Goal: Task Accomplishment & Management: Manage account settings

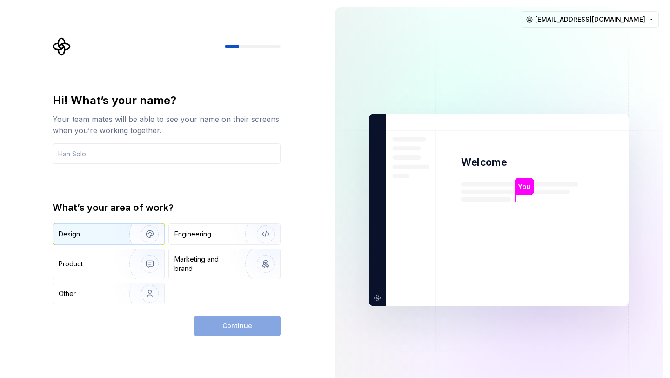
click at [127, 242] on img "button" at bounding box center [144, 234] width 60 height 62
click at [153, 148] on input "text" at bounding box center [167, 153] width 228 height 20
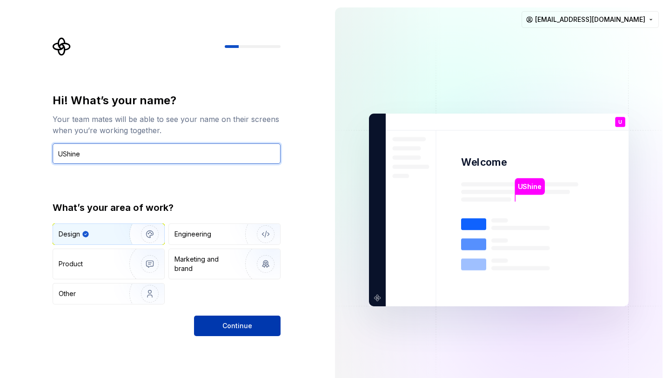
type input "UShine"
click at [242, 324] on span "Continue" at bounding box center [237, 325] width 30 height 9
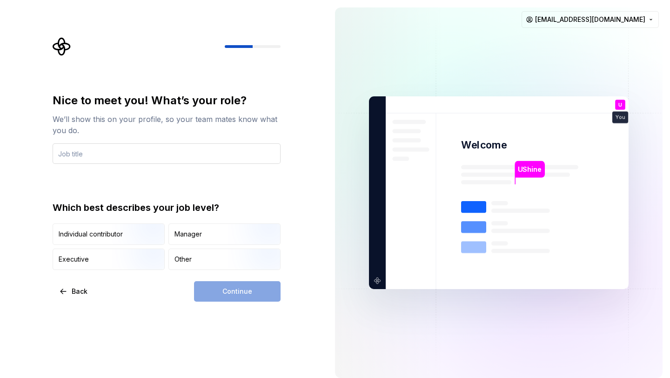
click at [192, 158] on input "text" at bounding box center [167, 153] width 228 height 20
click at [193, 254] on div "Other" at bounding box center [224, 259] width 111 height 20
click at [219, 288] on div "Continue" at bounding box center [237, 291] width 87 height 20
click at [147, 161] on input "text" at bounding box center [167, 153] width 228 height 20
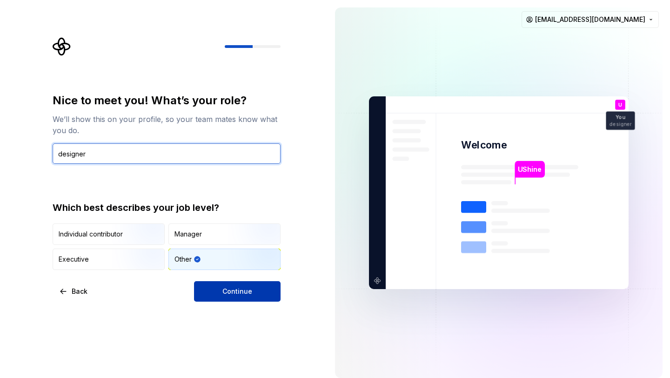
type input "designer"
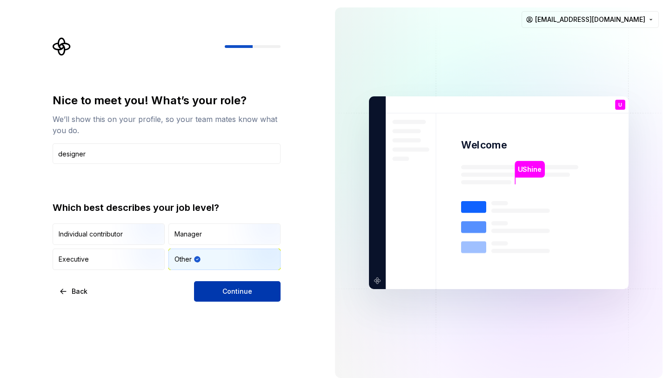
click at [217, 297] on button "Continue" at bounding box center [237, 291] width 87 height 20
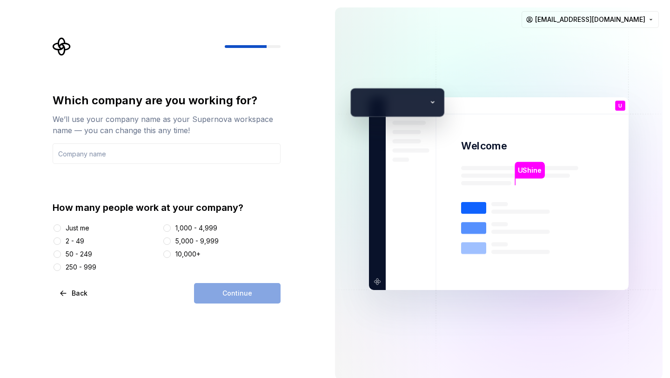
click at [87, 225] on div "Just me" at bounding box center [78, 227] width 24 height 9
click at [61, 225] on button "Just me" at bounding box center [56, 227] width 7 height 7
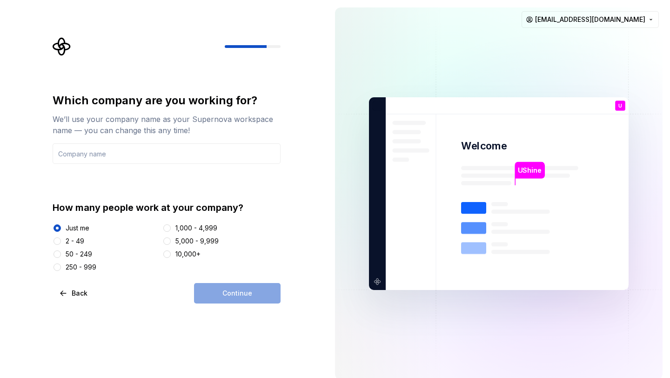
click at [81, 240] on div "2 - 49" at bounding box center [75, 240] width 19 height 9
click at [61, 240] on button "2 - 49" at bounding box center [56, 240] width 7 height 7
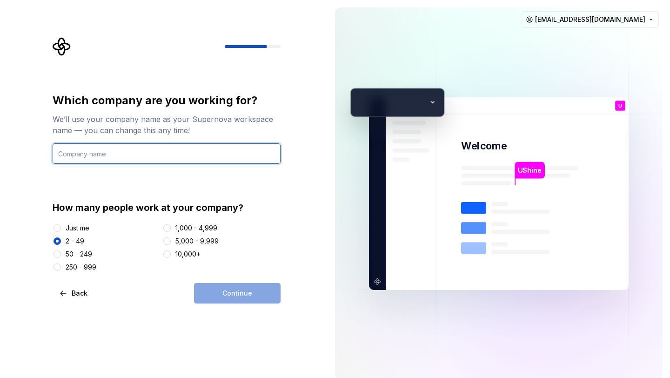
click at [123, 155] on input "text" at bounding box center [167, 153] width 228 height 20
type input "MyDay"
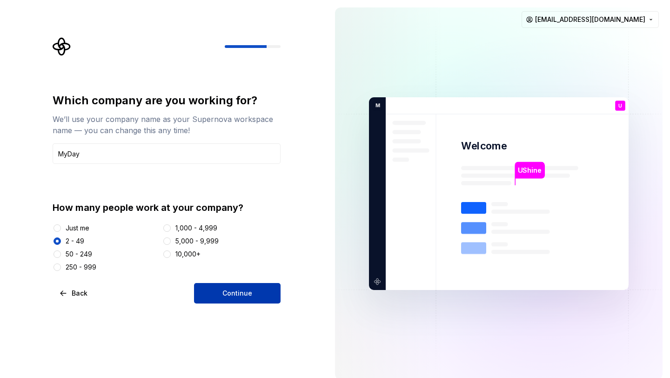
click at [246, 290] on span "Continue" at bounding box center [237, 292] width 30 height 9
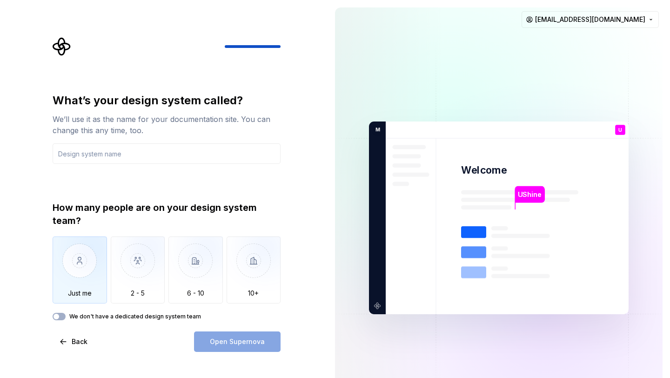
click at [94, 288] on img "button" at bounding box center [80, 267] width 54 height 62
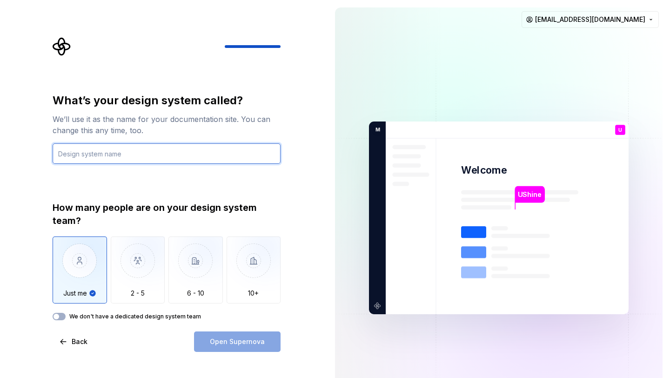
click at [108, 154] on input "text" at bounding box center [167, 153] width 228 height 20
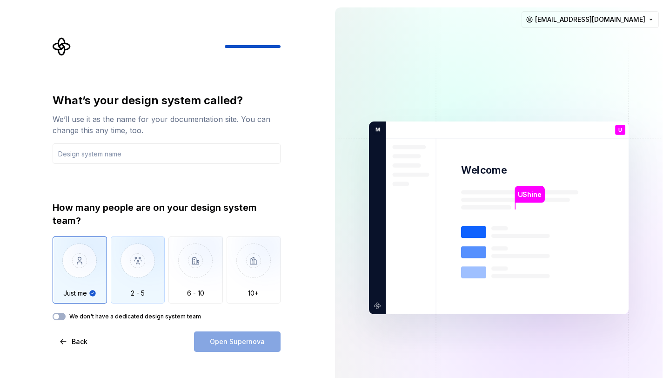
click at [134, 287] on img "button" at bounding box center [138, 267] width 54 height 62
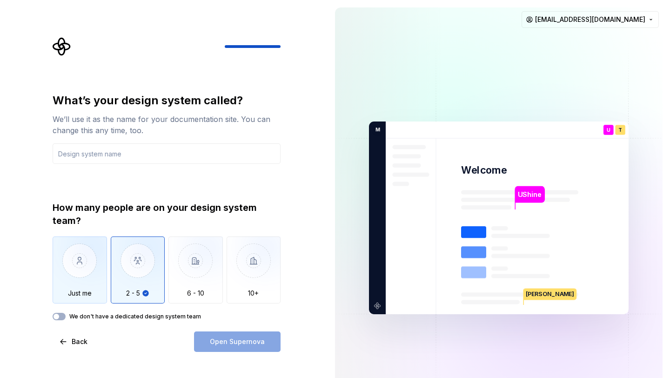
click at [93, 263] on img "button" at bounding box center [80, 267] width 54 height 62
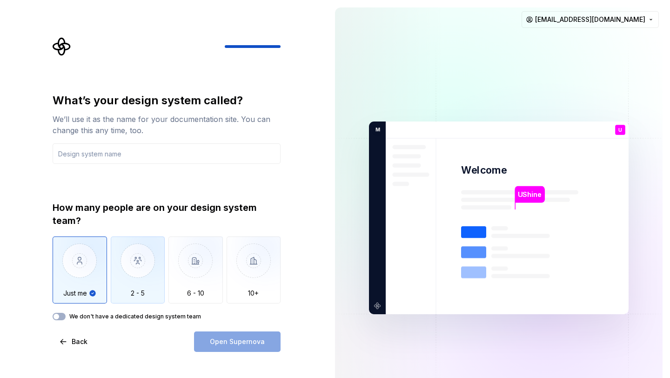
click at [132, 260] on img "button" at bounding box center [138, 267] width 54 height 62
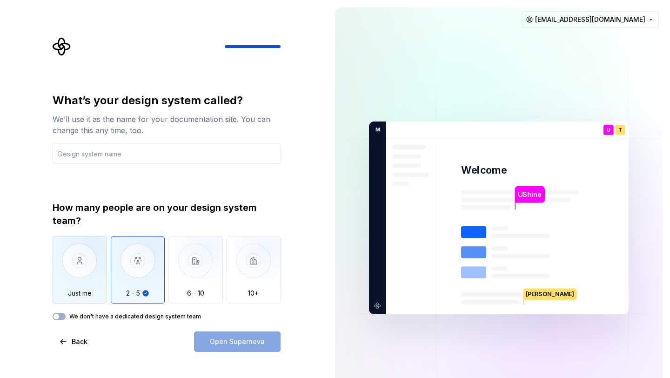
click at [90, 262] on img "button" at bounding box center [80, 267] width 54 height 62
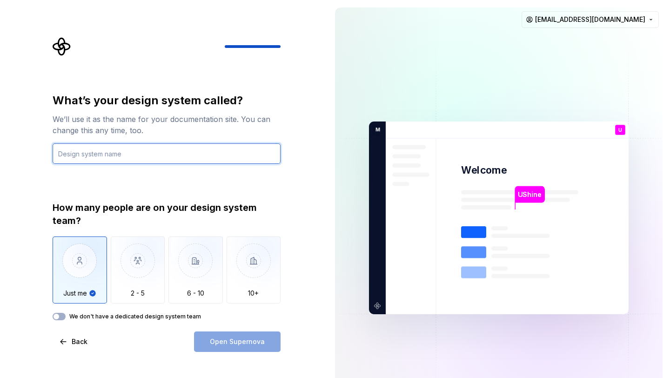
click at [113, 153] on input "text" at bounding box center [167, 153] width 228 height 20
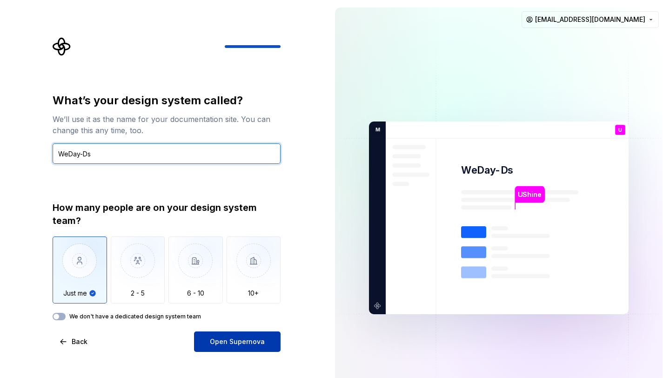
type input "WeDay-Ds"
click at [234, 339] on span "Open Supernova" at bounding box center [237, 341] width 55 height 9
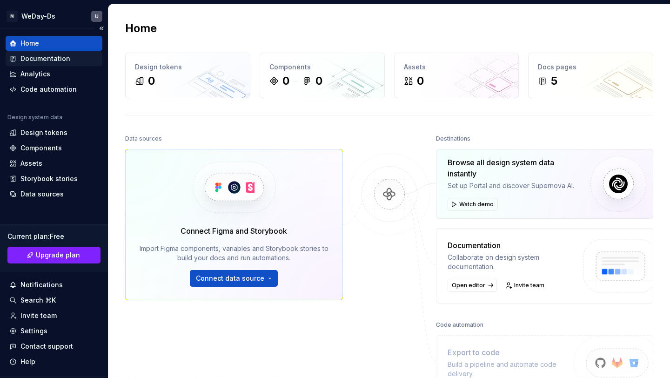
click at [66, 52] on div "Documentation" at bounding box center [54, 58] width 97 height 15
click at [65, 56] on div "Documentation" at bounding box center [45, 58] width 50 height 9
click at [60, 53] on div "Documentation" at bounding box center [54, 58] width 97 height 15
click at [60, 62] on div "Documentation" at bounding box center [45, 58] width 50 height 9
click at [47, 132] on div "Design tokens" at bounding box center [43, 132] width 47 height 9
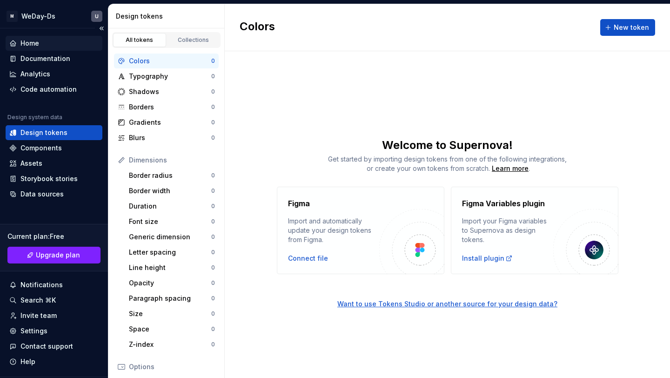
click at [57, 41] on div "Home" at bounding box center [53, 43] width 89 height 9
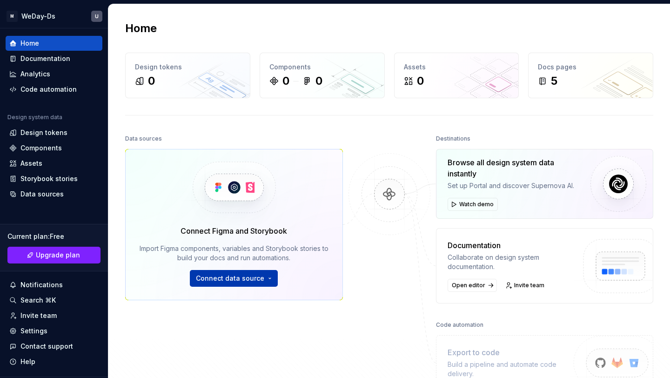
click at [233, 278] on span "Connect data source" at bounding box center [230, 277] width 68 height 9
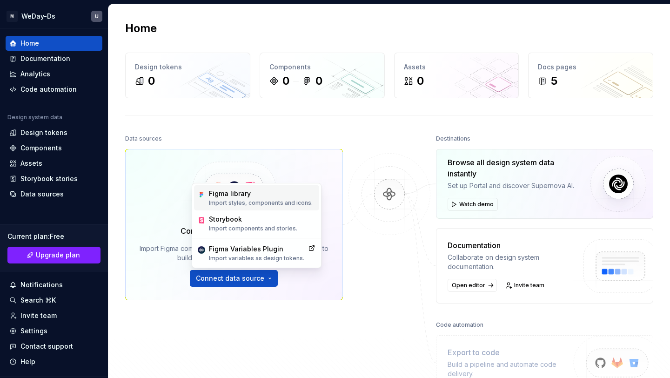
click at [272, 196] on div "Figma library" at bounding box center [261, 193] width 104 height 9
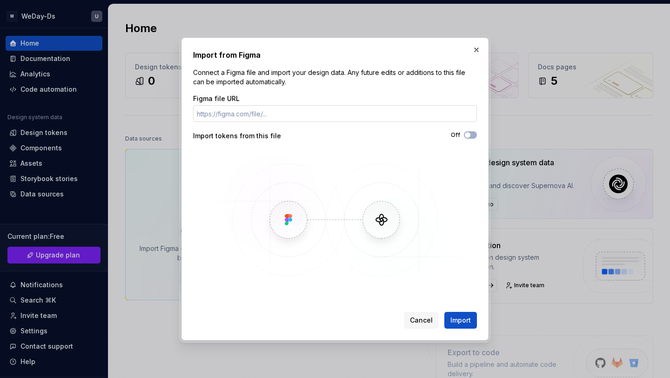
click at [327, 115] on input "Figma file URL" at bounding box center [335, 113] width 284 height 17
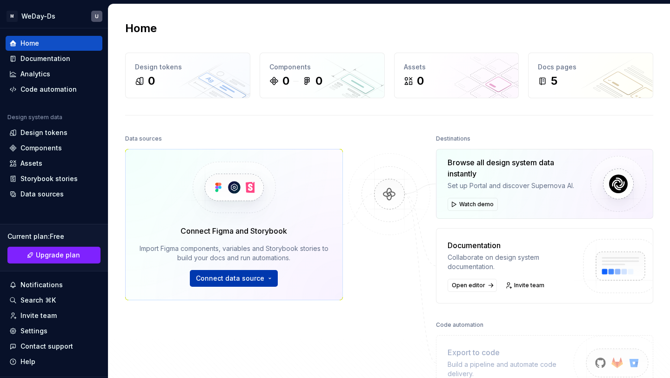
click at [242, 271] on button "Connect data source" at bounding box center [234, 278] width 88 height 17
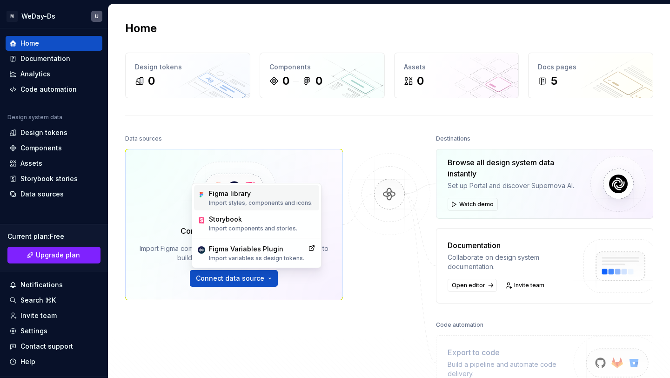
click at [276, 205] on p "Import styles, components and icons." at bounding box center [261, 202] width 104 height 7
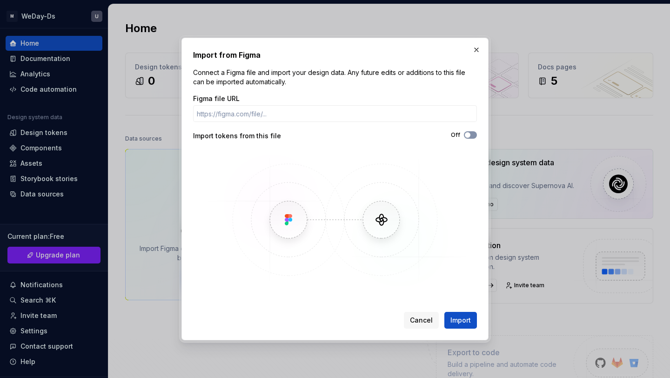
click at [473, 132] on button "Off" at bounding box center [470, 134] width 13 height 7
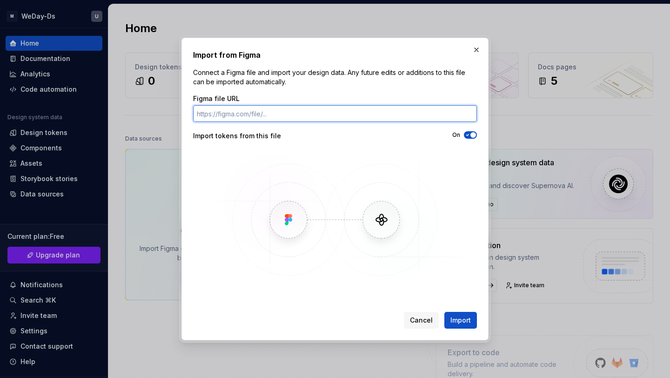
click at [400, 113] on input "Figma file URL" at bounding box center [335, 113] width 284 height 17
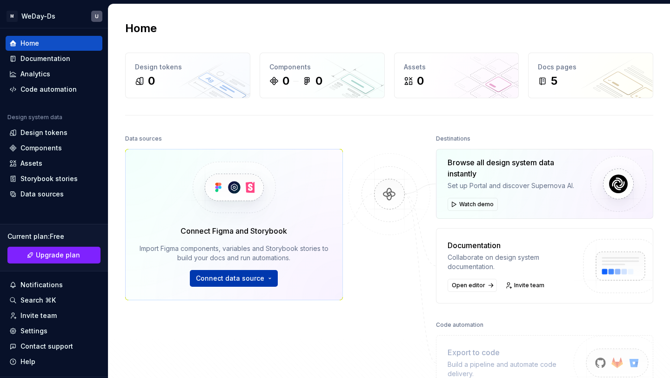
click at [262, 278] on button "Connect data source" at bounding box center [234, 278] width 88 height 17
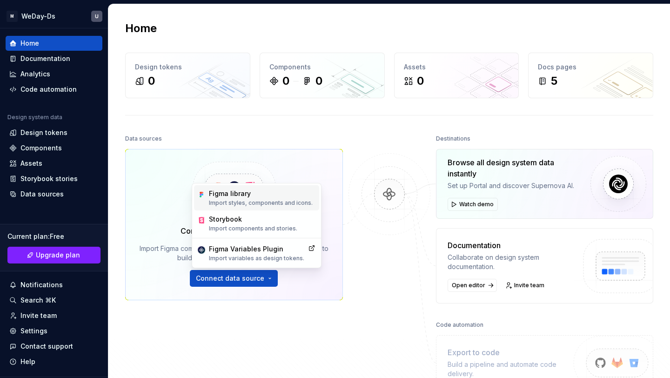
click at [272, 197] on div "Figma library" at bounding box center [261, 193] width 104 height 9
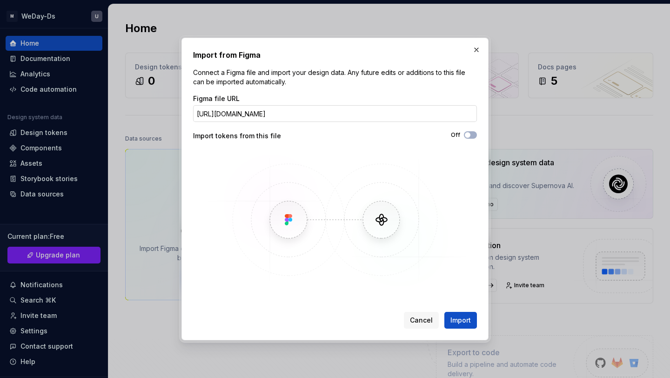
scroll to position [0, 96]
type input "https://www.figma.com/design/hySpglkfZaYQ7aFsyFXO91/Design_Foundation?node-id=1…"
click at [470, 131] on button "Off" at bounding box center [470, 134] width 13 height 7
click at [462, 318] on span "Import" at bounding box center [460, 319] width 20 height 9
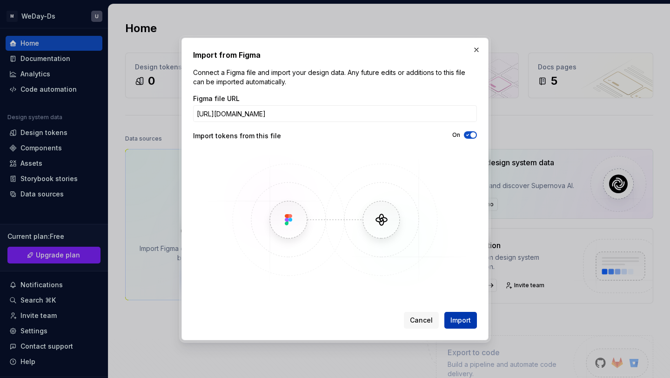
click at [462, 318] on span "Import" at bounding box center [460, 319] width 20 height 9
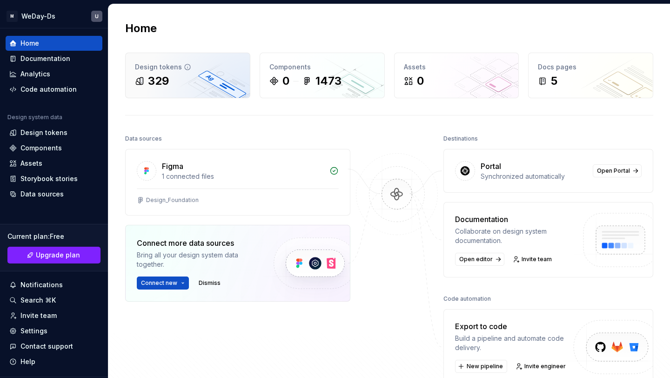
click at [226, 87] on div "329" at bounding box center [188, 80] width 106 height 15
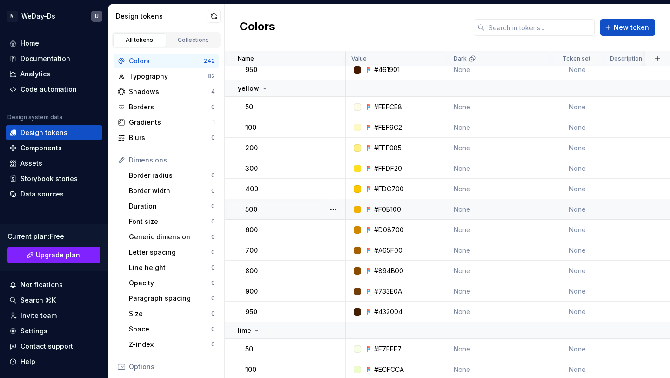
scroll to position [1914, 0]
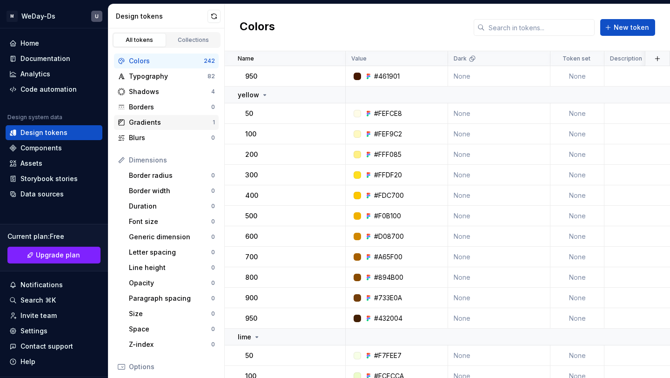
click at [193, 120] on div "Gradients" at bounding box center [171, 122] width 84 height 9
click at [208, 76] on div "82" at bounding box center [210, 76] width 7 height 7
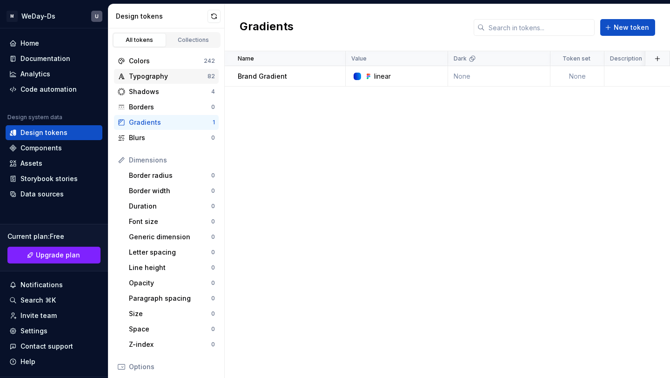
click at [183, 71] on div "Typography 82" at bounding box center [166, 76] width 105 height 15
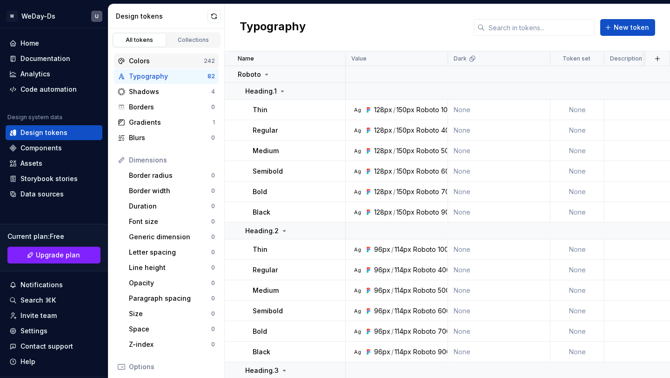
click at [187, 60] on div "Colors" at bounding box center [166, 60] width 75 height 9
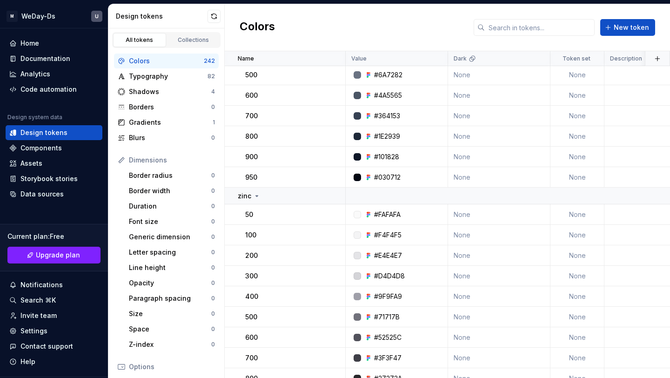
scroll to position [540, 0]
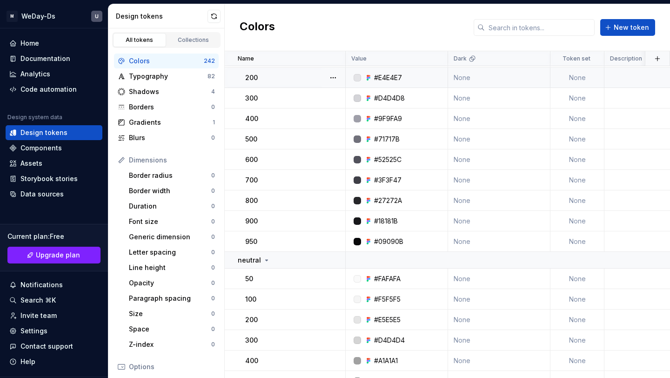
click at [476, 75] on td "None" at bounding box center [499, 77] width 102 height 20
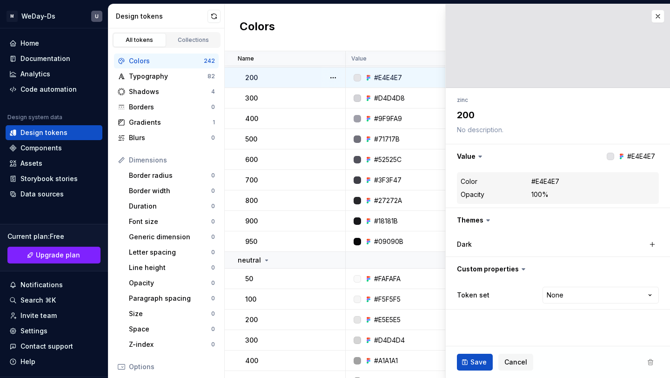
type textarea "*"
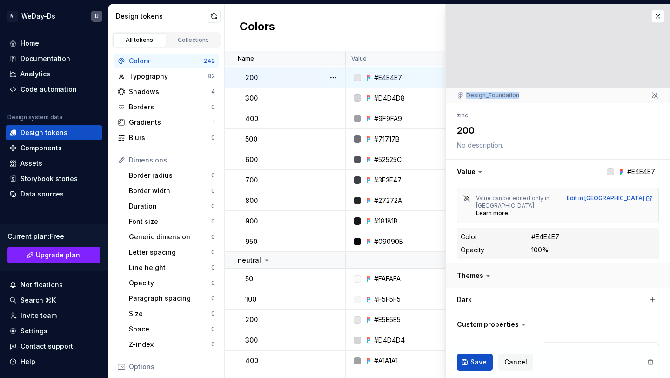
click at [479, 263] on button "button" at bounding box center [558, 275] width 224 height 24
click at [573, 305] on html "M WeDay-Ds U Home Documentation Analytics Code automation Design system data De…" at bounding box center [335, 189] width 670 height 378
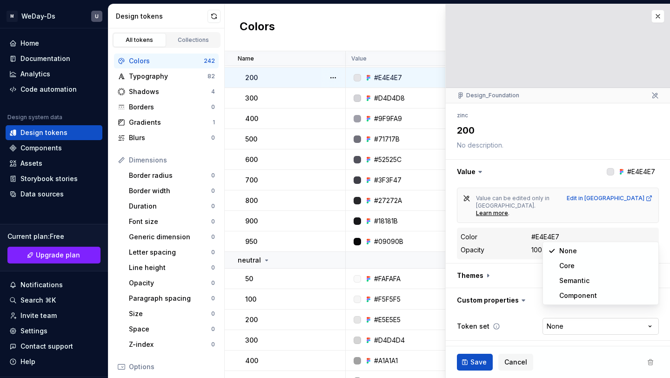
click at [573, 305] on html "M WeDay-Ds U Home Documentation Analytics Code automation Design system data De…" at bounding box center [335, 189] width 670 height 378
click at [373, 11] on div "Colors New token" at bounding box center [447, 27] width 445 height 47
click at [179, 160] on div "Dimensions" at bounding box center [172, 159] width 86 height 9
click at [664, 18] on div "Edit color token Design_Foundation zinc 200 Value #E4E4E7 Value can be edited o…" at bounding box center [557, 191] width 225 height 374
click at [657, 13] on button "button" at bounding box center [657, 16] width 13 height 13
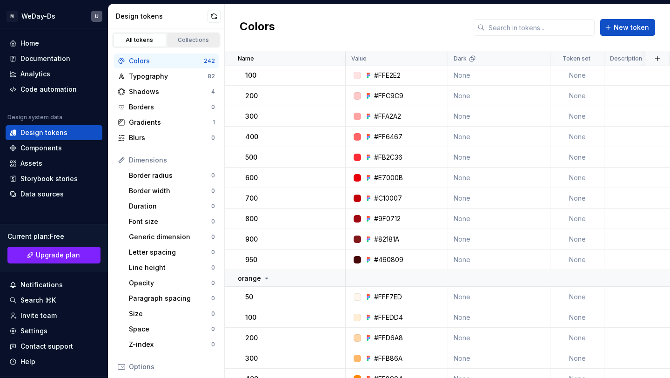
click at [194, 37] on div "Collections" at bounding box center [193, 39] width 47 height 7
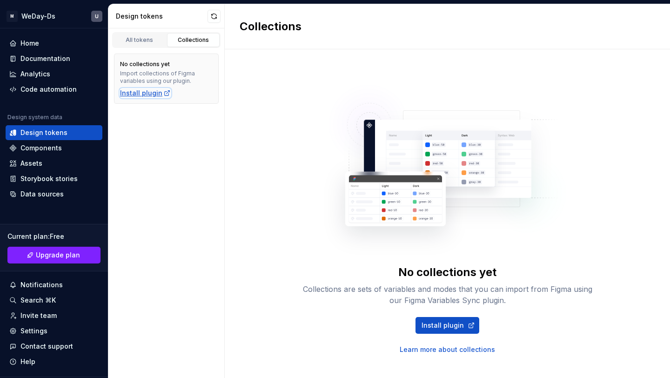
click at [148, 92] on div "Install plugin" at bounding box center [145, 92] width 51 height 9
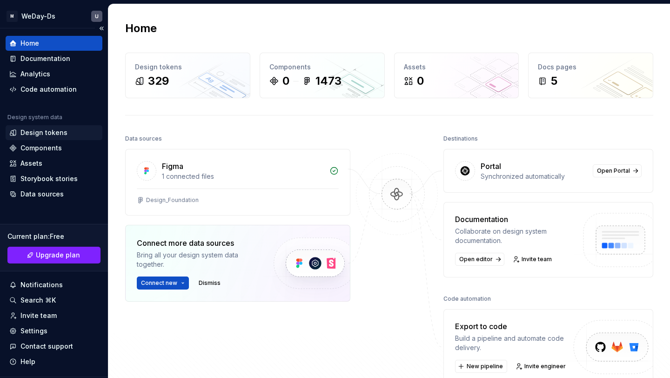
click at [55, 136] on div "Design tokens" at bounding box center [43, 132] width 47 height 9
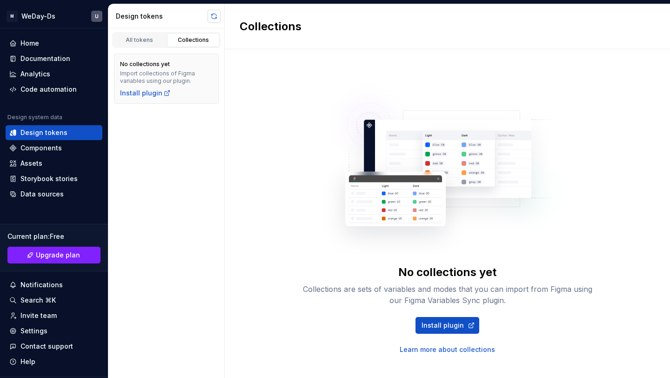
click at [215, 18] on button "button" at bounding box center [213, 16] width 13 height 13
click at [143, 41] on div "All tokens" at bounding box center [139, 39] width 47 height 7
click at [158, 36] on div "All tokens" at bounding box center [139, 39] width 47 height 7
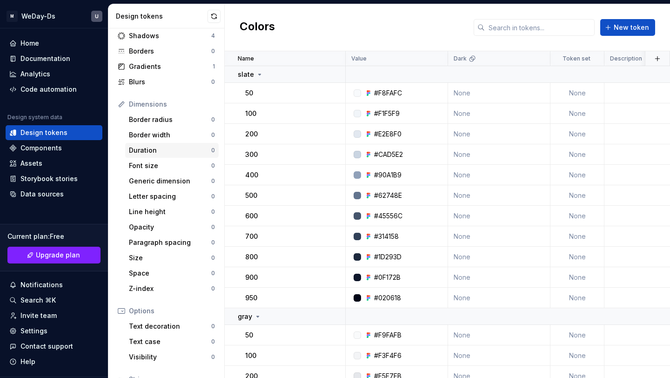
scroll to position [64, 0]
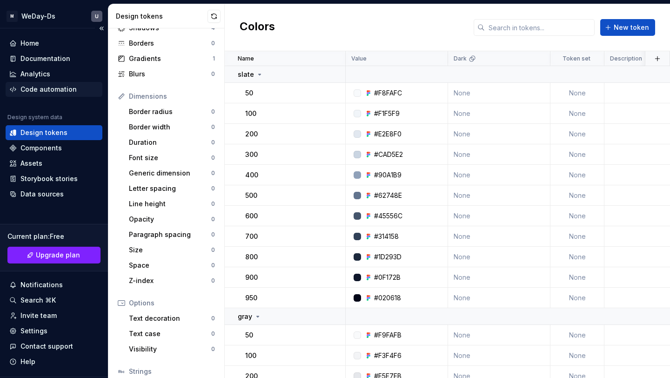
click at [54, 87] on div "Code automation" at bounding box center [48, 89] width 56 height 9
click at [72, 87] on div "Code automation" at bounding box center [48, 89] width 56 height 9
click at [58, 88] on div "Code automation" at bounding box center [48, 89] width 56 height 9
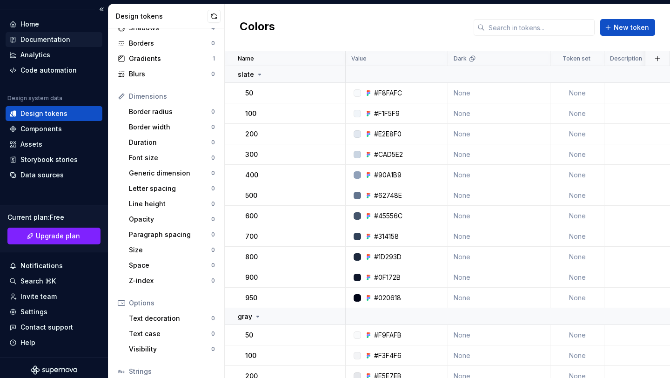
scroll to position [23, 0]
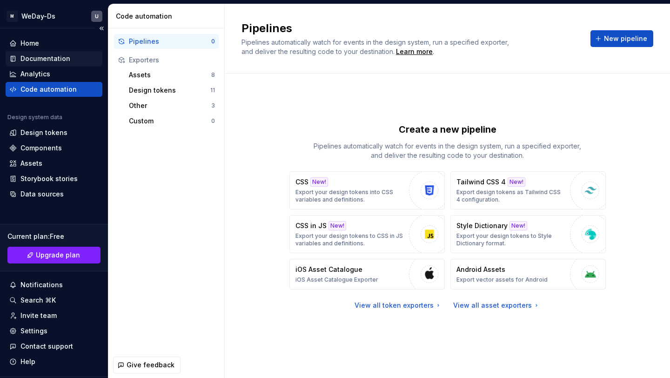
click at [63, 58] on div "Documentation" at bounding box center [45, 58] width 50 height 9
click at [169, 89] on div "Design tokens" at bounding box center [169, 90] width 81 height 9
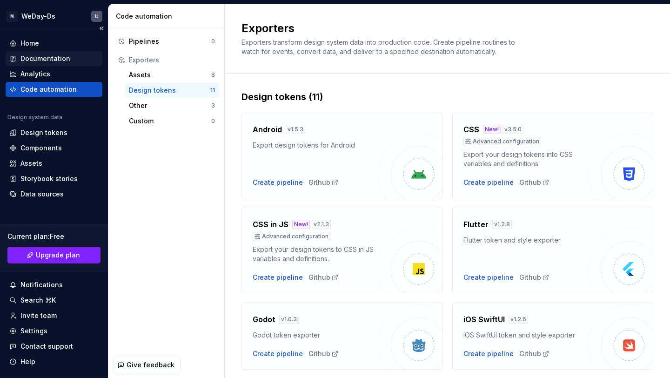
click at [62, 59] on div "Documentation" at bounding box center [45, 58] width 50 height 9
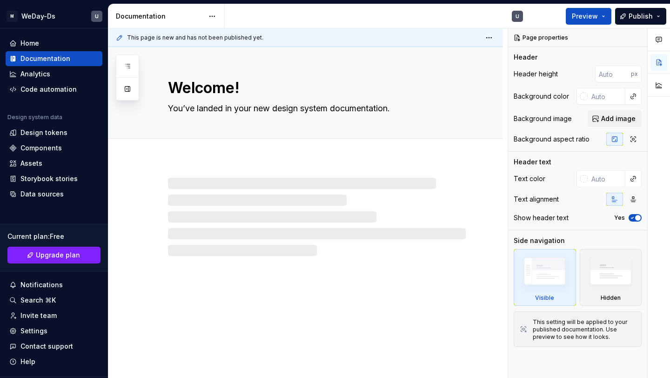
type textarea "*"
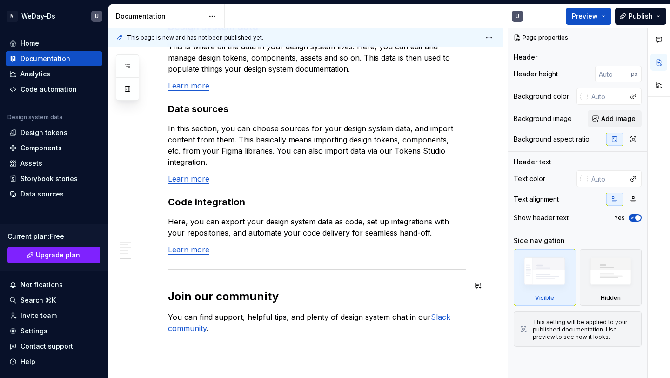
scroll to position [828, 0]
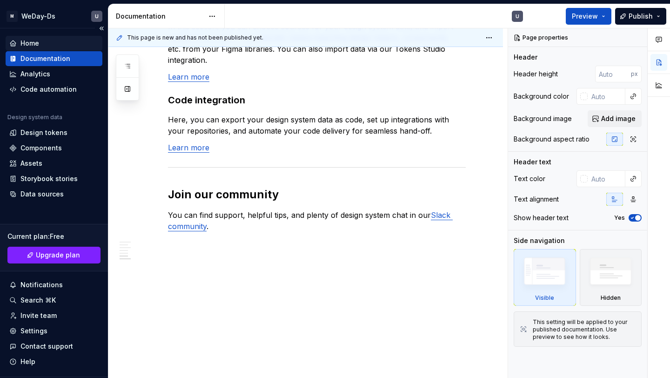
click at [42, 42] on div "Home" at bounding box center [53, 43] width 89 height 9
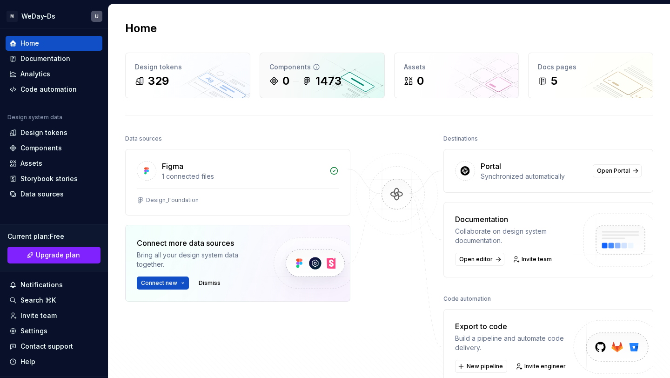
click at [368, 84] on div "0 1473" at bounding box center [322, 80] width 106 height 15
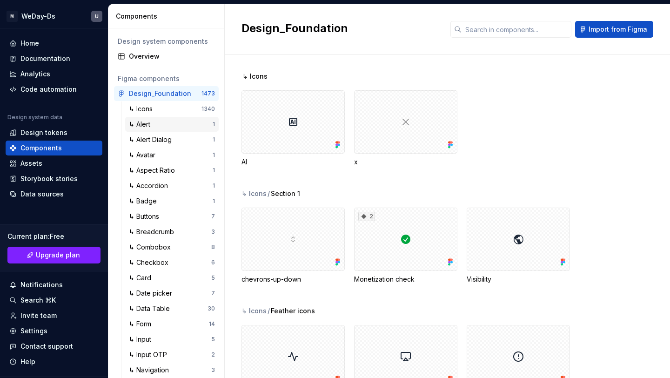
click at [193, 124] on div "↳ Alert" at bounding box center [171, 124] width 84 height 9
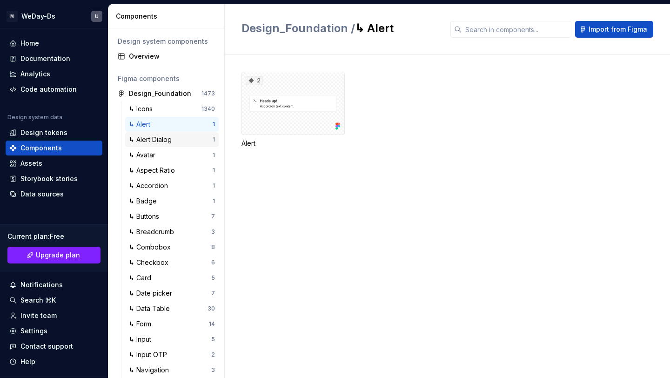
click at [187, 133] on div "↳ Alert Dialog 1" at bounding box center [171, 139] width 93 height 15
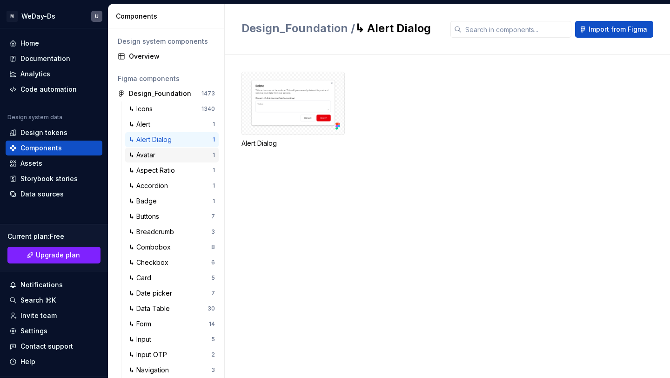
click at [180, 153] on div "↳ Avatar" at bounding box center [171, 154] width 84 height 9
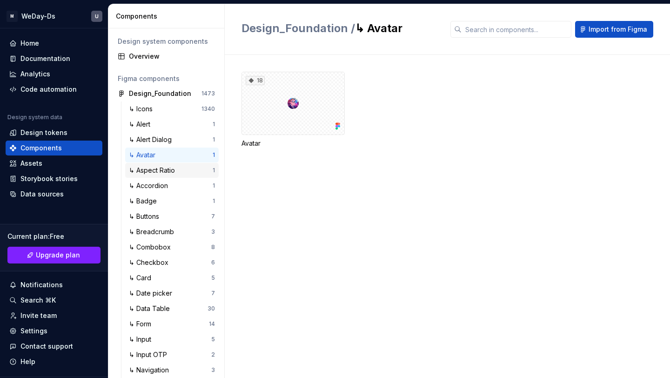
click at [177, 167] on div "↳ Aspect Ratio" at bounding box center [154, 170] width 50 height 9
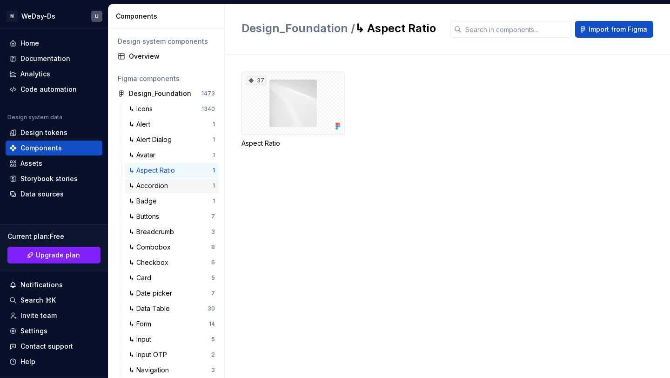
click at [177, 187] on div "↳ Accordion" at bounding box center [171, 185] width 84 height 9
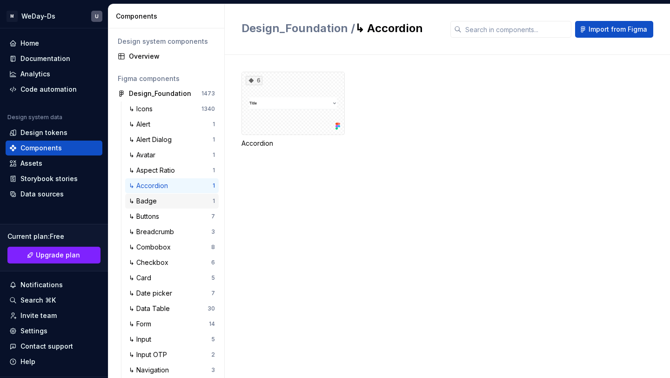
click at [180, 203] on div "↳ Badge" at bounding box center [171, 200] width 84 height 9
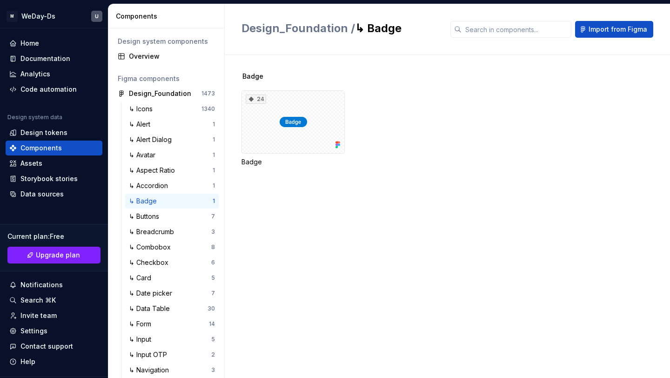
click at [156, 41] on div "Design system components" at bounding box center [166, 41] width 97 height 9
click at [60, 146] on div "Components" at bounding box center [40, 147] width 41 height 9
click at [64, 46] on div "Home" at bounding box center [53, 43] width 89 height 9
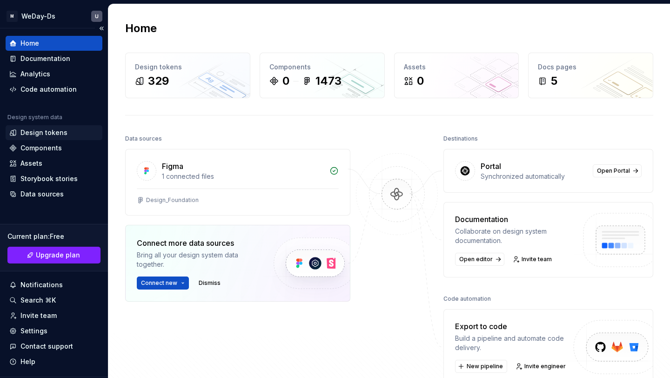
click at [58, 132] on div "Design tokens" at bounding box center [43, 132] width 47 height 9
click at [58, 130] on div "Design tokens" at bounding box center [43, 132] width 47 height 9
click at [66, 130] on div "Design tokens" at bounding box center [53, 132] width 89 height 9
click at [68, 130] on div "Design tokens" at bounding box center [53, 132] width 89 height 9
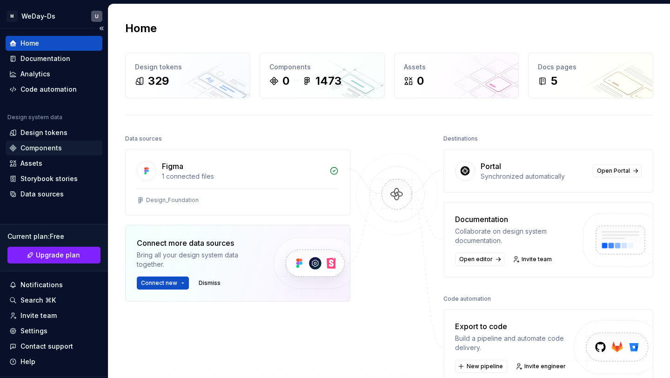
click at [61, 149] on div "Components" at bounding box center [53, 147] width 89 height 9
click at [60, 125] on div "Design tokens" at bounding box center [54, 132] width 97 height 15
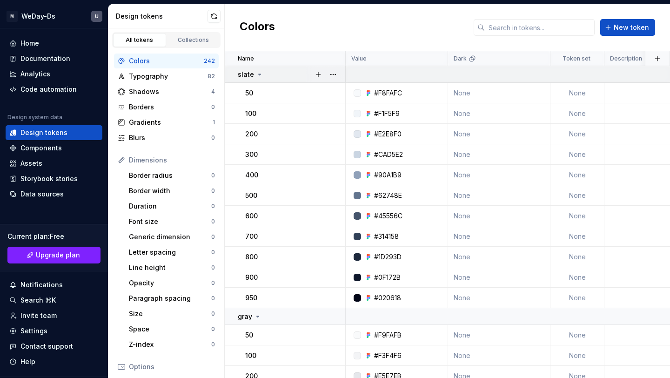
click at [256, 72] on icon at bounding box center [259, 74] width 7 height 7
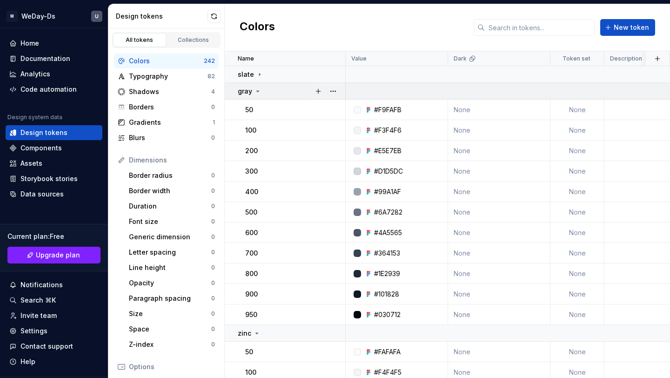
click at [257, 87] on icon at bounding box center [257, 90] width 7 height 7
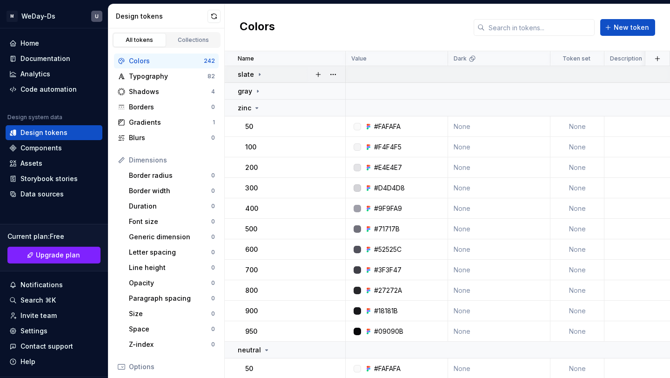
click at [256, 73] on icon at bounding box center [259, 74] width 7 height 7
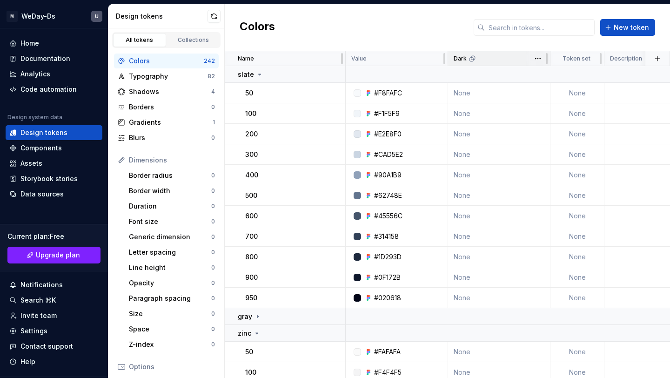
click at [504, 61] on div "Dark" at bounding box center [498, 58] width 91 height 7
click at [535, 62] on html "M WeDay-Ds U Home Documentation Analytics Code automation Design system data De…" at bounding box center [335, 189] width 670 height 378
click at [530, 60] on html "M WeDay-Ds U Home Documentation Analytics Code automation Design system data De…" at bounding box center [335, 189] width 670 height 378
click at [529, 60] on span at bounding box center [538, 58] width 24 height 14
click at [531, 61] on html "M WeDay-Ds U Home Documentation Analytics Code automation Design system data De…" at bounding box center [335, 189] width 670 height 378
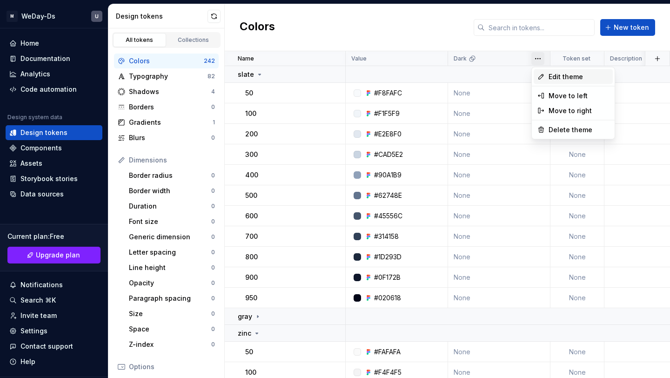
click at [543, 75] on icon at bounding box center [540, 76] width 7 height 7
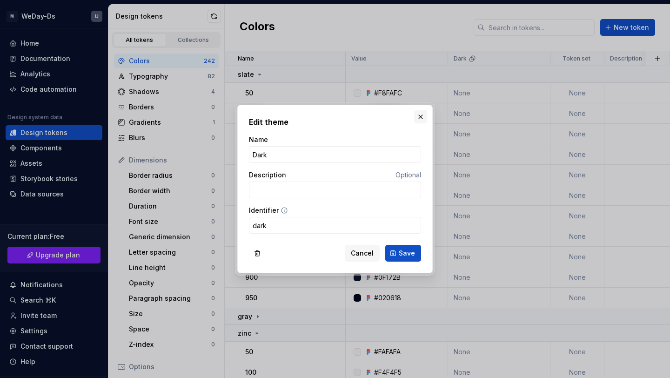
click at [418, 114] on button "button" at bounding box center [420, 116] width 13 height 13
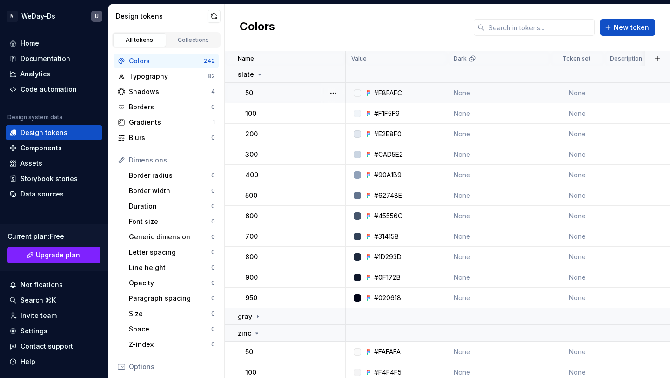
click at [491, 94] on td "None" at bounding box center [499, 93] width 102 height 20
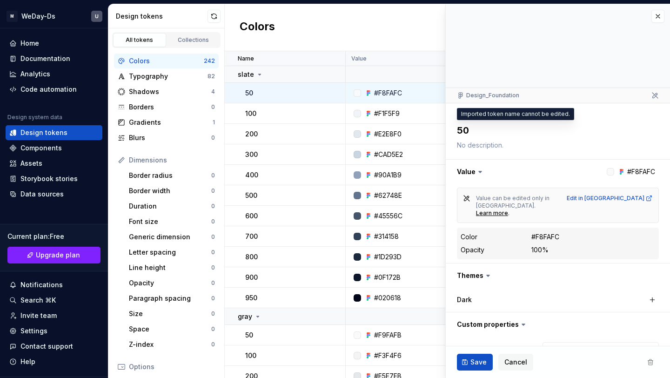
scroll to position [11, 0]
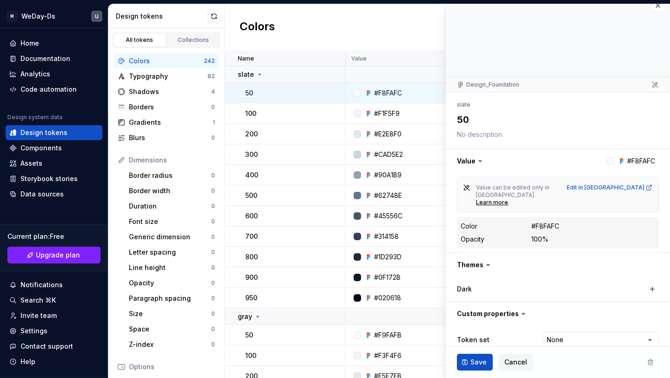
click at [591, 280] on div "Dark" at bounding box center [558, 288] width 202 height 17
click at [650, 282] on button "button" at bounding box center [652, 288] width 13 height 13
click at [573, 284] on div "#F8FAFC" at bounding box center [592, 288] width 41 height 9
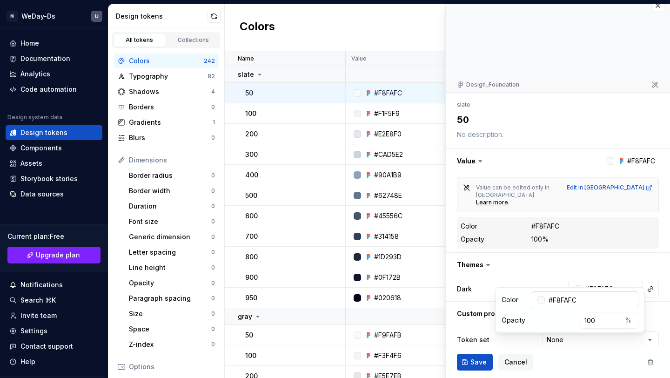
click at [598, 300] on input "#F8FAFC" at bounding box center [591, 299] width 93 height 17
type textarea "*"
click at [628, 280] on button "#F8FAFC" at bounding box center [605, 288] width 74 height 17
type input "၀"
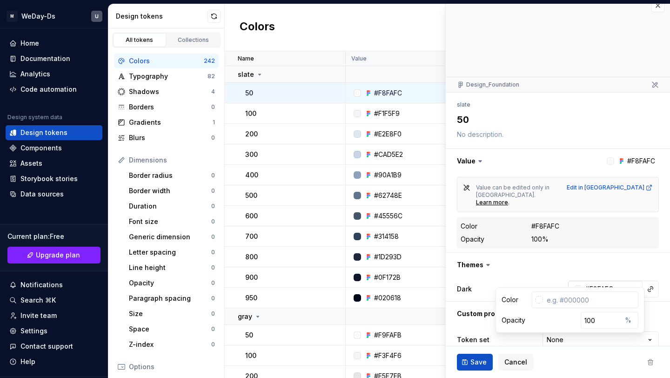
type input "ဋ"
type input "#020618"
click at [662, 301] on button "button" at bounding box center [558, 313] width 224 height 24
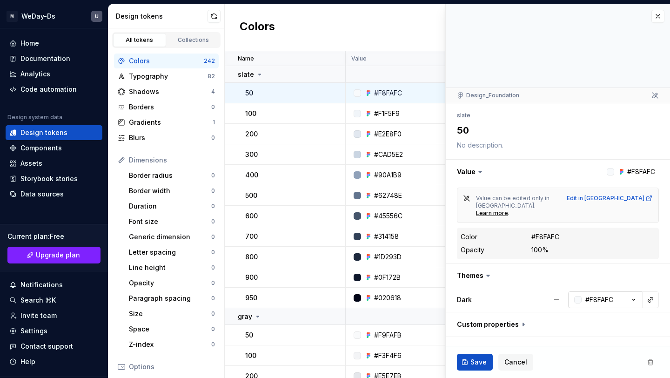
click at [611, 295] on div "#F8FAFC" at bounding box center [599, 299] width 28 height 9
type input "#020618"
click at [653, 312] on button "button" at bounding box center [558, 324] width 224 height 24
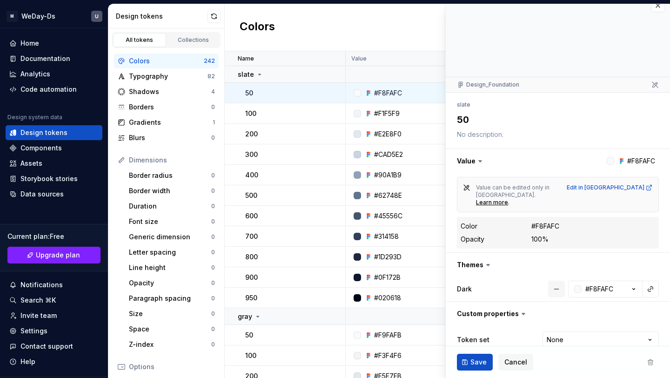
click at [556, 280] on button "button" at bounding box center [556, 288] width 17 height 17
click at [648, 282] on button "button" at bounding box center [652, 288] width 13 height 13
click at [597, 284] on div "#F8FAFC" at bounding box center [599, 288] width 28 height 9
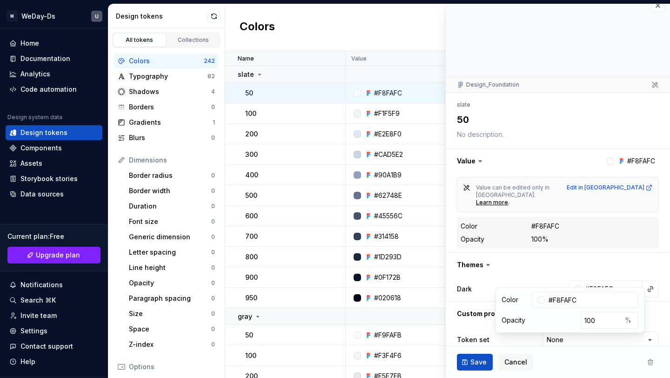
type textarea "*"
type input "#020618"
click at [545, 299] on div at bounding box center [540, 299] width 7 height 7
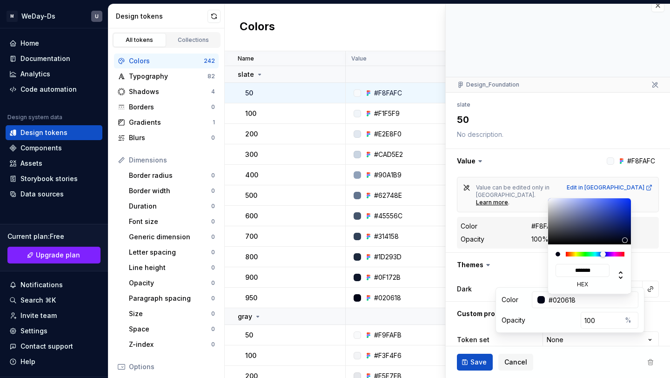
click at [641, 294] on html "M WeDay-Ds U Home Documentation Analytics Code automation Design system data De…" at bounding box center [335, 189] width 670 height 378
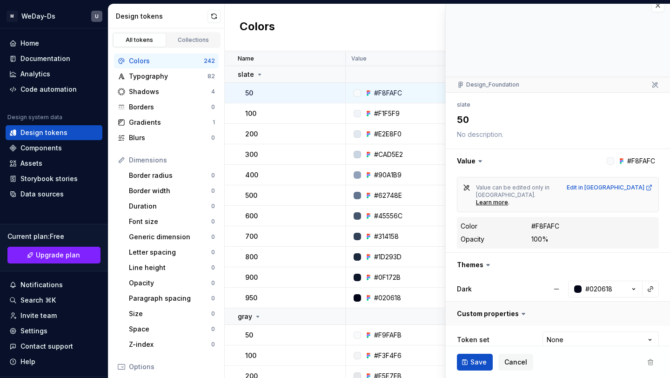
click at [651, 301] on button "button" at bounding box center [558, 313] width 224 height 24
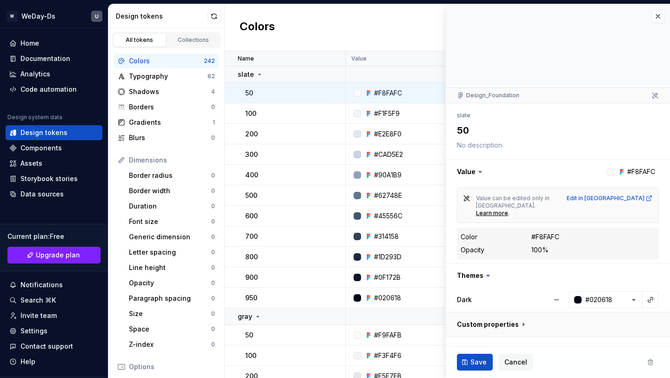
click at [521, 312] on button "button" at bounding box center [558, 324] width 224 height 24
type textarea "*"
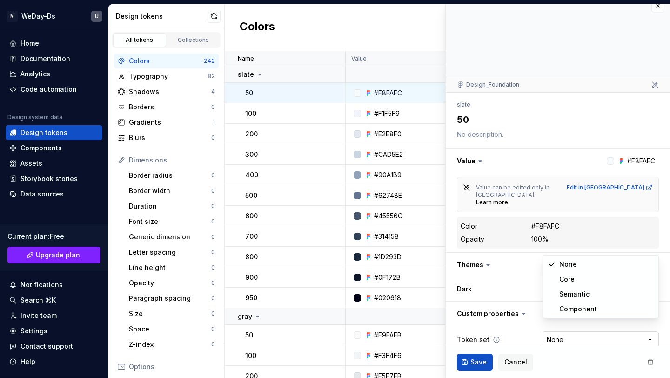
click at [561, 326] on html "M WeDay-Ds U Home Documentation Analytics Code automation Design system data De…" at bounding box center [335, 189] width 670 height 378
select select "**********"
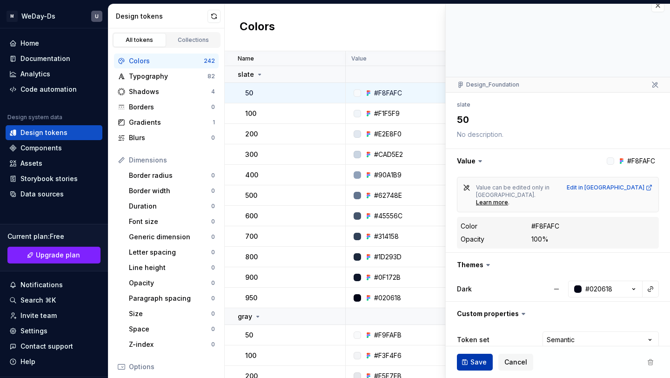
click at [473, 358] on span "Save" at bounding box center [478, 361] width 16 height 9
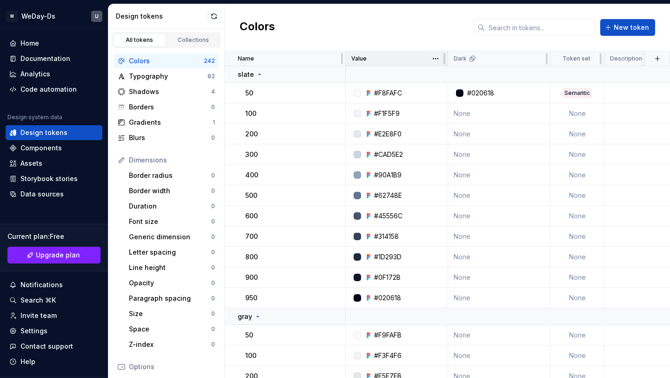
click at [372, 58] on div "Value" at bounding box center [396, 58] width 91 height 7
click at [419, 58] on div "Value" at bounding box center [396, 58] width 91 height 7
click at [570, 91] on div "Semantic" at bounding box center [576, 92] width 29 height 9
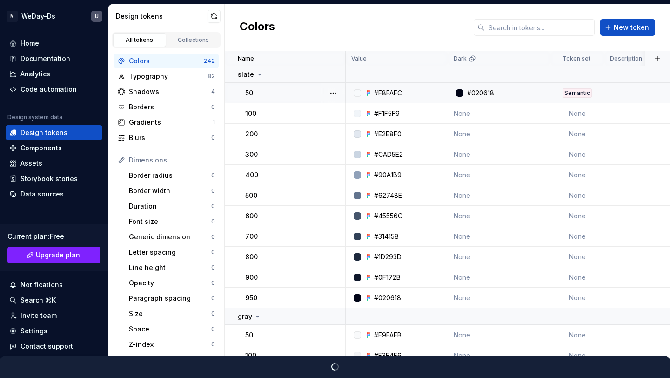
click at [570, 91] on div "Semantic" at bounding box center [576, 92] width 29 height 9
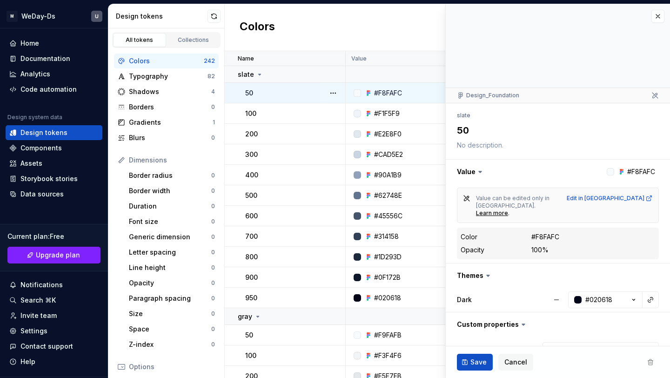
type textarea "*"
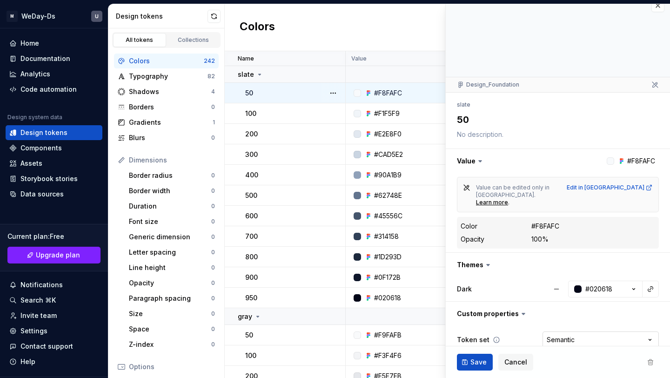
click at [618, 330] on html "M WeDay-Ds U Home Documentation Analytics Code automation Design system data De…" at bounding box center [335, 189] width 670 height 378
select select "**********"
click at [558, 280] on button "button" at bounding box center [556, 288] width 17 height 17
type textarea "*"
click at [600, 321] on html "M WeDay-Ds U Home Documentation Analytics Code automation Design system data De…" at bounding box center [335, 189] width 670 height 378
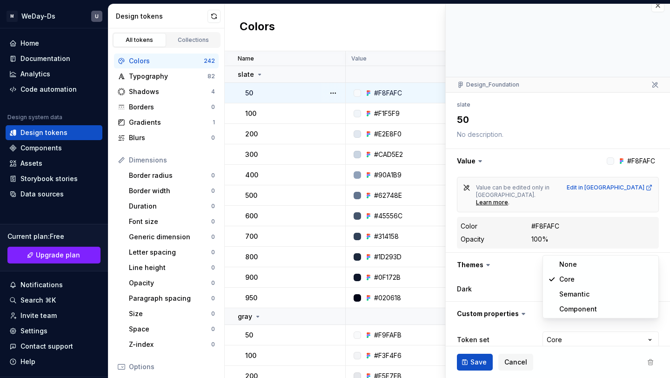
select select
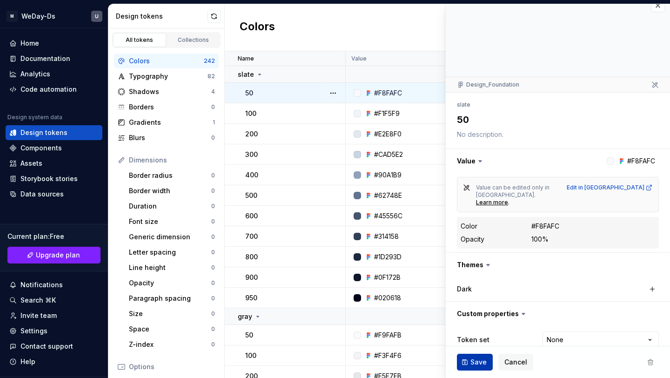
click at [480, 361] on span "Save" at bounding box center [478, 361] width 16 height 9
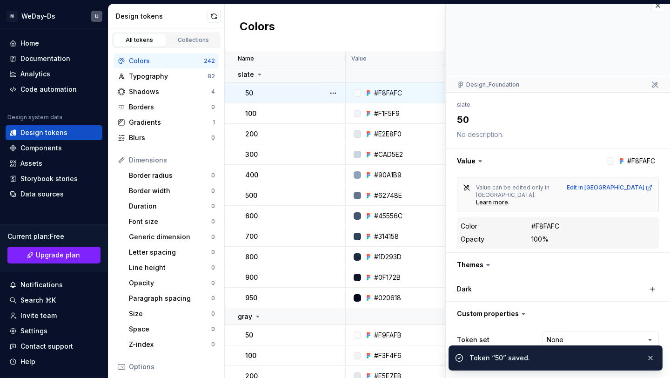
click at [418, 42] on div "Colors New token" at bounding box center [447, 27] width 445 height 47
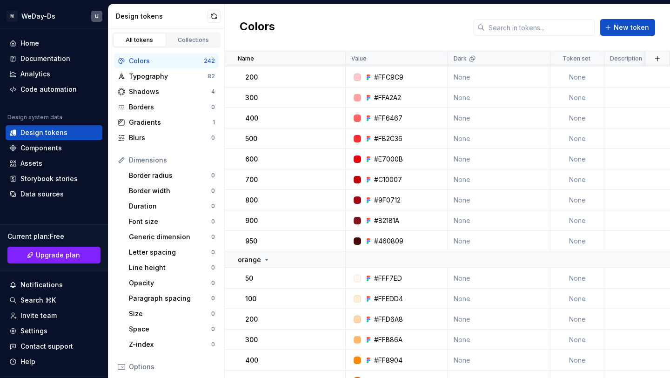
scroll to position [1429, 0]
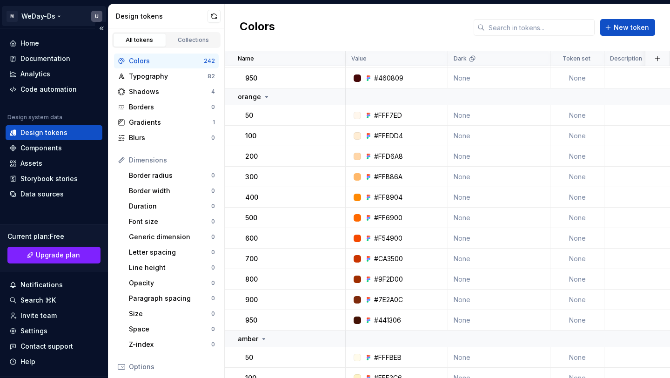
click at [59, 13] on html "M WeDay-Ds U Home Documentation Analytics Code automation Design system data De…" at bounding box center [335, 189] width 670 height 378
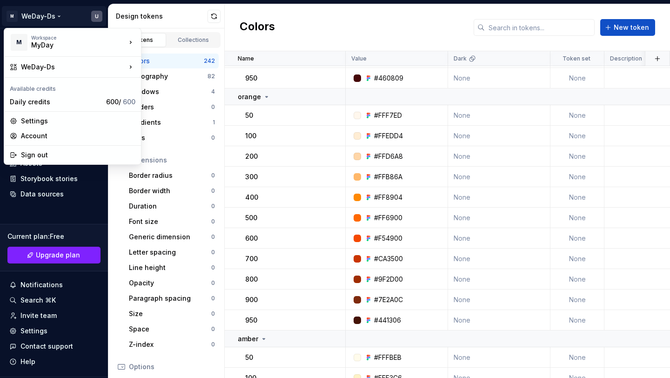
click at [73, 13] on html "M WeDay-Ds U Home Documentation Analytics Code automation Design system data De…" at bounding box center [335, 189] width 670 height 378
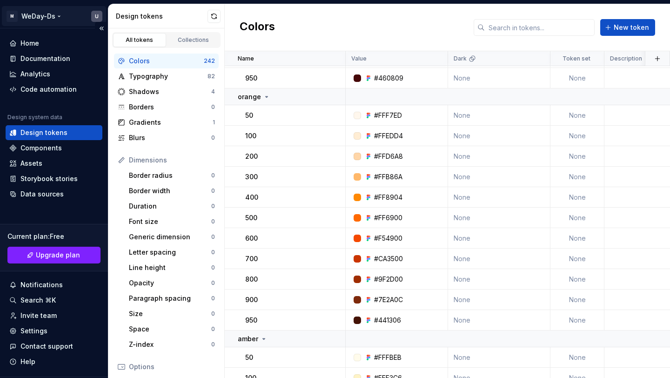
click at [59, 17] on html "M WeDay-Ds U Home Documentation Analytics Code automation Design system data De…" at bounding box center [335, 189] width 670 height 378
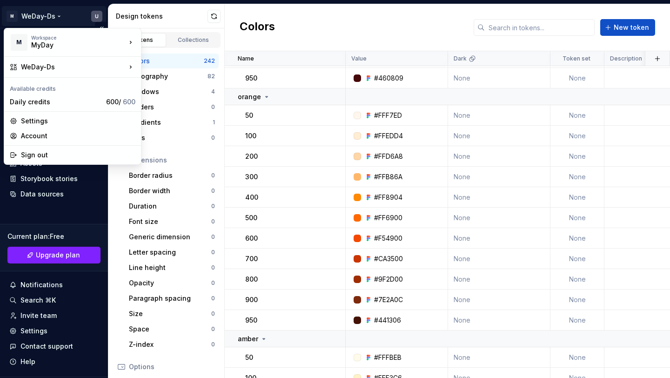
click at [76, 11] on html "M WeDay-Ds U Home Documentation Analytics Code automation Design system data De…" at bounding box center [335, 189] width 670 height 378
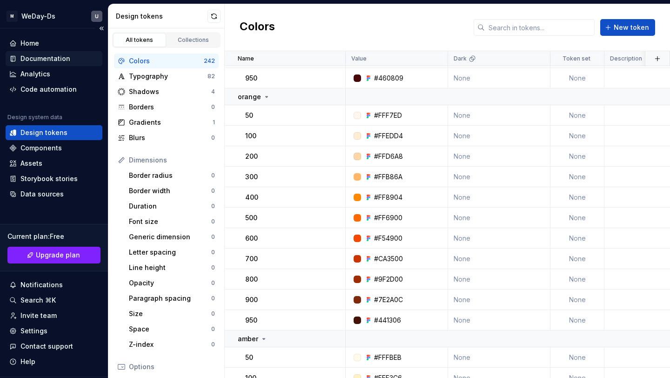
click at [77, 53] on div "Documentation" at bounding box center [54, 58] width 97 height 15
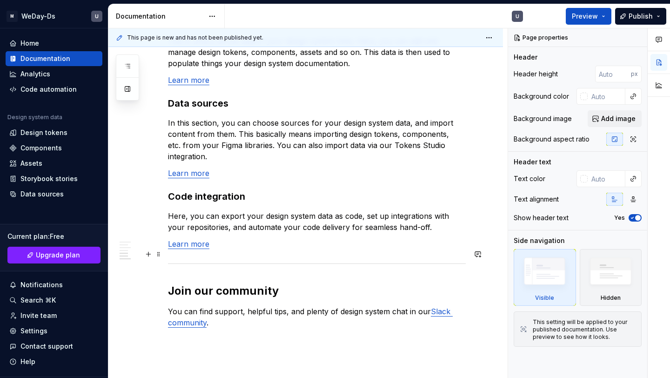
scroll to position [828, 0]
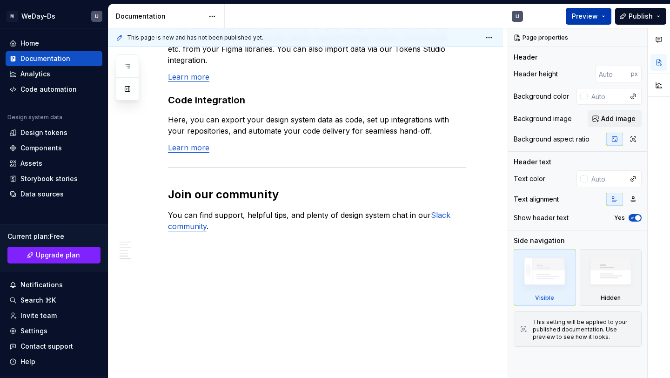
click at [589, 18] on span "Preview" at bounding box center [585, 16] width 26 height 9
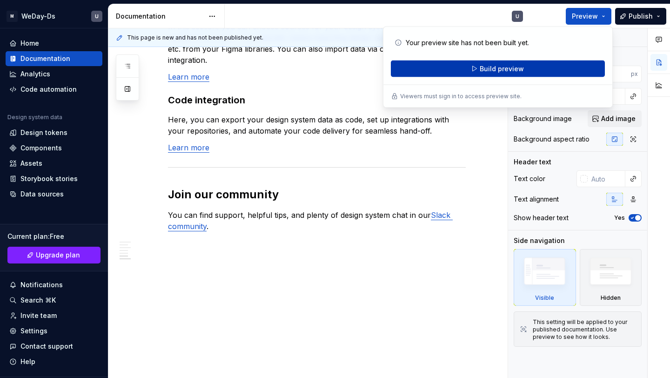
click at [543, 76] on button "Build preview" at bounding box center [498, 68] width 214 height 17
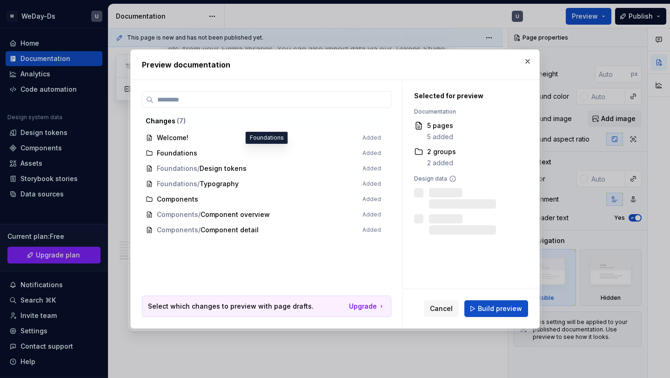
click at [185, 154] on span "Foundations Added" at bounding box center [263, 153] width 243 height 15
click at [187, 171] on span "Foundations / Design tokens Added" at bounding box center [263, 168] width 243 height 15
click at [191, 186] on span "Foundations / Typography Added" at bounding box center [263, 183] width 243 height 15
click at [189, 200] on span "Components Added" at bounding box center [263, 199] width 243 height 15
click at [198, 213] on span "Components / Component overview Added" at bounding box center [263, 214] width 243 height 15
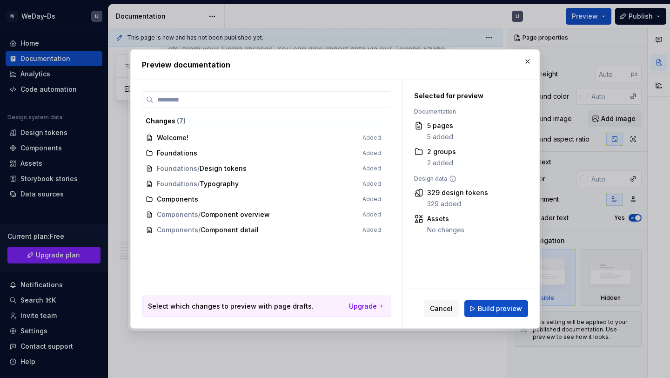
click at [207, 162] on span "Foundations / Design tokens Added" at bounding box center [263, 168] width 243 height 15
click at [527, 58] on button "button" at bounding box center [527, 61] width 13 height 13
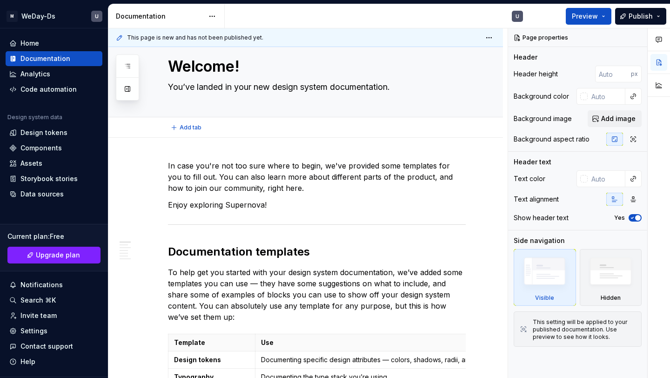
scroll to position [0, 0]
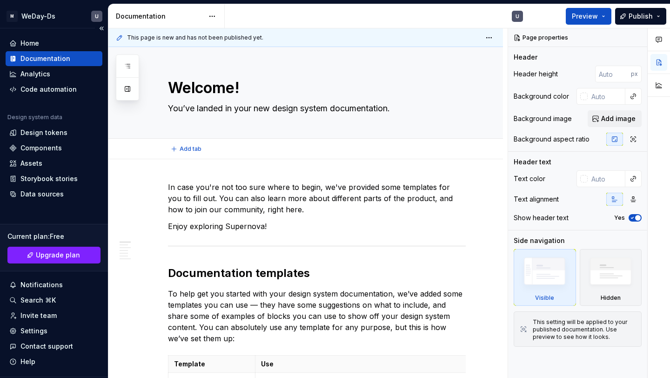
type textarea "*"
click at [73, 91] on div "Code automation" at bounding box center [48, 89] width 56 height 9
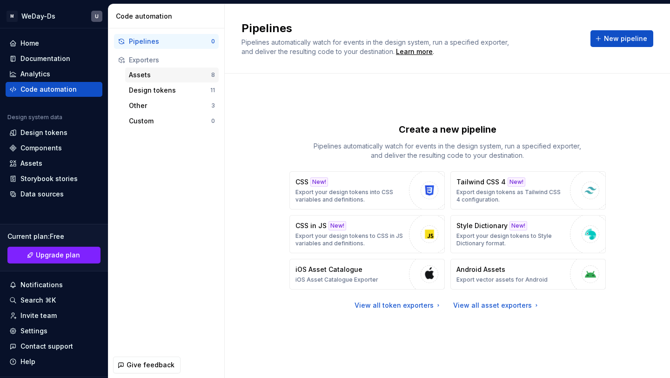
click at [197, 76] on div "Assets" at bounding box center [170, 74] width 82 height 9
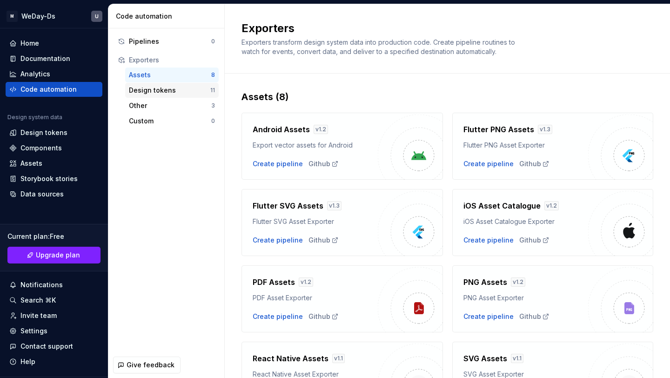
click at [189, 91] on div "Design tokens" at bounding box center [169, 90] width 81 height 9
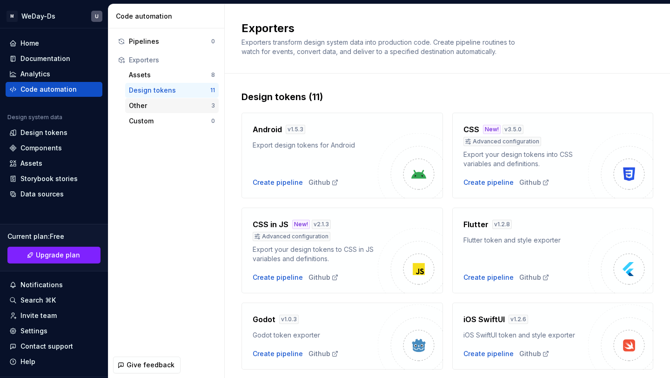
click at [192, 107] on div "Other" at bounding box center [170, 105] width 82 height 9
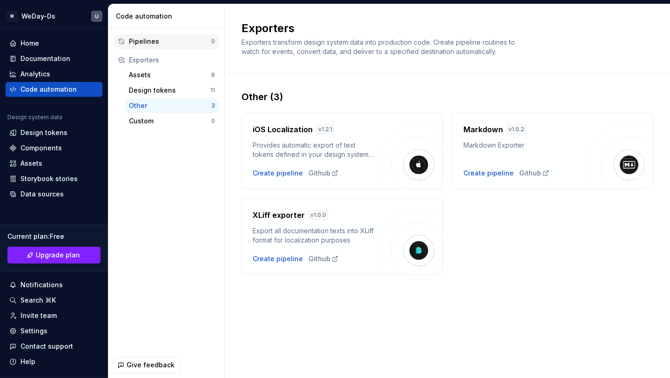
click at [200, 35] on div "Pipelines 0" at bounding box center [166, 41] width 105 height 15
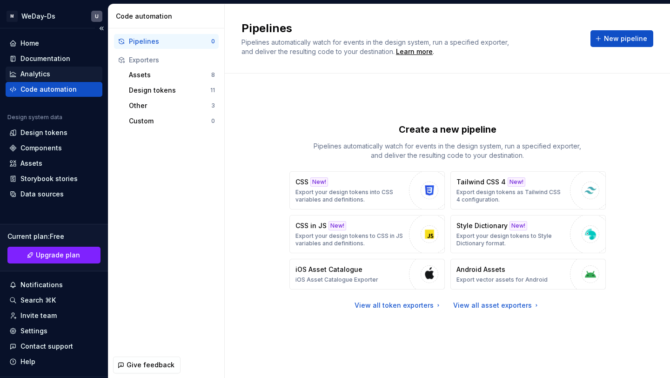
click at [54, 70] on div "Analytics" at bounding box center [53, 73] width 89 height 9
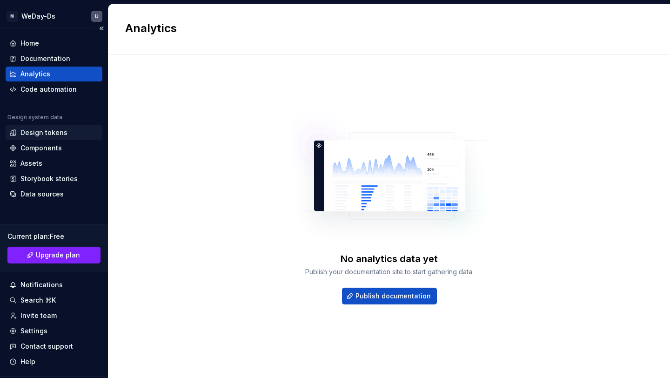
click at [58, 129] on div "Design tokens" at bounding box center [43, 132] width 47 height 9
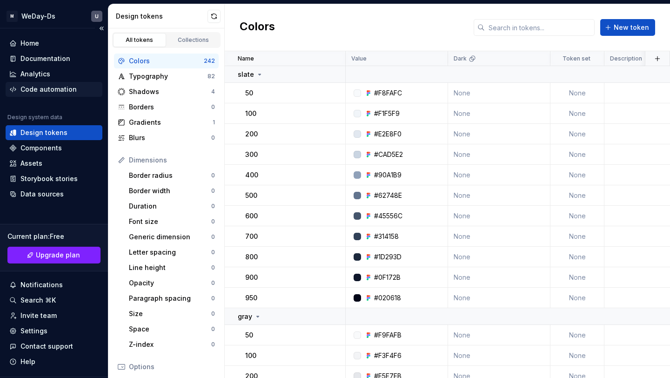
click at [65, 91] on div "Code automation" at bounding box center [48, 89] width 56 height 9
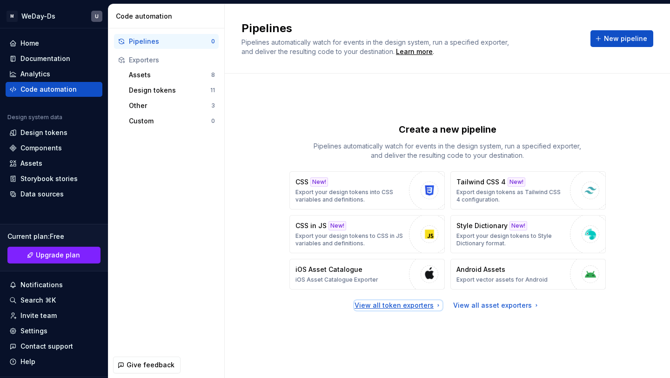
click at [433, 305] on div "View all token exporters" at bounding box center [397, 304] width 87 height 9
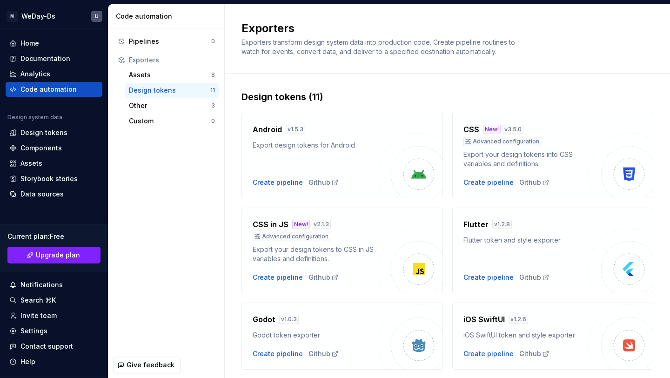
click at [203, 92] on div "Design tokens" at bounding box center [169, 90] width 81 height 9
click at [186, 90] on div "Design tokens" at bounding box center [169, 90] width 81 height 9
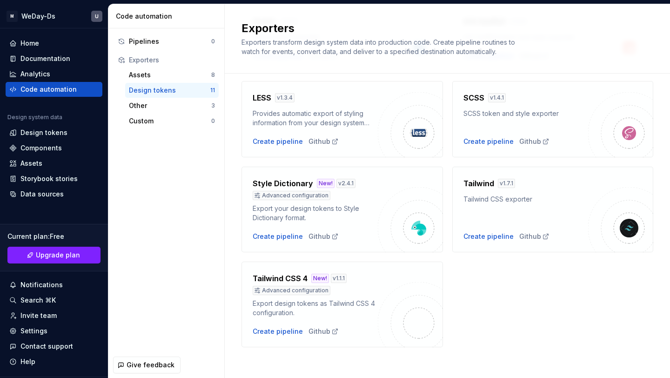
scroll to position [302, 0]
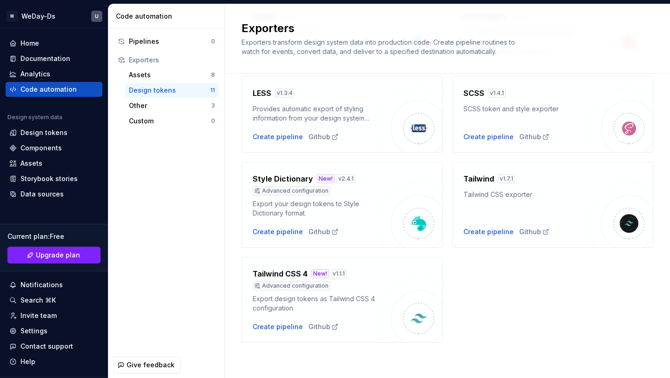
click at [152, 90] on div "Design tokens" at bounding box center [169, 90] width 81 height 9
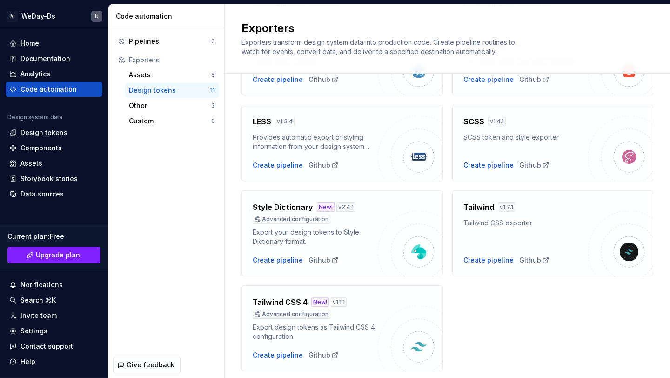
scroll to position [302, 0]
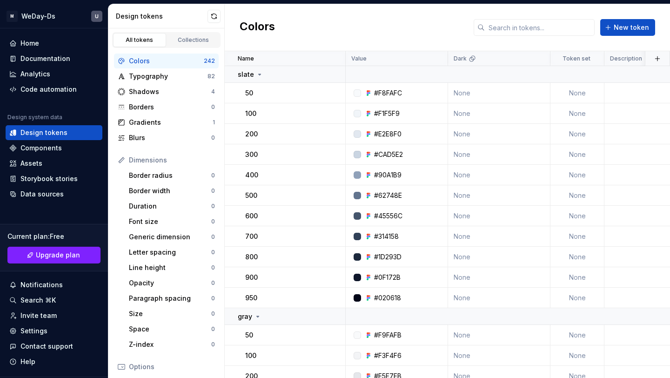
click at [121, 366] on icon at bounding box center [121, 366] width 7 height 7
click at [121, 366] on icon at bounding box center [121, 366] width 7 height 5
click at [121, 365] on icon at bounding box center [121, 366] width 7 height 7
click at [119, 368] on icon at bounding box center [121, 366] width 7 height 7
click at [231, 90] on td "50" at bounding box center [285, 93] width 121 height 20
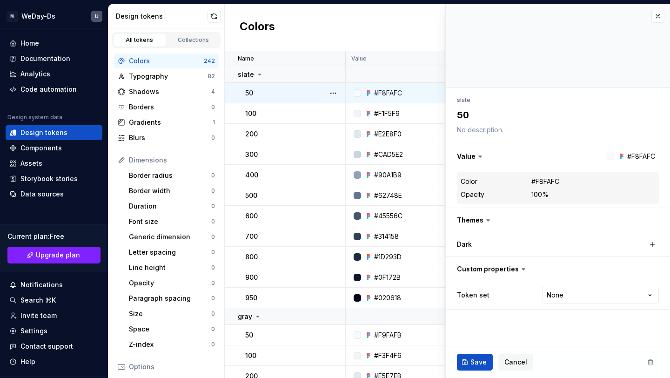
type textarea "*"
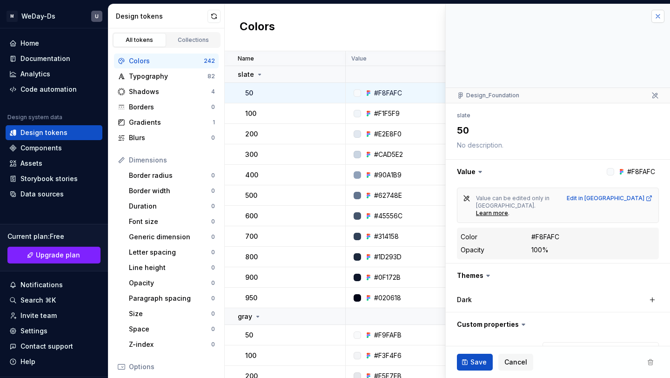
click at [659, 12] on button "button" at bounding box center [657, 16] width 13 height 13
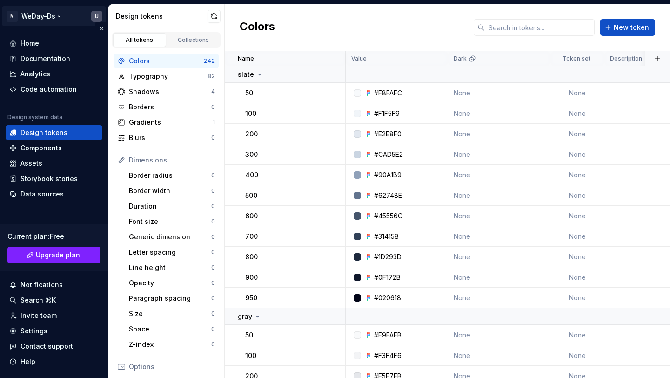
click at [97, 16] on html "M WeDay-Ds U Home Documentation Analytics Code automation Design system data De…" at bounding box center [335, 189] width 670 height 378
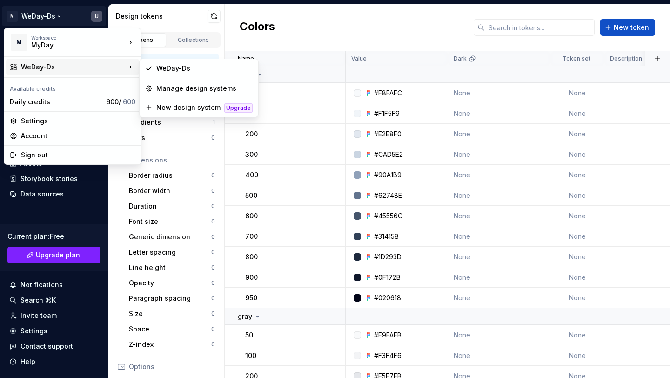
click at [349, 27] on html "M WeDay-Ds U Home Documentation Analytics Code automation Design system data De…" at bounding box center [335, 189] width 670 height 378
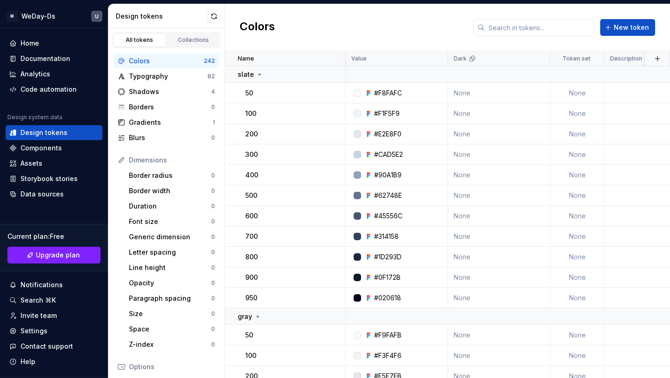
click at [349, 27] on div "Colors New token" at bounding box center [447, 27] width 445 height 47
click at [195, 62] on div "Colors" at bounding box center [166, 60] width 75 height 9
click at [250, 74] on p "slate" at bounding box center [246, 74] width 16 height 9
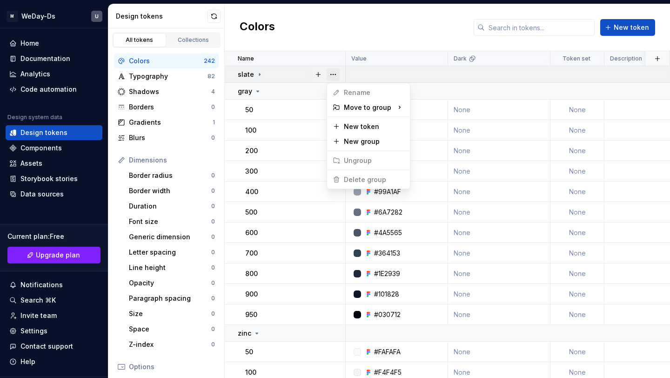
click at [333, 74] on button "button" at bounding box center [332, 74] width 13 height 13
click at [256, 92] on html "M WeDay-Ds U Home Documentation Analytics Code automation Design system data De…" at bounding box center [335, 189] width 670 height 378
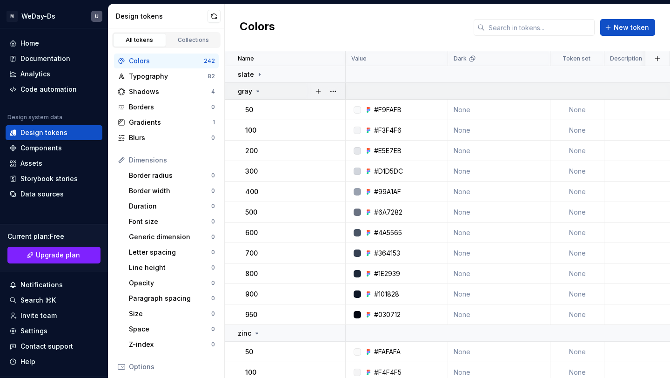
click at [256, 92] on icon at bounding box center [257, 90] width 7 height 7
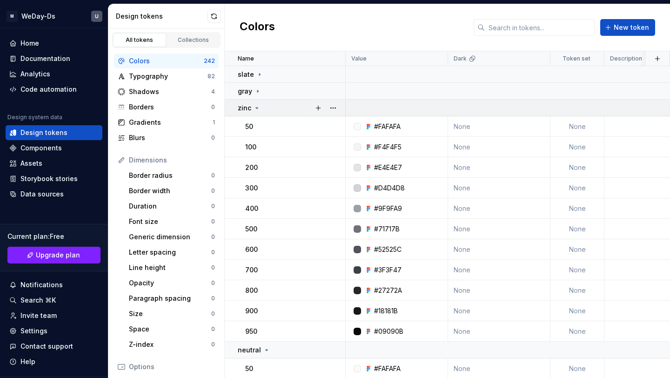
click at [257, 105] on icon at bounding box center [256, 107] width 7 height 7
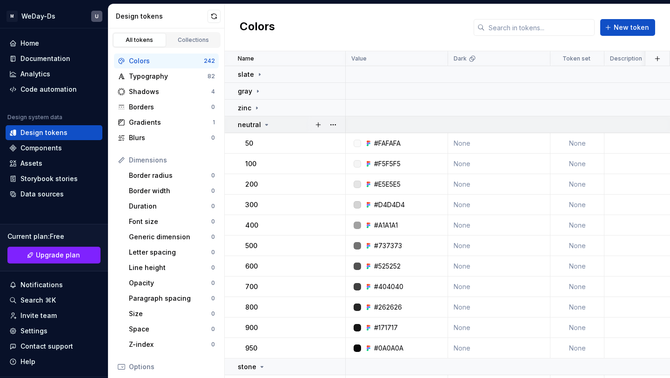
click at [265, 122] on icon at bounding box center [266, 124] width 7 height 7
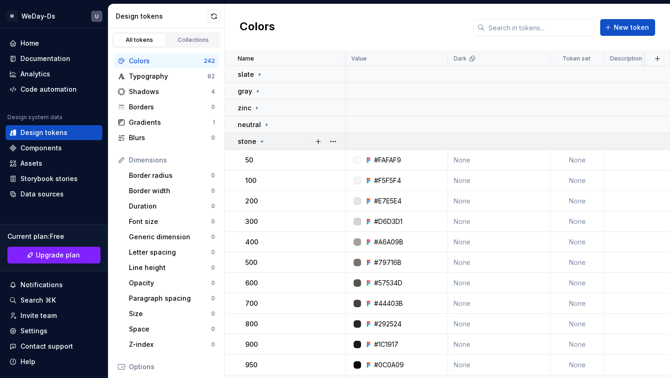
click at [260, 140] on icon at bounding box center [261, 141] width 7 height 7
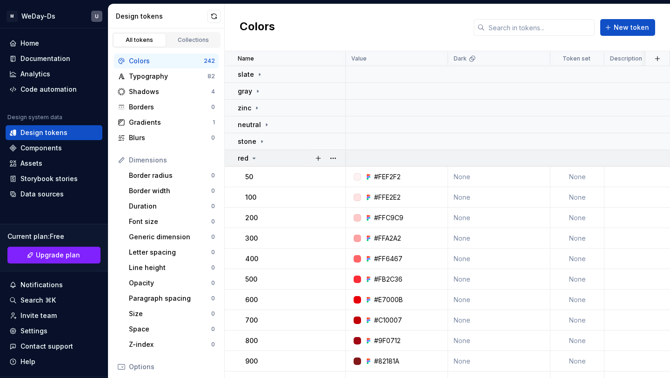
click at [253, 158] on icon at bounding box center [254, 158] width 2 height 1
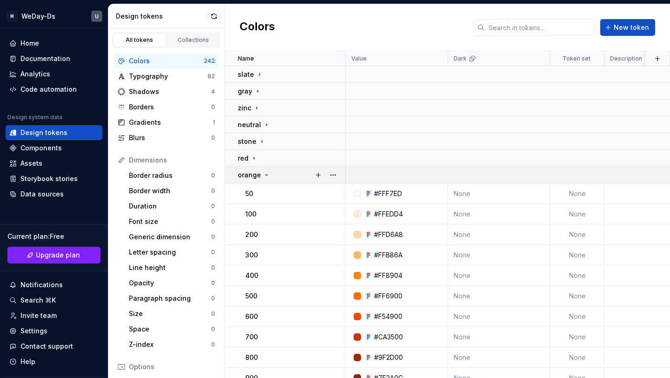
click at [263, 172] on icon at bounding box center [266, 174] width 7 height 7
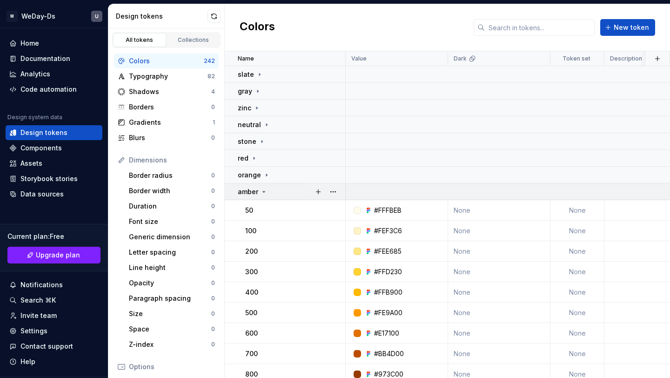
click at [262, 189] on icon at bounding box center [263, 191] width 7 height 7
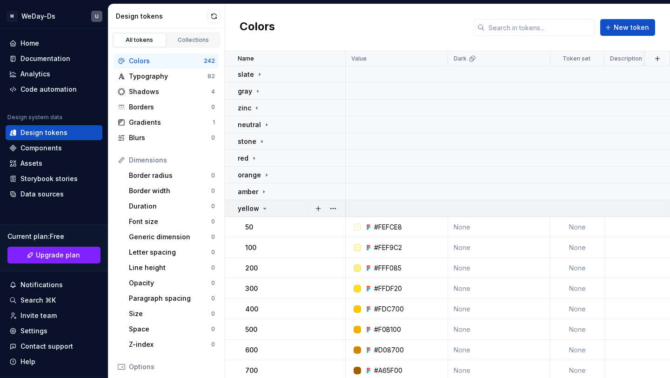
click at [265, 207] on icon at bounding box center [264, 208] width 7 height 7
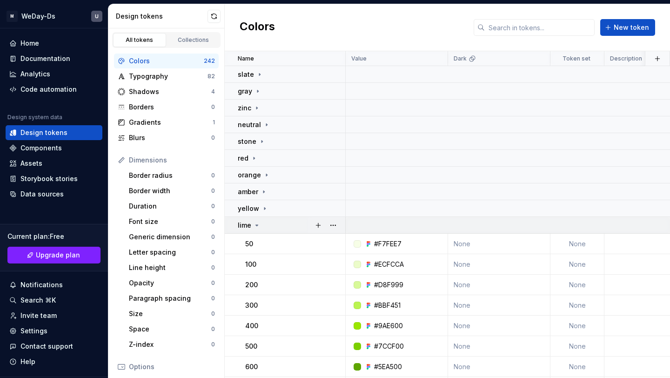
click at [259, 223] on icon at bounding box center [256, 224] width 7 height 7
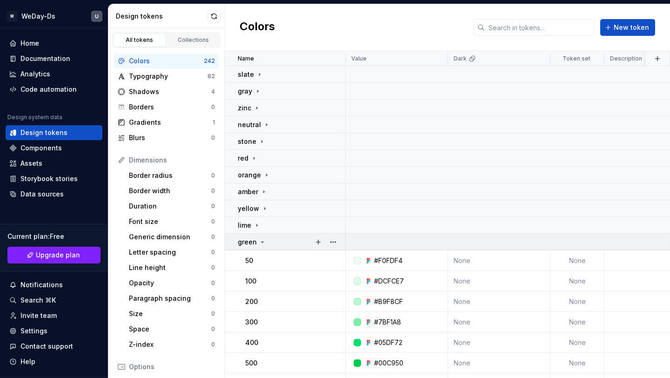
click at [259, 240] on icon at bounding box center [262, 241] width 7 height 7
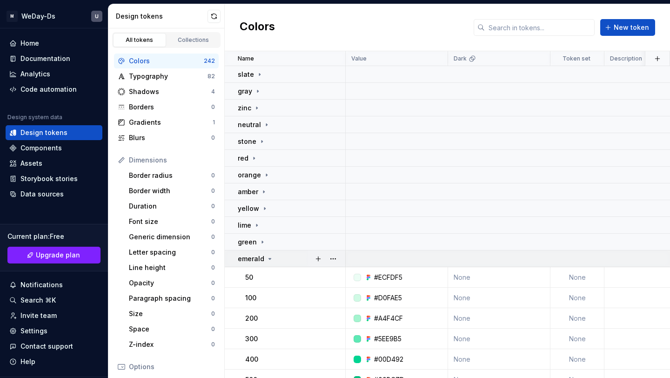
click at [267, 260] on icon at bounding box center [269, 258] width 7 height 7
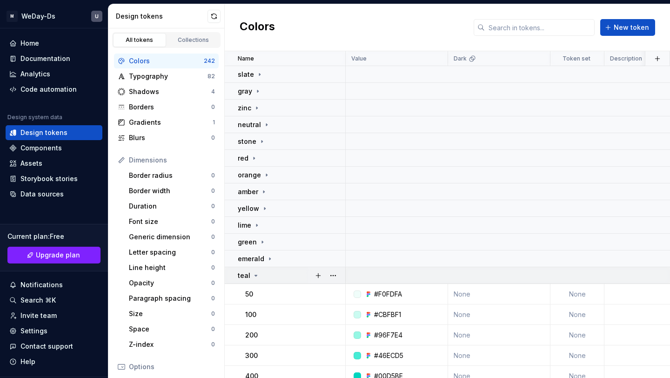
click at [258, 277] on icon at bounding box center [255, 275] width 7 height 7
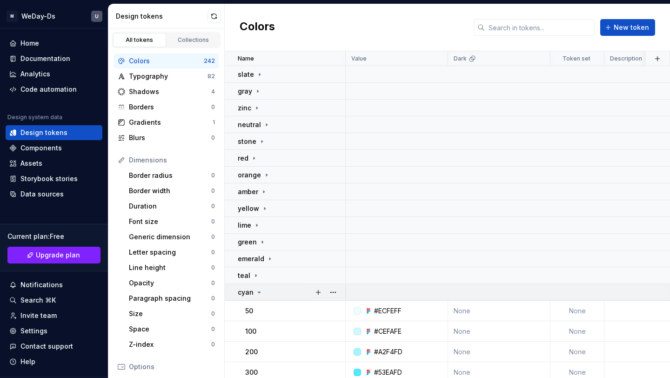
click at [260, 290] on icon at bounding box center [258, 291] width 7 height 7
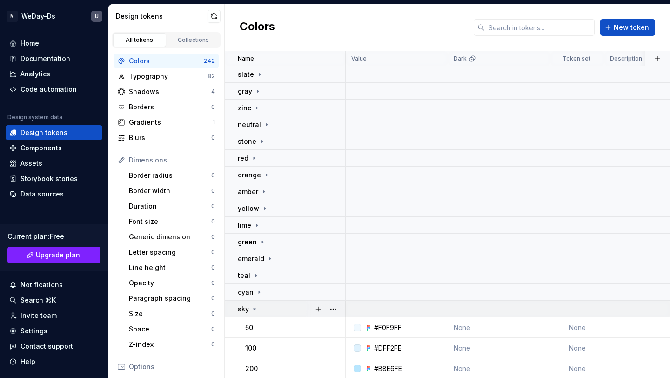
click at [254, 308] on icon at bounding box center [254, 308] width 2 height 1
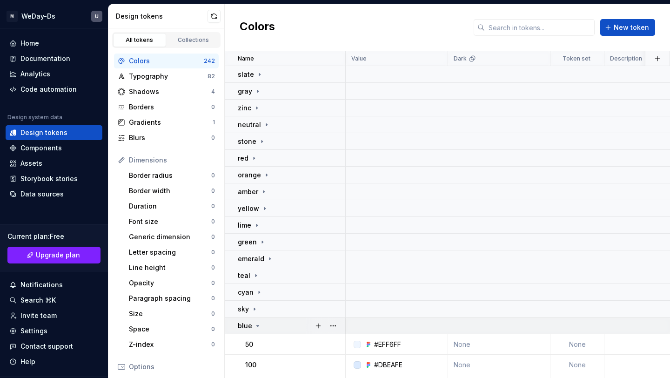
click at [257, 325] on icon at bounding box center [258, 325] width 2 height 1
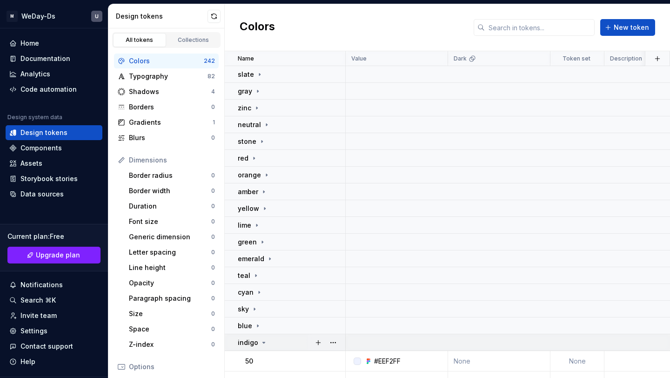
click at [260, 340] on icon at bounding box center [263, 342] width 7 height 7
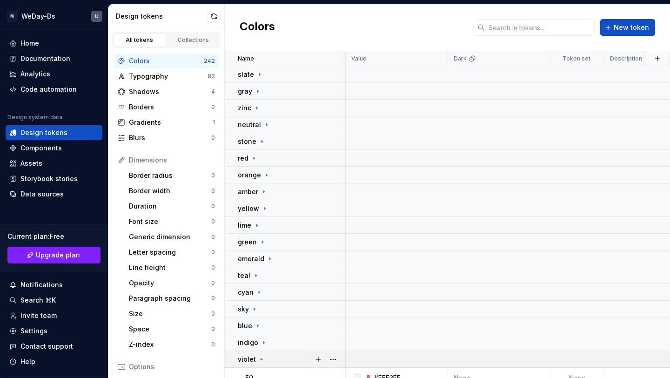
click at [262, 356] on icon at bounding box center [261, 358] width 7 height 7
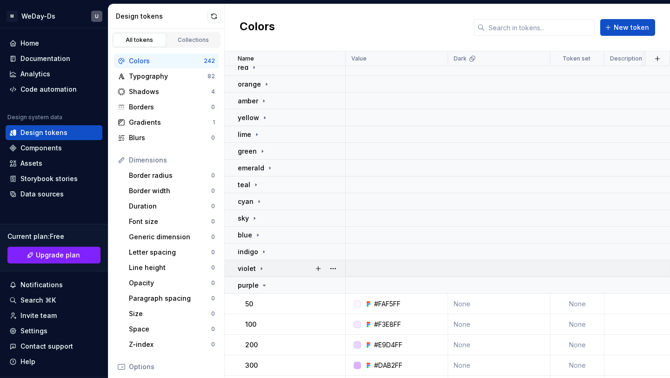
scroll to position [119, 0]
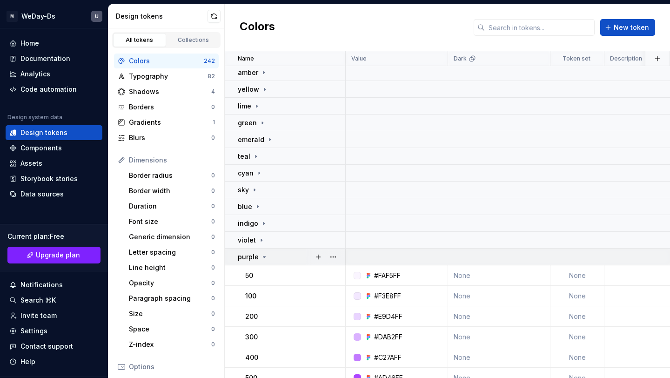
click at [263, 255] on icon at bounding box center [263, 256] width 7 height 7
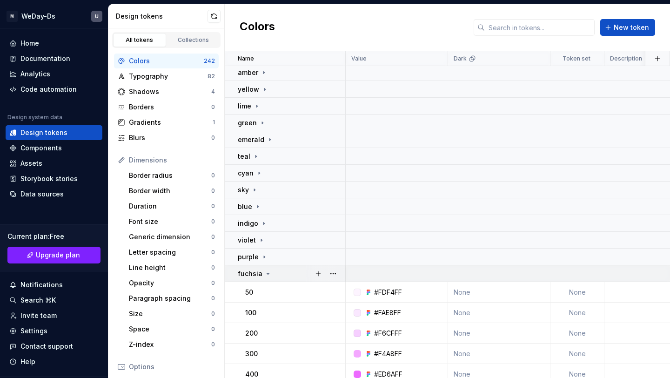
click at [268, 275] on icon at bounding box center [267, 273] width 7 height 7
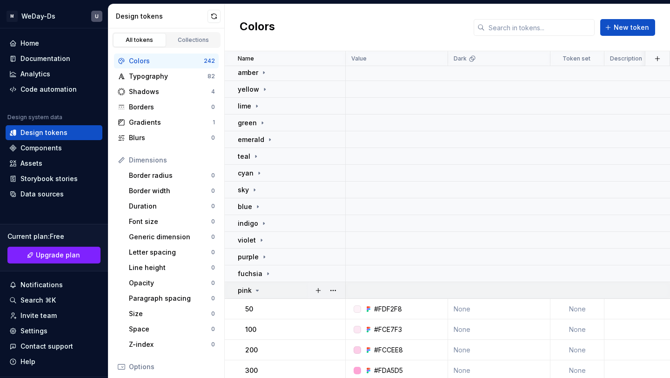
click at [255, 287] on icon at bounding box center [256, 290] width 7 height 7
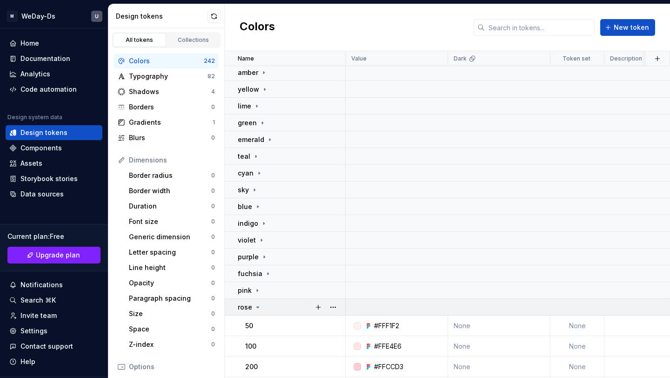
click at [259, 305] on icon at bounding box center [257, 306] width 7 height 7
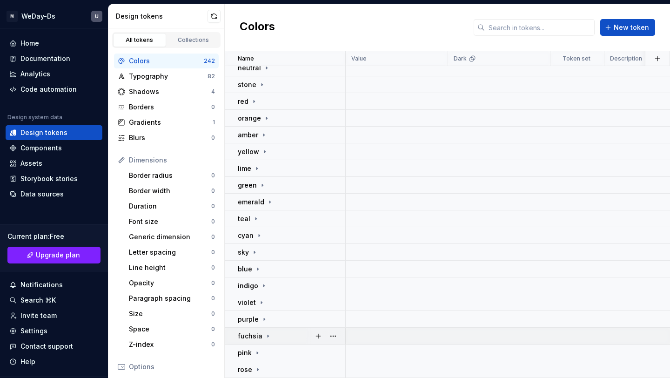
scroll to position [0, 0]
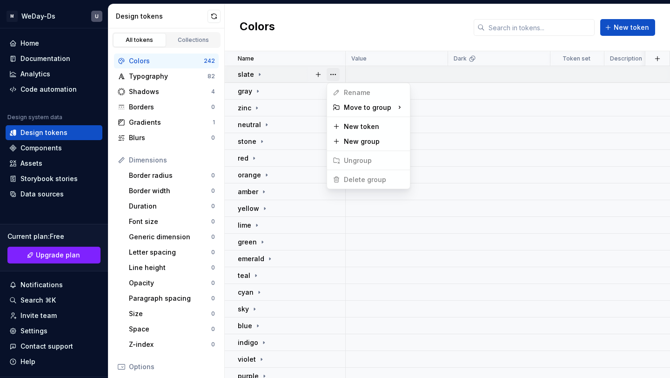
click at [335, 73] on button "button" at bounding box center [332, 74] width 13 height 13
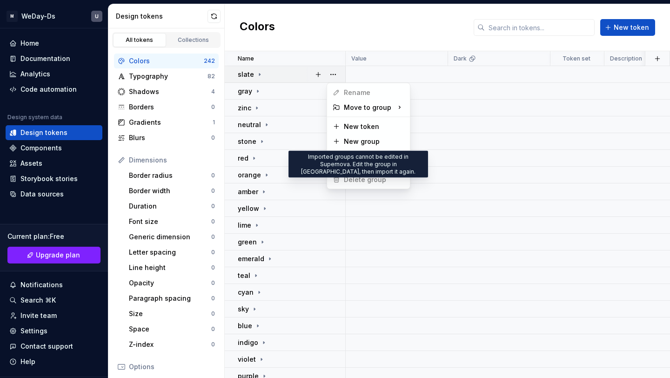
click at [364, 175] on span "Delete group" at bounding box center [359, 179] width 61 height 15
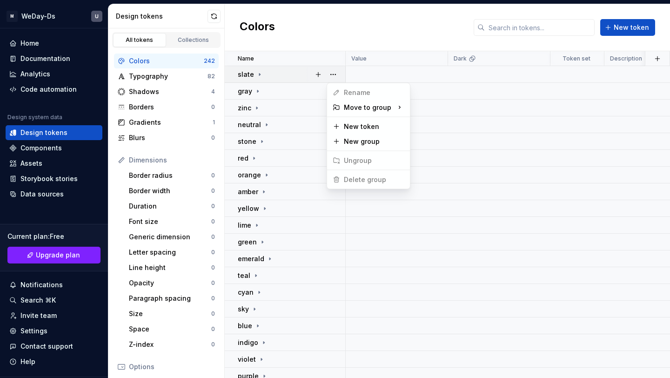
click at [365, 182] on span "Delete group" at bounding box center [359, 179] width 61 height 15
click at [258, 76] on html "M WeDay-Ds U Home Documentation Analytics Code automation Design system data De…" at bounding box center [335, 189] width 670 height 378
click at [259, 74] on icon at bounding box center [259, 74] width 1 height 2
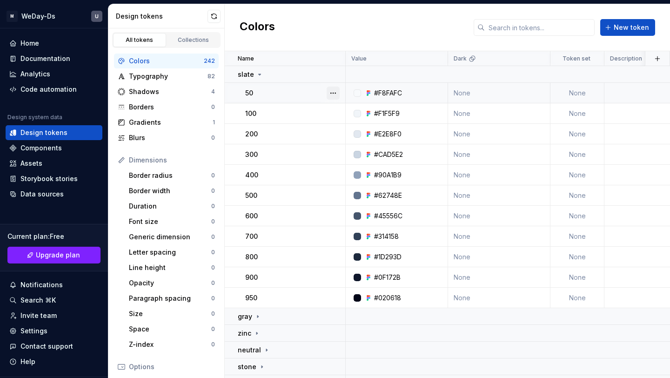
click at [338, 92] on button "button" at bounding box center [332, 93] width 13 height 13
click at [259, 73] on html "M WeDay-Ds U Home Documentation Analytics Code automation Design system data De…" at bounding box center [335, 189] width 670 height 378
click at [658, 57] on button "button" at bounding box center [657, 58] width 13 height 13
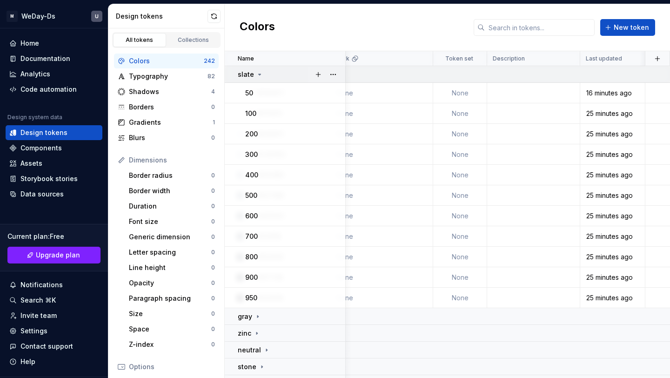
scroll to position [0, 117]
click at [629, 62] on html "M WeDay-Ds U Home Documentation Analytics Code automation Design system data De…" at bounding box center [335, 189] width 670 height 378
click at [320, 56] on html "M WeDay-Ds U Home Documentation Analytics Code automation Design system data De…" at bounding box center [335, 189] width 670 height 378
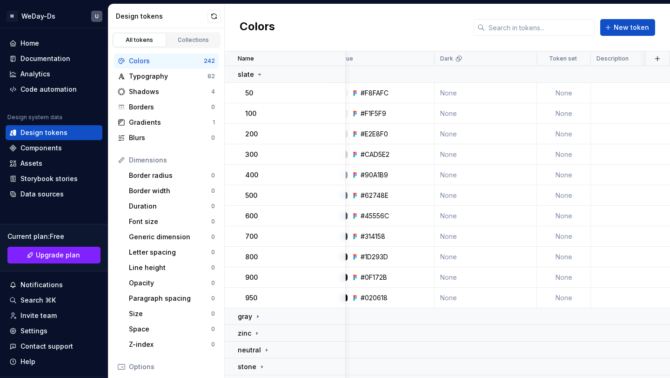
scroll to position [0, 0]
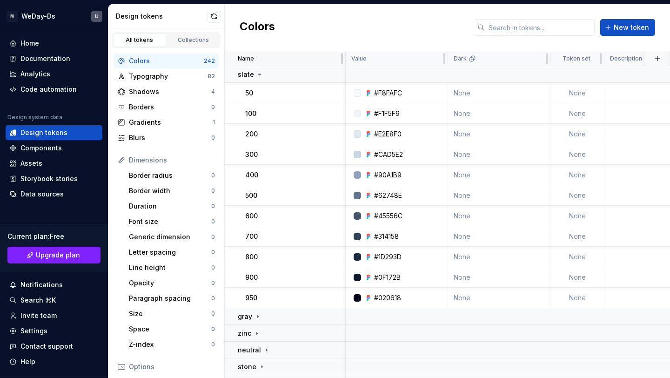
click at [331, 57] on div "Name" at bounding box center [289, 58] width 102 height 7
click at [338, 57] on div "Name" at bounding box center [289, 58] width 102 height 7
click at [433, 61] on html "M WeDay-Ds U Home Documentation Analytics Code automation Design system data De…" at bounding box center [335, 189] width 670 height 378
click at [433, 60] on html "M WeDay-Ds U Home Documentation Analytics Code automation Design system data De…" at bounding box center [335, 189] width 670 height 378
click at [254, 75] on div "slate" at bounding box center [251, 74] width 26 height 9
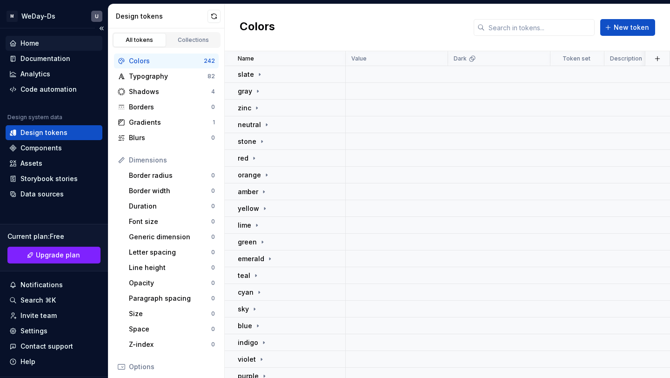
click at [47, 43] on div "Home" at bounding box center [53, 43] width 89 height 9
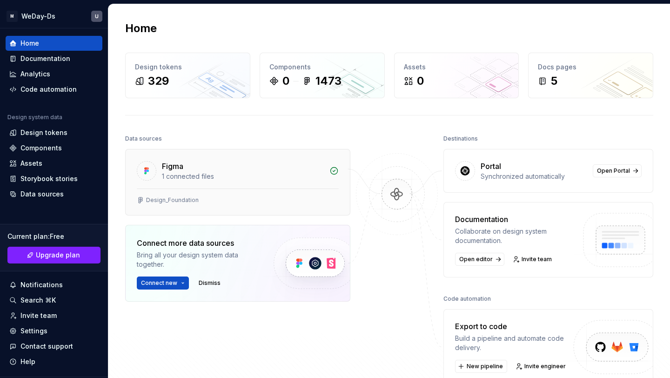
click at [333, 170] on icon at bounding box center [334, 170] width 7 height 7
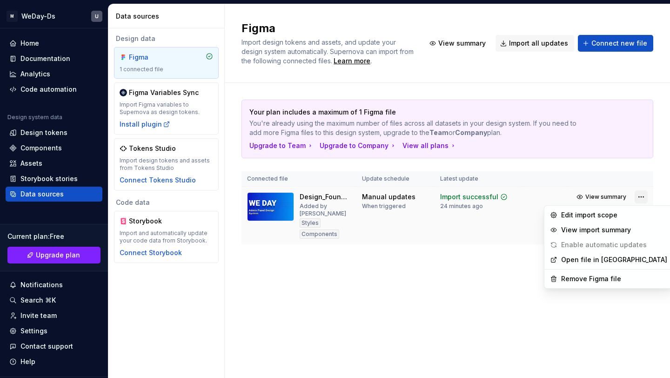
click at [640, 198] on html "M WeDay-Ds U Home Documentation Analytics Code automation Design system data De…" at bounding box center [335, 189] width 670 height 378
click at [600, 283] on div "Remove Figma file" at bounding box center [614, 278] width 106 height 9
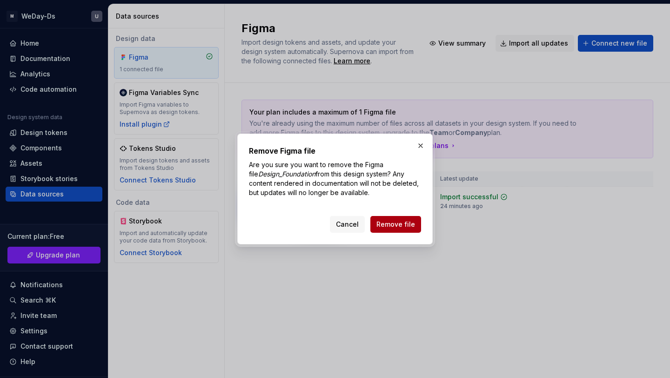
click at [395, 223] on span "Remove file" at bounding box center [395, 224] width 39 height 9
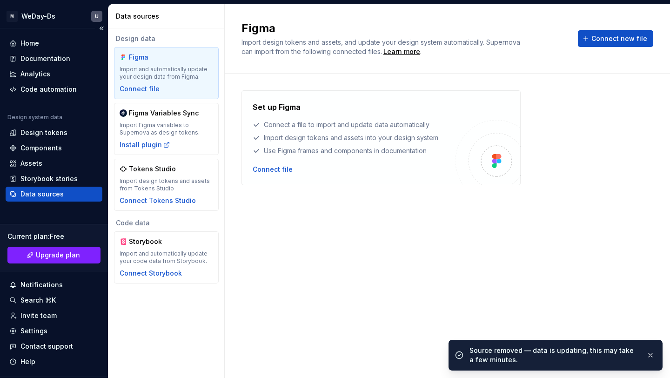
click at [49, 35] on div "Home Documentation Analytics Code automation Design system data Design tokens C…" at bounding box center [54, 202] width 108 height 348
click at [48, 39] on div "Home" at bounding box center [53, 43] width 89 height 9
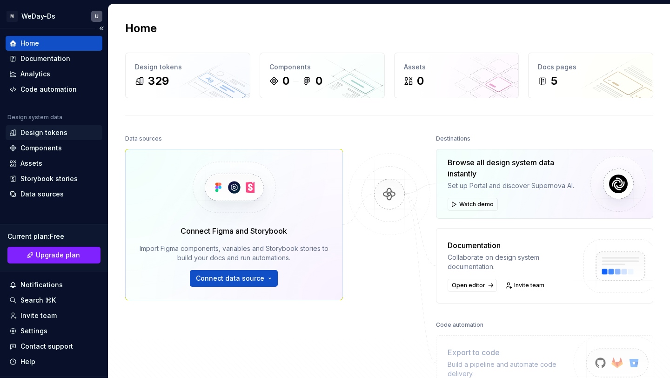
click at [63, 130] on div "Design tokens" at bounding box center [43, 132] width 47 height 9
click at [44, 130] on div "Design tokens" at bounding box center [43, 132] width 47 height 9
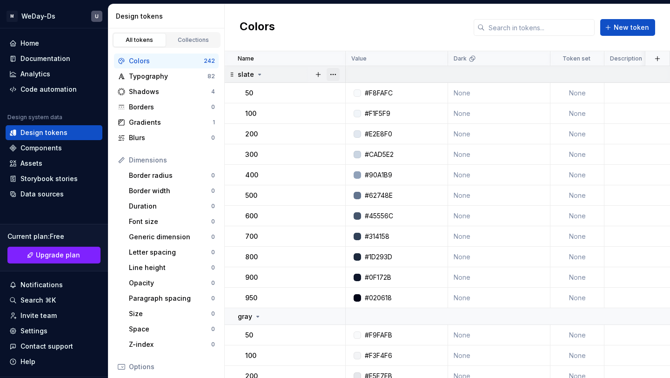
click at [335, 73] on button "button" at bounding box center [332, 74] width 13 height 13
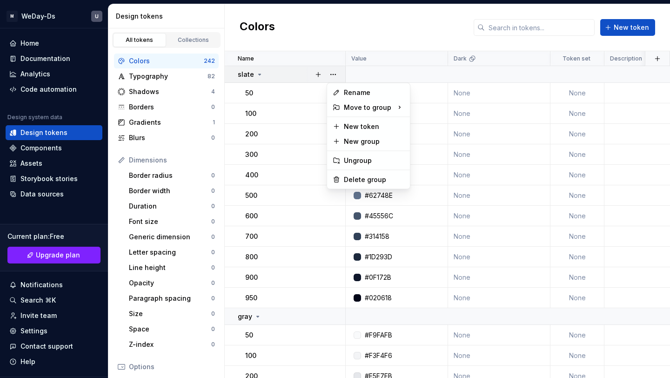
click at [233, 73] on html "M WeDay-Ds U Home Documentation Analytics Code automation Design system data De…" at bounding box center [335, 189] width 670 height 378
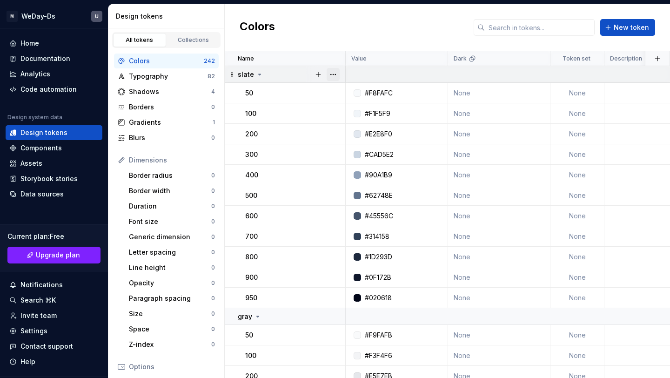
click at [333, 73] on button "button" at bounding box center [332, 74] width 13 height 13
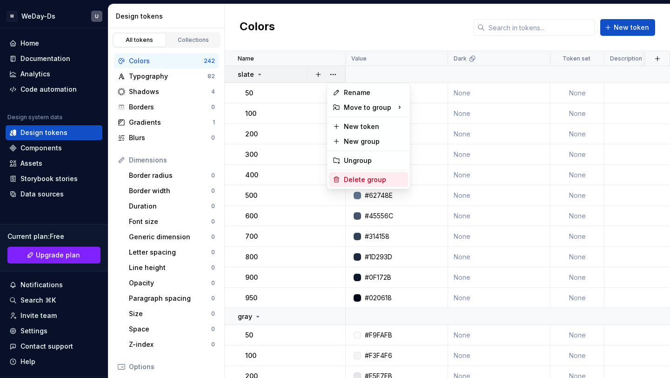
click at [354, 179] on div "Delete group" at bounding box center [374, 179] width 60 height 9
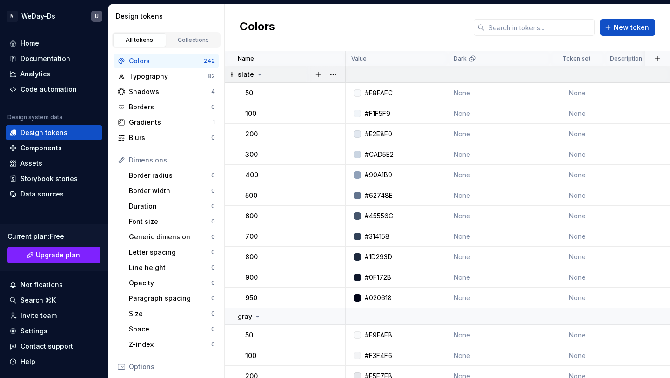
click at [260, 72] on icon at bounding box center [259, 74] width 7 height 7
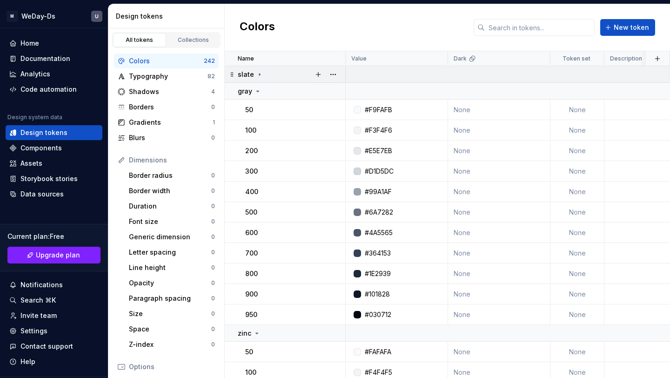
click at [260, 72] on icon at bounding box center [259, 74] width 7 height 7
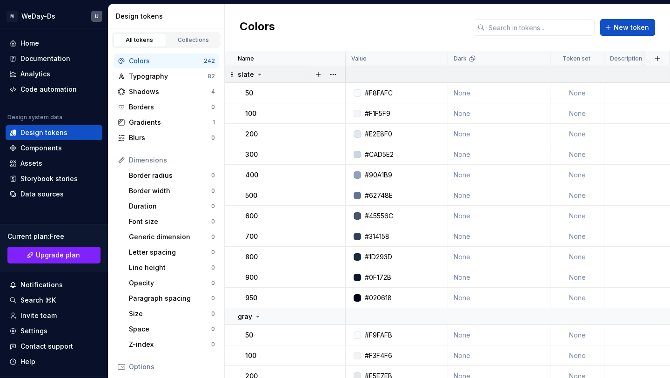
click at [260, 72] on icon at bounding box center [259, 74] width 7 height 7
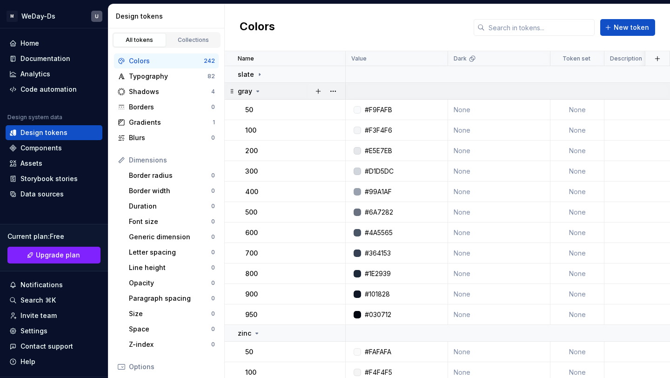
click at [260, 90] on icon at bounding box center [257, 90] width 7 height 7
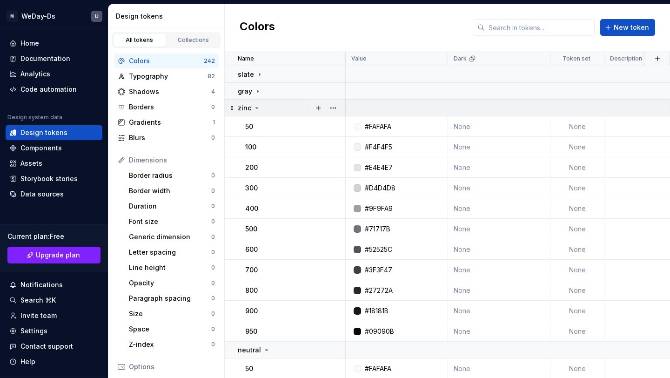
click at [257, 102] on td "zinc" at bounding box center [285, 108] width 121 height 17
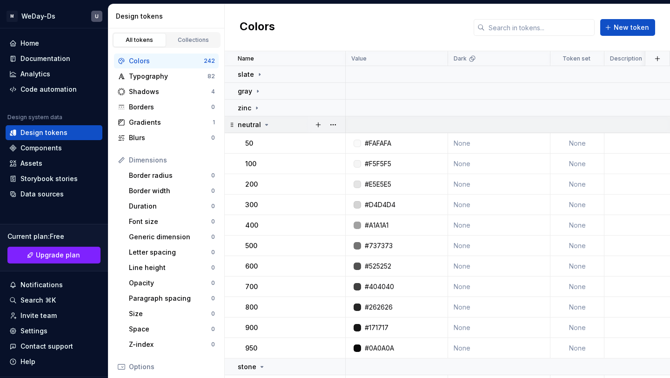
click at [260, 124] on div "neutral" at bounding box center [254, 124] width 33 height 9
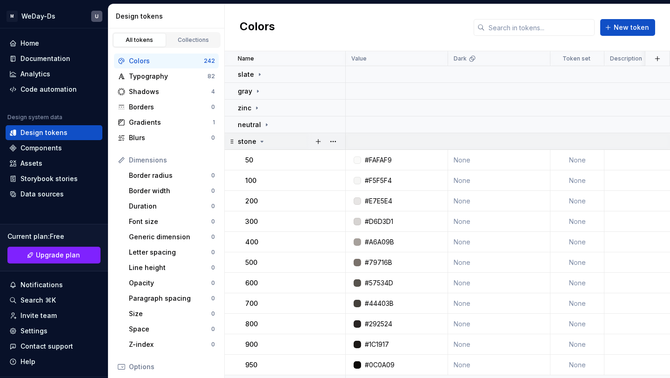
click at [262, 138] on icon at bounding box center [261, 141] width 7 height 7
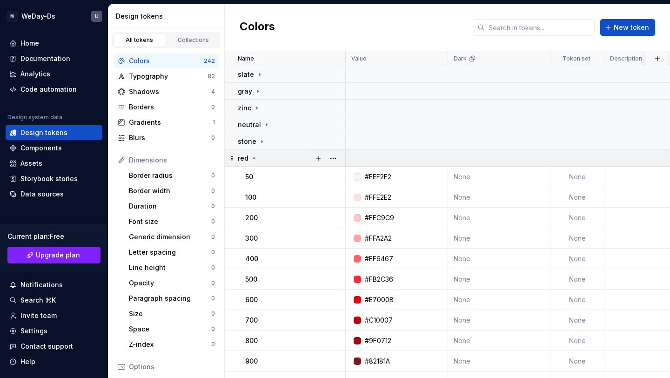
click at [255, 154] on icon at bounding box center [253, 157] width 7 height 7
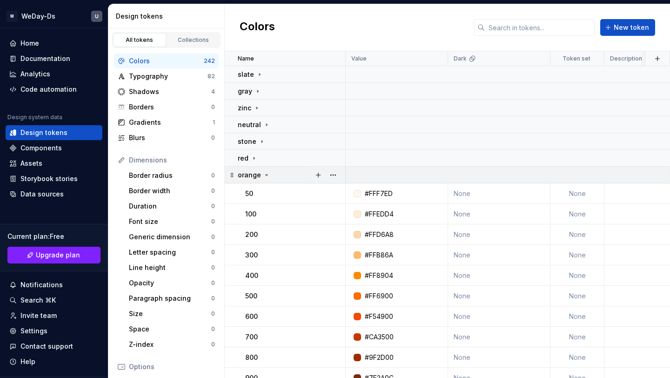
click at [263, 174] on icon at bounding box center [266, 174] width 7 height 7
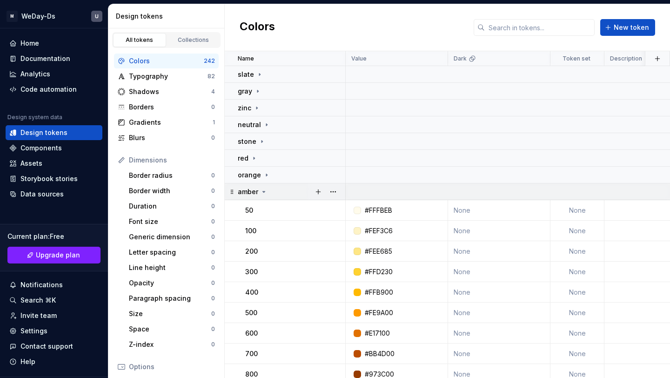
click at [263, 192] on icon at bounding box center [264, 191] width 2 height 1
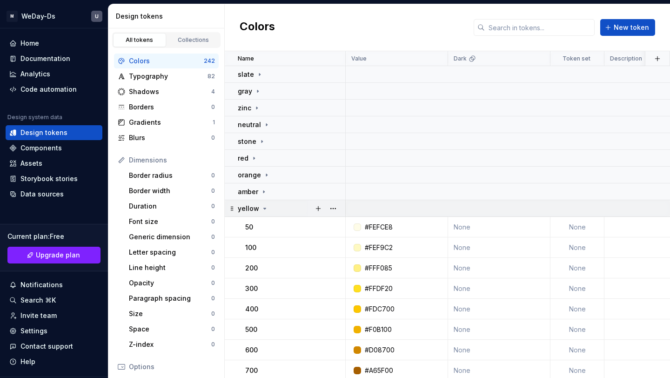
click at [264, 206] on icon at bounding box center [264, 208] width 7 height 7
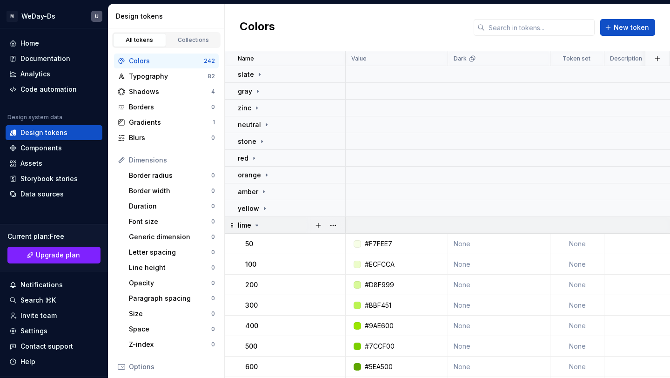
click at [257, 224] on icon at bounding box center [256, 224] width 7 height 7
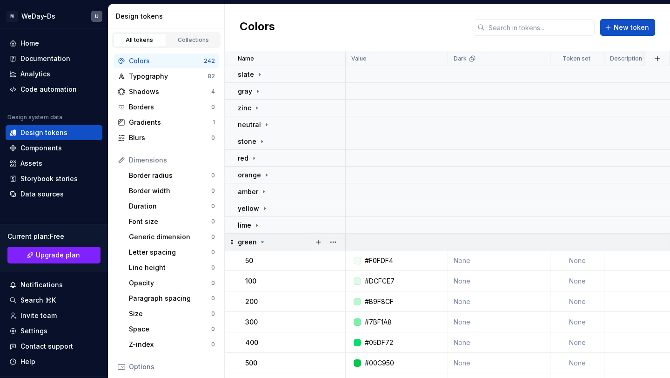
click at [260, 243] on icon at bounding box center [262, 241] width 7 height 7
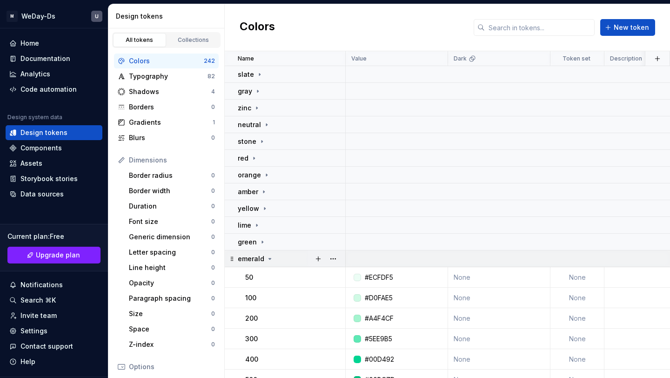
click at [267, 260] on icon at bounding box center [269, 258] width 7 height 7
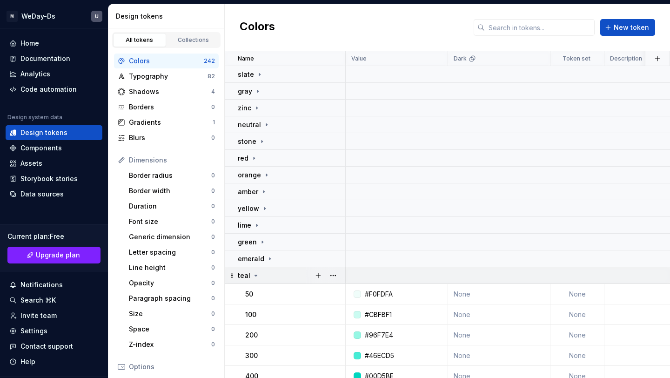
click at [257, 275] on icon at bounding box center [255, 275] width 7 height 7
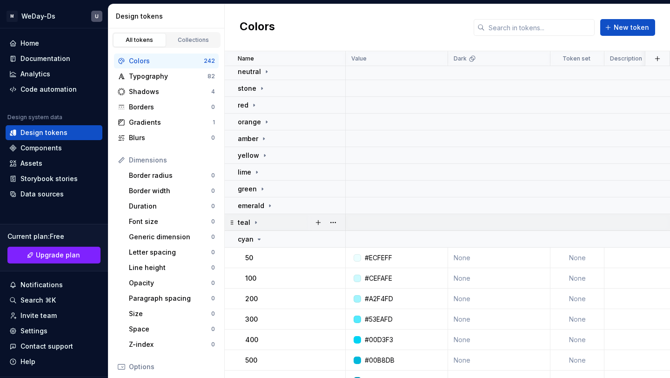
scroll to position [70, 0]
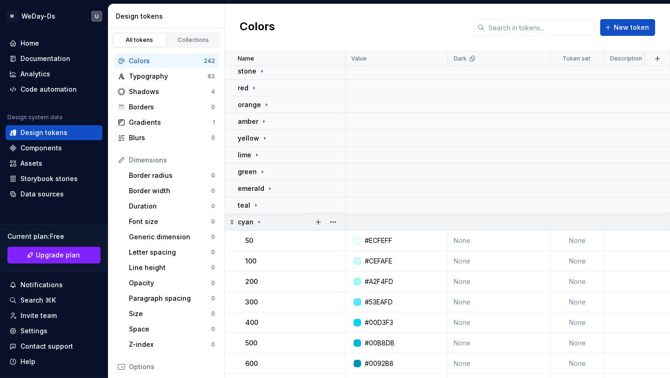
click at [259, 224] on icon at bounding box center [258, 221] width 7 height 7
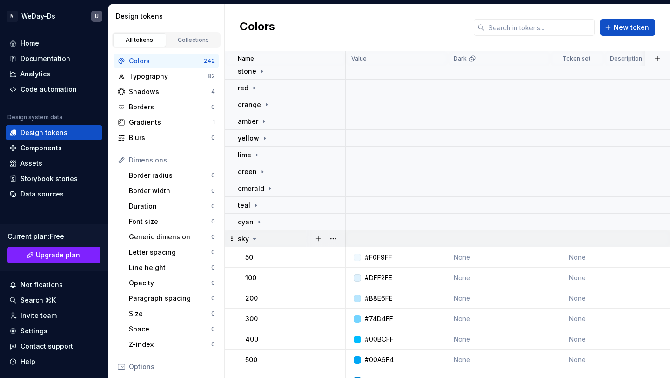
click at [257, 238] on icon at bounding box center [254, 238] width 7 height 7
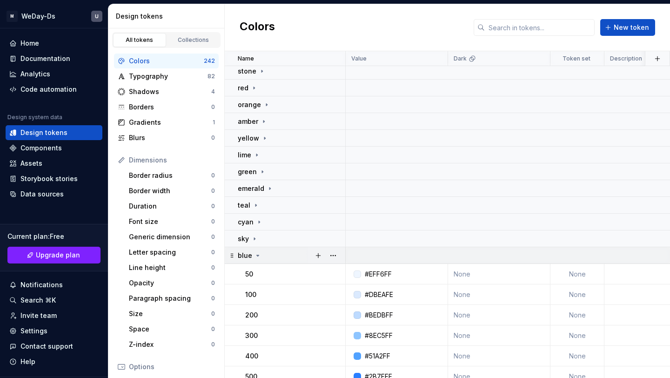
click at [258, 253] on icon at bounding box center [257, 255] width 7 height 7
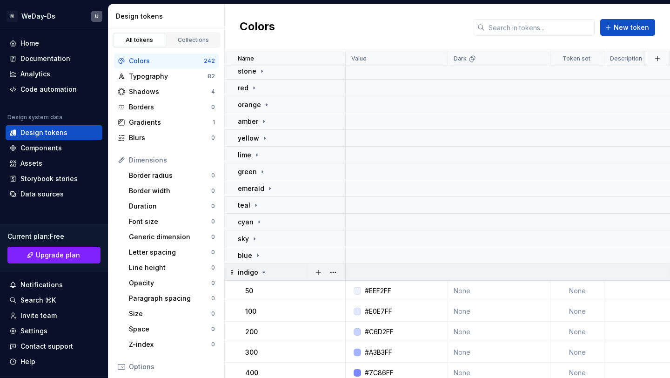
click at [263, 272] on icon at bounding box center [264, 272] width 2 height 1
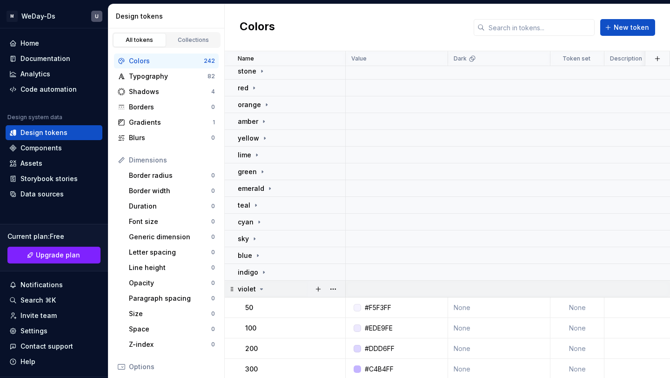
click at [258, 287] on icon at bounding box center [261, 288] width 7 height 7
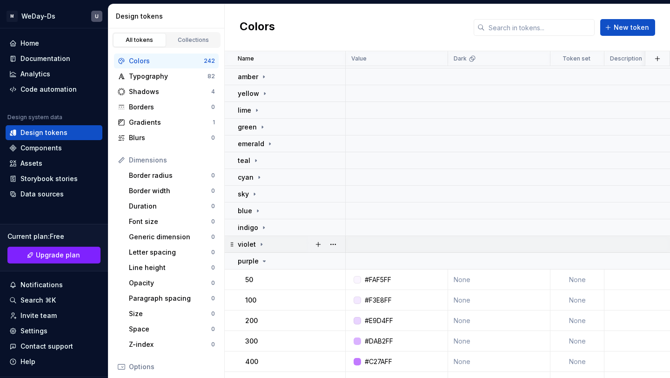
scroll to position [145, 0]
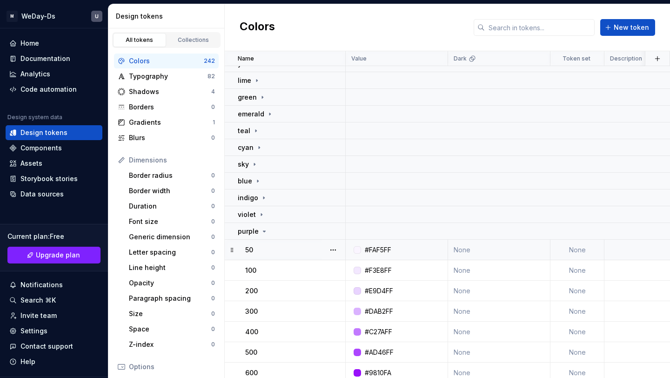
click at [262, 247] on div "50" at bounding box center [295, 249] width 100 height 9
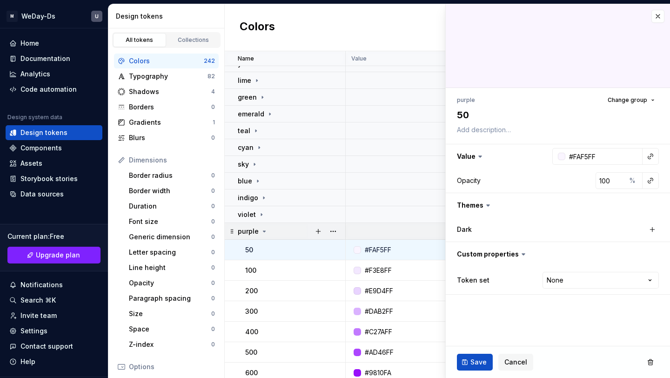
click at [265, 232] on icon at bounding box center [263, 230] width 7 height 7
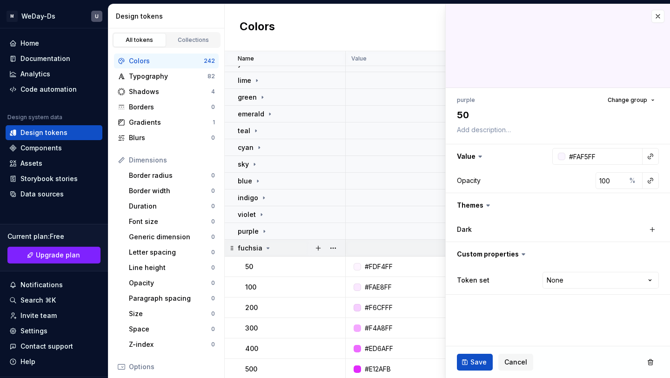
click at [266, 246] on icon at bounding box center [267, 247] width 7 height 7
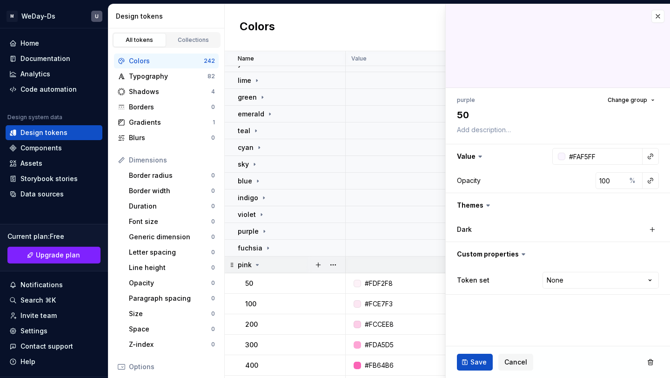
click at [257, 266] on icon at bounding box center [256, 264] width 7 height 7
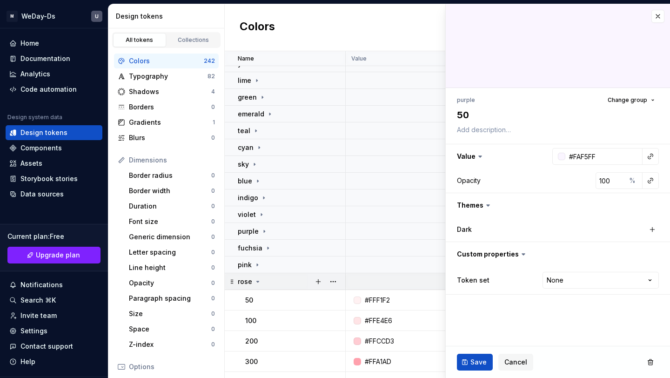
click at [258, 280] on icon at bounding box center [257, 281] width 7 height 7
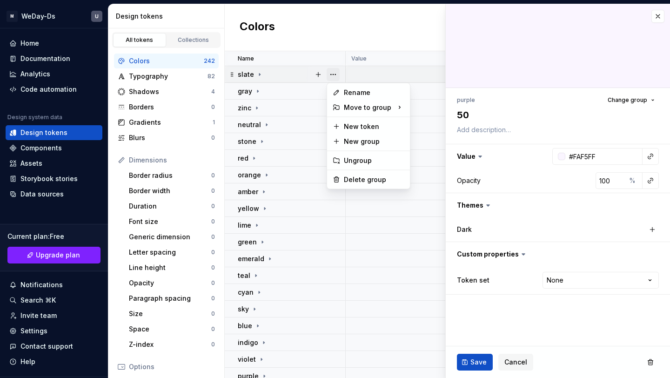
click at [333, 71] on button "button" at bounding box center [332, 74] width 13 height 13
click at [357, 174] on div "Delete group" at bounding box center [368, 179] width 79 height 15
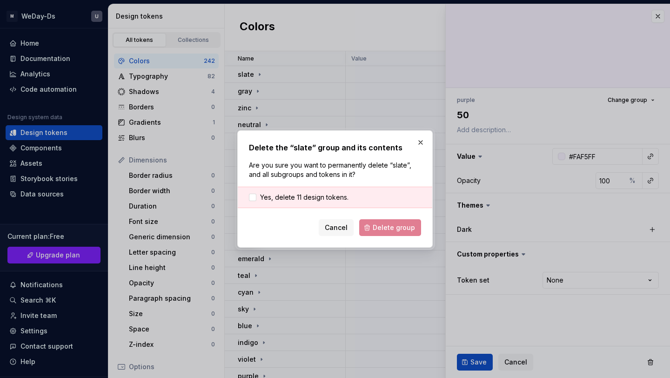
click at [348, 187] on div "Yes, delete 11 design tokens." at bounding box center [335, 197] width 194 height 21
click at [263, 191] on div "Yes, delete 11 design tokens." at bounding box center [335, 197] width 194 height 21
click at [259, 196] on label "Yes, delete 11 design tokens." at bounding box center [299, 197] width 100 height 9
click at [396, 229] on span "Delete group" at bounding box center [394, 227] width 42 height 9
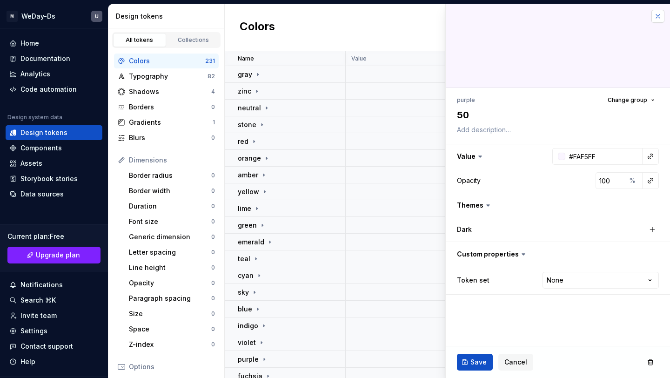
click at [658, 15] on button "button" at bounding box center [657, 16] width 13 height 13
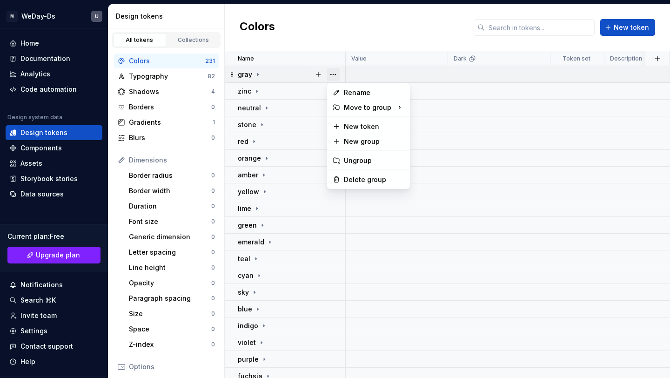
click at [333, 74] on button "button" at bounding box center [332, 74] width 13 height 13
click at [354, 181] on div "Delete group" at bounding box center [374, 179] width 60 height 9
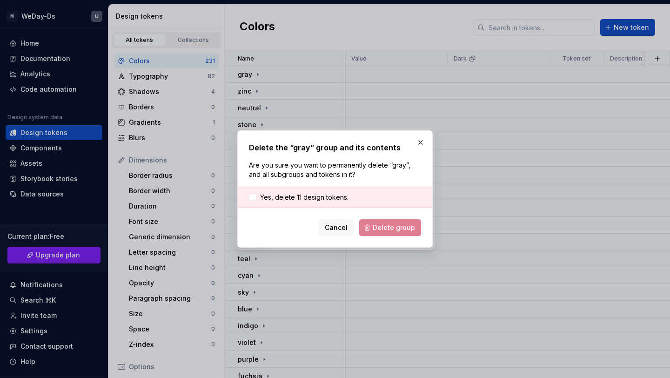
click at [322, 180] on div "Delete the “gray” group and its contents Are you sure you want to permanently d…" at bounding box center [335, 189] width 172 height 94
click at [322, 194] on span "Yes, delete 11 design tokens." at bounding box center [304, 197] width 88 height 9
click at [379, 231] on span "Delete group" at bounding box center [394, 227] width 42 height 9
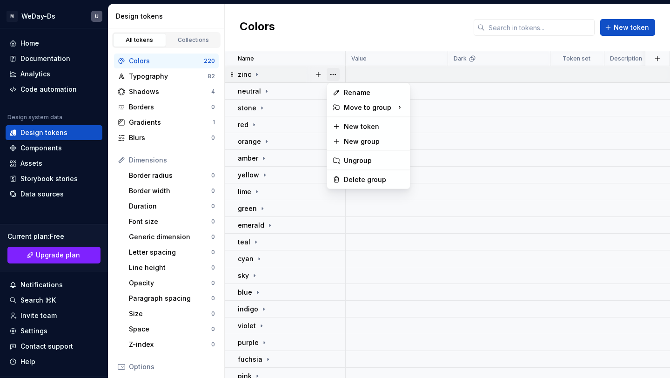
click at [334, 75] on button "button" at bounding box center [332, 74] width 13 height 13
click at [354, 178] on div "Delete group" at bounding box center [374, 179] width 60 height 9
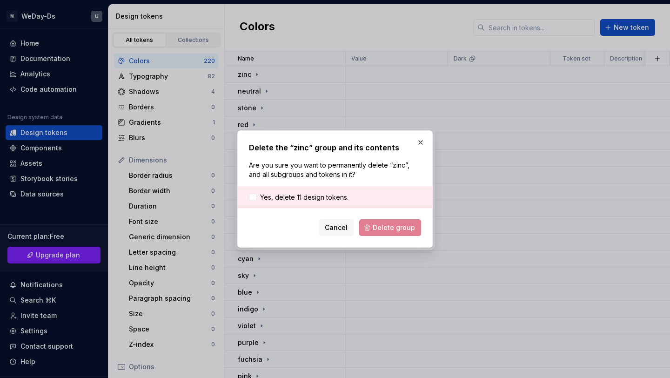
click at [362, 192] on div "Yes, delete 11 design tokens." at bounding box center [335, 197] width 194 height 21
click at [256, 193] on label "Yes, delete 11 design tokens." at bounding box center [299, 197] width 100 height 9
click at [395, 227] on span "Delete group" at bounding box center [394, 227] width 42 height 9
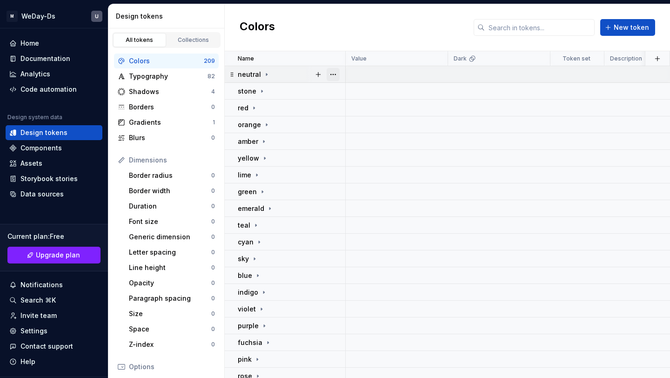
click at [335, 70] on button "button" at bounding box center [332, 74] width 13 height 13
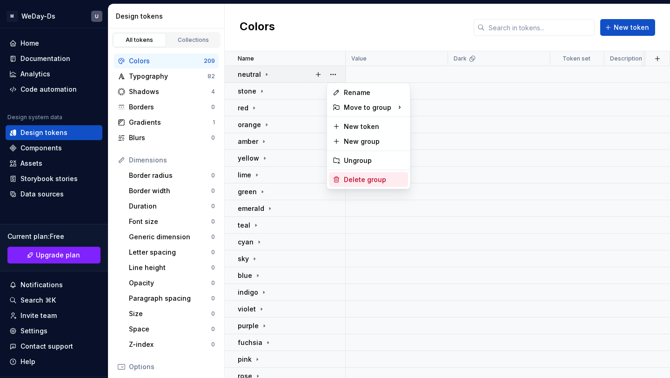
click at [349, 180] on div "Delete group" at bounding box center [374, 179] width 60 height 9
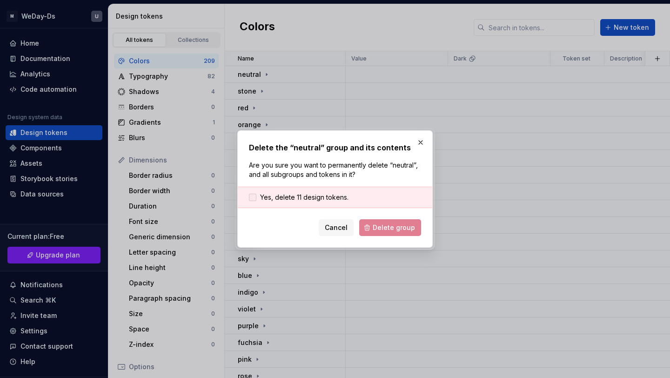
click at [252, 197] on div at bounding box center [252, 196] width 7 height 7
click at [400, 227] on span "Delete group" at bounding box center [394, 227] width 42 height 9
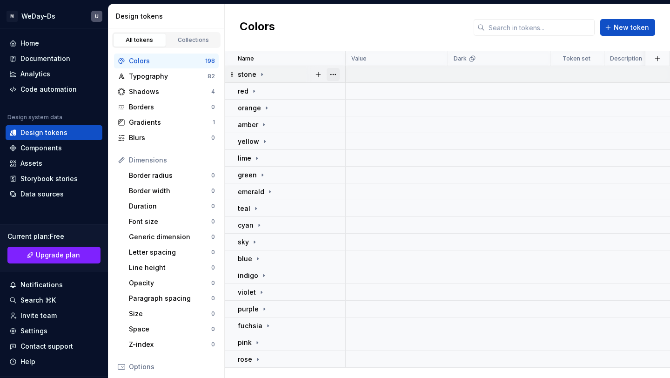
click at [334, 74] on button "button" at bounding box center [332, 74] width 13 height 13
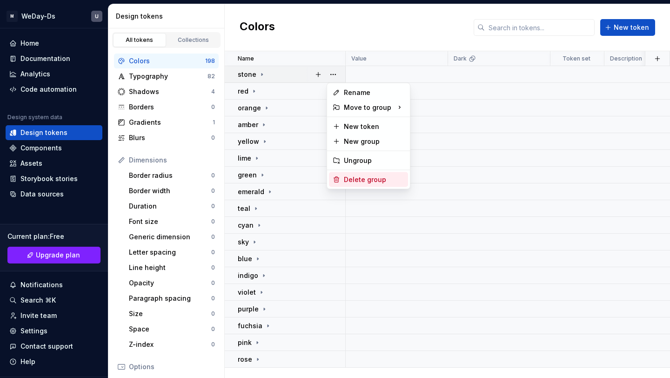
click at [363, 176] on div "Delete group" at bounding box center [374, 179] width 60 height 9
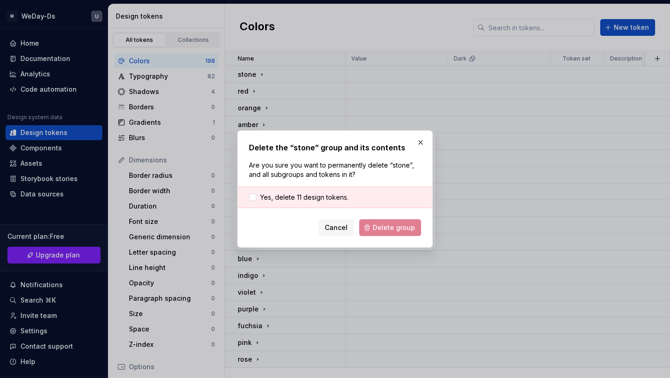
click at [310, 190] on div "Yes, delete 11 design tokens." at bounding box center [335, 197] width 194 height 21
click at [252, 196] on div at bounding box center [252, 196] width 7 height 7
click at [380, 235] on div "Cancel Delete group" at bounding box center [335, 227] width 172 height 17
click at [382, 227] on span "Delete group" at bounding box center [394, 227] width 42 height 9
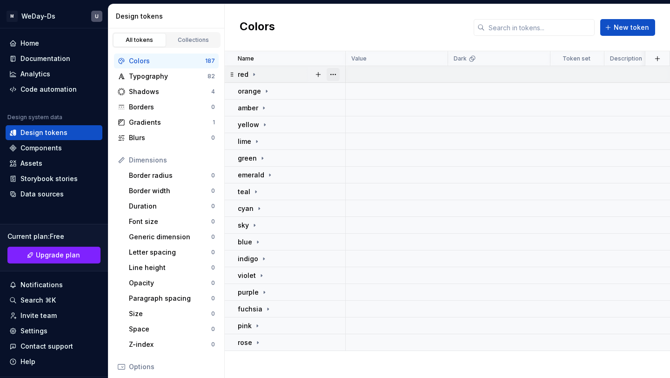
click at [334, 72] on button "button" at bounding box center [332, 74] width 13 height 13
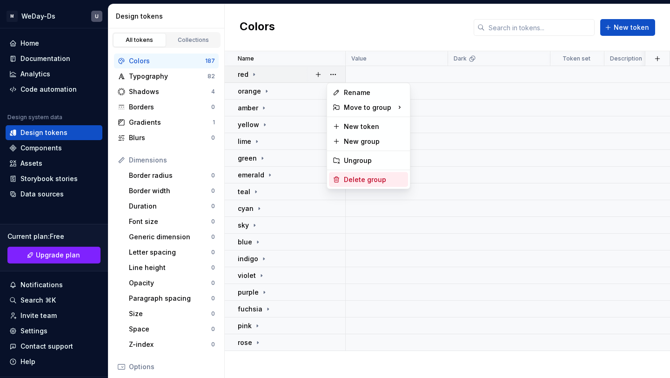
click at [357, 181] on div "Delete group" at bounding box center [374, 179] width 60 height 9
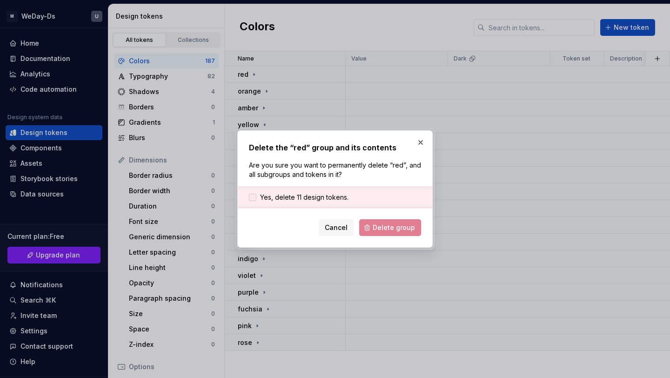
click at [254, 193] on label "Yes, delete 11 design tokens." at bounding box center [299, 197] width 100 height 9
click at [381, 226] on span "Delete group" at bounding box center [394, 227] width 42 height 9
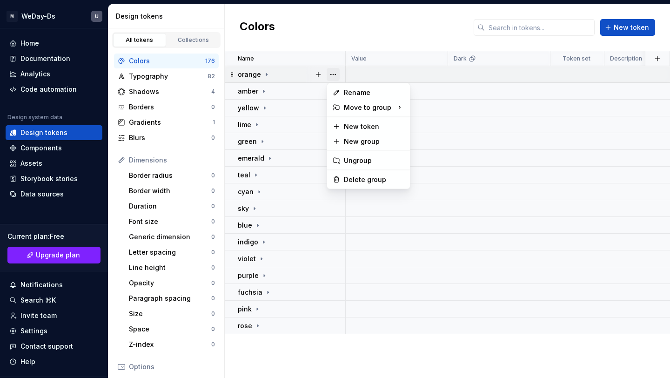
click at [336, 73] on button "button" at bounding box center [332, 74] width 13 height 13
click at [347, 176] on div "Delete group" at bounding box center [374, 179] width 60 height 9
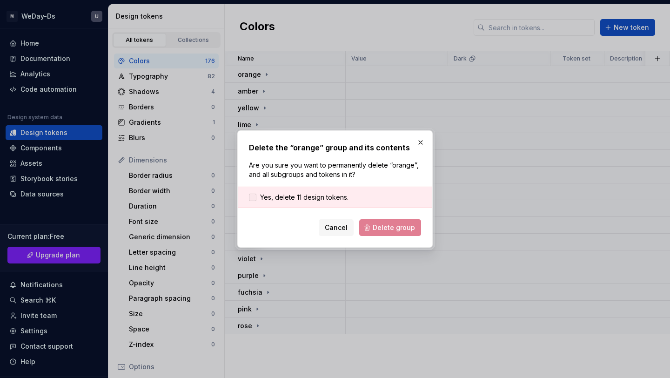
click at [249, 194] on div at bounding box center [252, 196] width 7 height 7
click at [392, 224] on span "Delete group" at bounding box center [394, 227] width 42 height 9
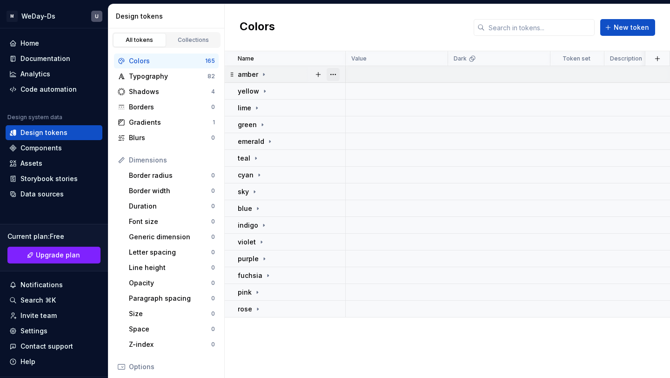
click at [333, 74] on button "button" at bounding box center [332, 74] width 13 height 13
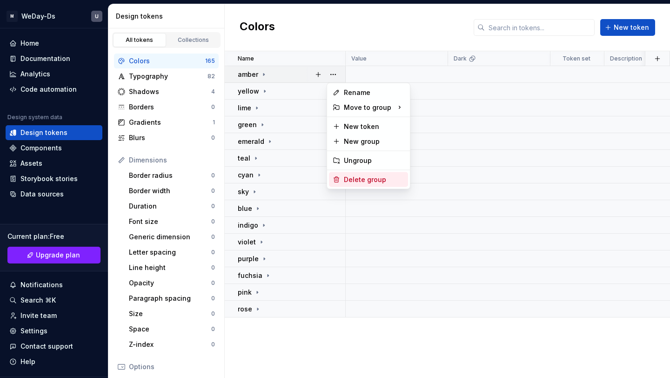
click at [340, 177] on div "Delete group" at bounding box center [368, 179] width 79 height 15
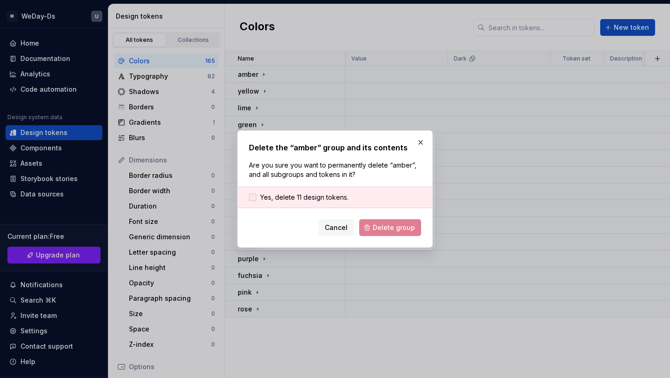
click at [251, 197] on div at bounding box center [252, 196] width 7 height 7
click at [377, 221] on button "Delete group" at bounding box center [390, 227] width 62 height 17
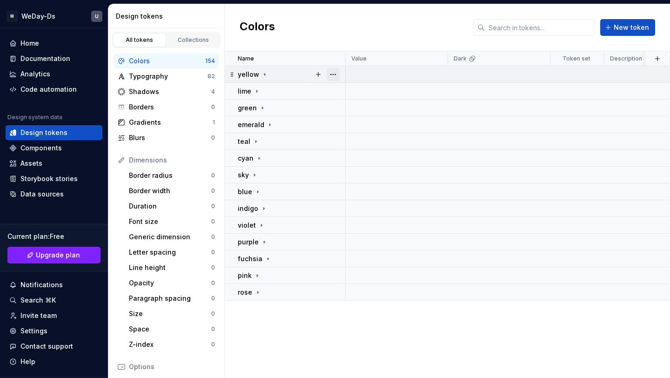
click at [332, 72] on button "button" at bounding box center [332, 74] width 13 height 13
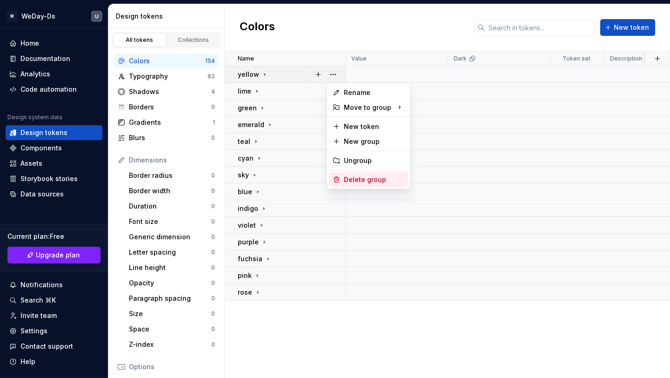
click at [342, 180] on div "Delete group" at bounding box center [368, 179] width 79 height 15
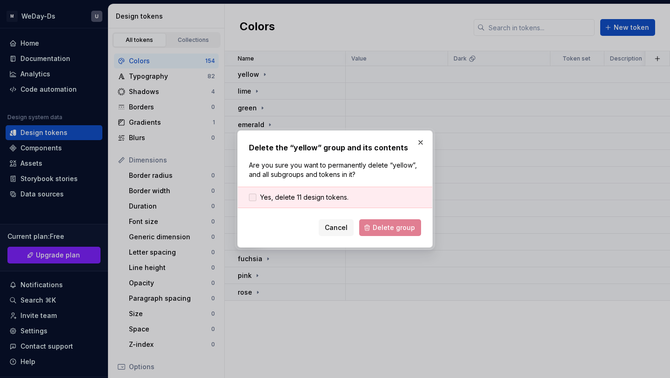
click at [256, 200] on div at bounding box center [252, 196] width 7 height 7
click at [363, 223] on button "Delete group" at bounding box center [390, 227] width 62 height 17
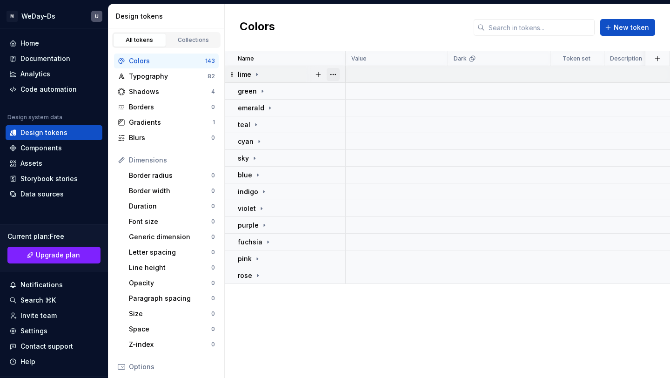
click at [329, 76] on button "button" at bounding box center [332, 74] width 13 height 13
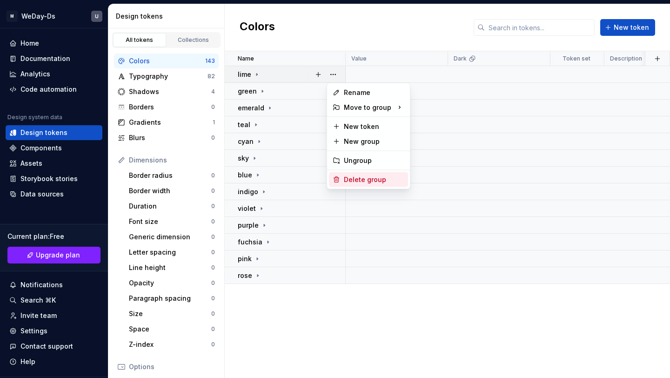
click at [348, 180] on div "Delete group" at bounding box center [374, 179] width 60 height 9
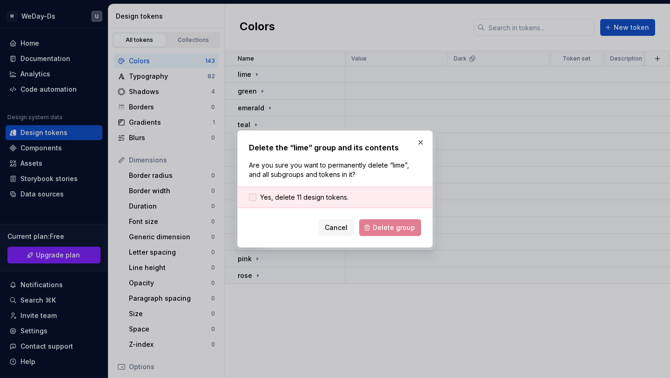
click at [255, 198] on div at bounding box center [252, 196] width 7 height 7
click at [383, 230] on span "Delete group" at bounding box center [394, 227] width 42 height 9
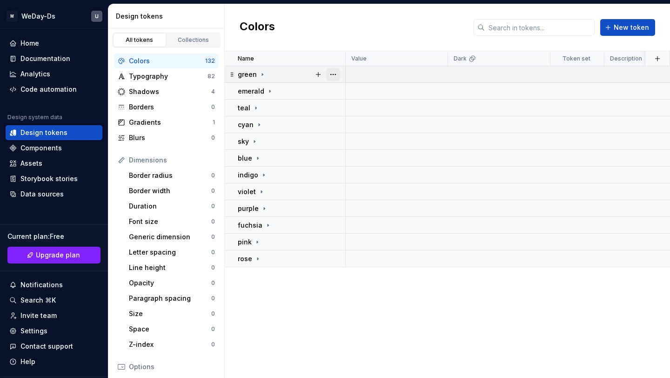
click at [333, 71] on button "button" at bounding box center [332, 74] width 13 height 13
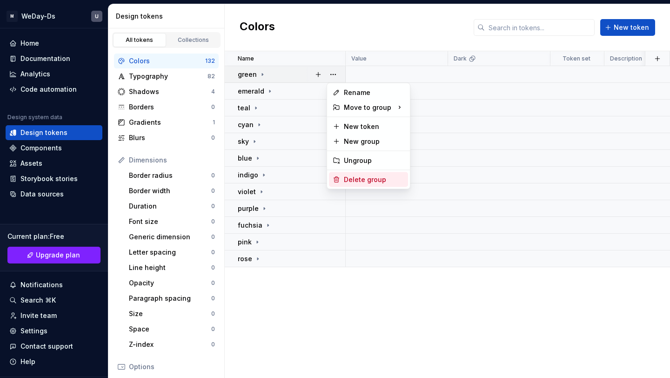
click at [341, 175] on div "Delete group" at bounding box center [368, 179] width 79 height 15
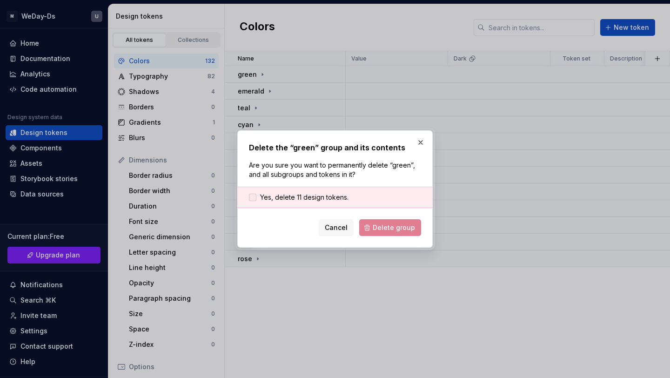
click at [255, 196] on div at bounding box center [252, 196] width 7 height 7
click at [378, 226] on span "Delete group" at bounding box center [394, 227] width 42 height 9
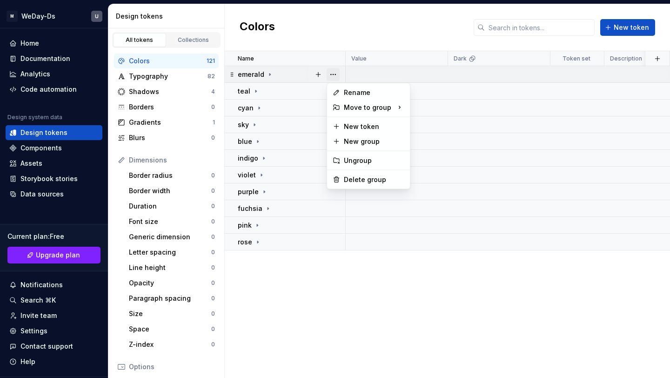
click at [332, 73] on button "button" at bounding box center [332, 74] width 13 height 13
click at [345, 175] on div "Delete group" at bounding box center [374, 179] width 60 height 9
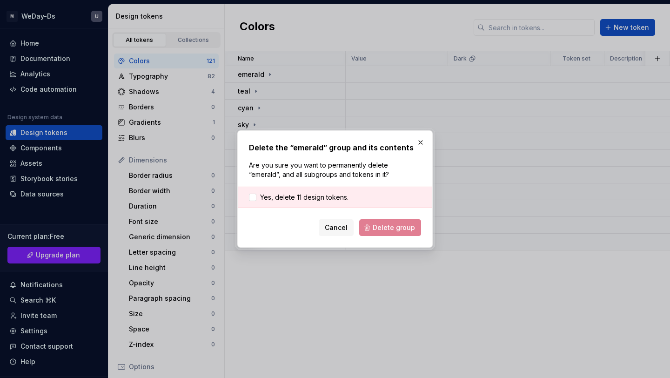
click at [247, 192] on div "Yes, delete 11 design tokens." at bounding box center [335, 197] width 194 height 21
click at [250, 194] on div at bounding box center [252, 196] width 7 height 7
click at [388, 226] on span "Delete group" at bounding box center [394, 227] width 42 height 9
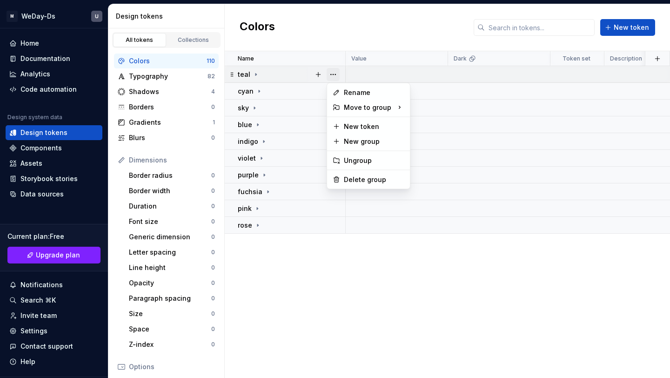
click at [335, 71] on button "button" at bounding box center [332, 74] width 13 height 13
click at [352, 181] on div "Delete group" at bounding box center [374, 179] width 60 height 9
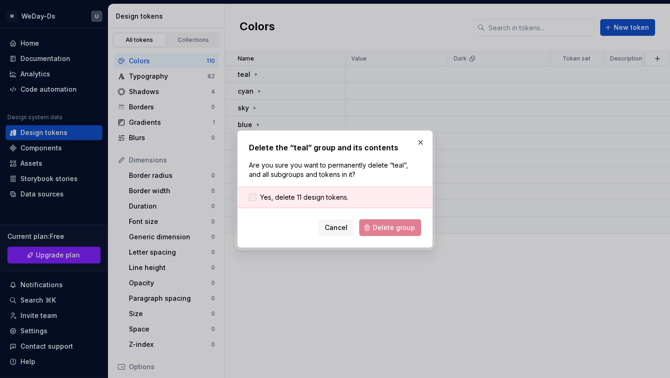
click at [250, 196] on div at bounding box center [252, 196] width 7 height 7
click at [398, 218] on form "Yes, delete 11 design tokens. Cancel Delete group" at bounding box center [335, 211] width 172 height 49
click at [398, 224] on span "Delete group" at bounding box center [394, 227] width 42 height 9
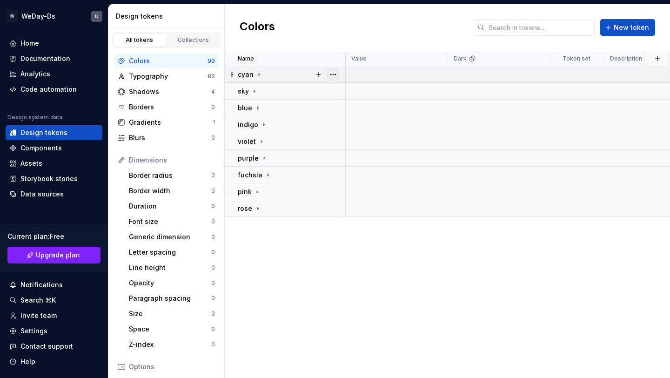
click at [333, 74] on button "button" at bounding box center [332, 74] width 13 height 13
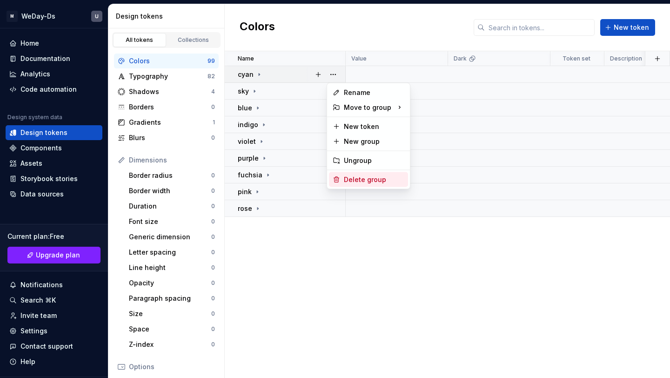
click at [343, 174] on div "Delete group" at bounding box center [368, 179] width 79 height 15
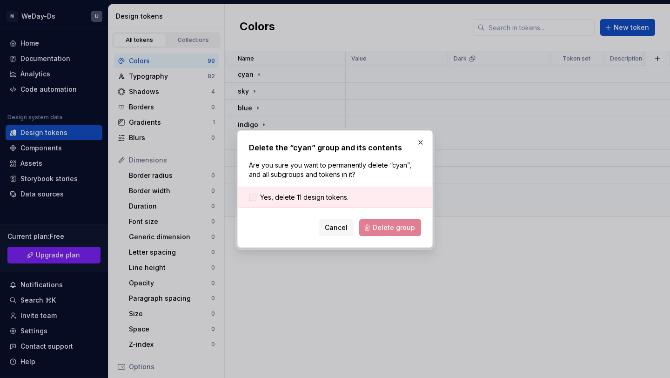
click at [250, 196] on div at bounding box center [252, 196] width 7 height 7
click at [390, 228] on span "Delete group" at bounding box center [394, 227] width 42 height 9
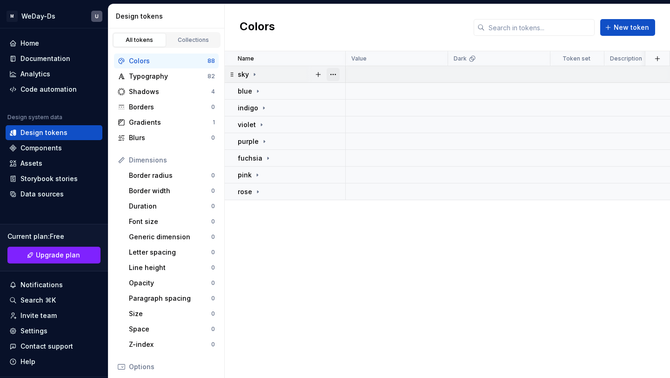
click at [334, 71] on button "button" at bounding box center [332, 74] width 13 height 13
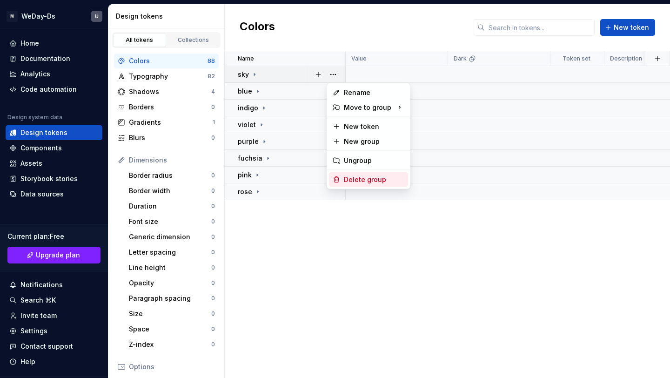
click at [350, 177] on div "Delete group" at bounding box center [374, 179] width 60 height 9
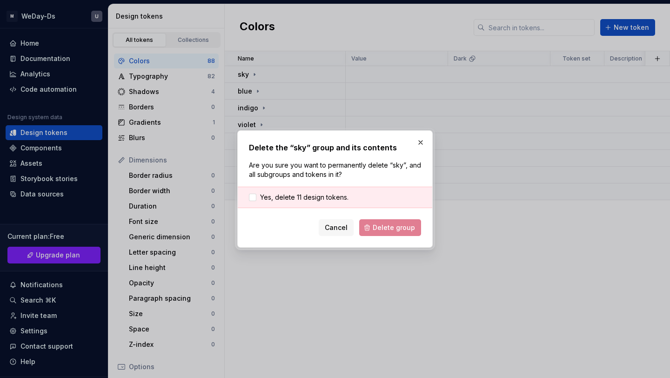
click at [253, 191] on div "Yes, delete 11 design tokens." at bounding box center [335, 197] width 194 height 21
click at [253, 197] on div at bounding box center [252, 196] width 7 height 7
click at [370, 228] on button "Delete group" at bounding box center [390, 227] width 62 height 17
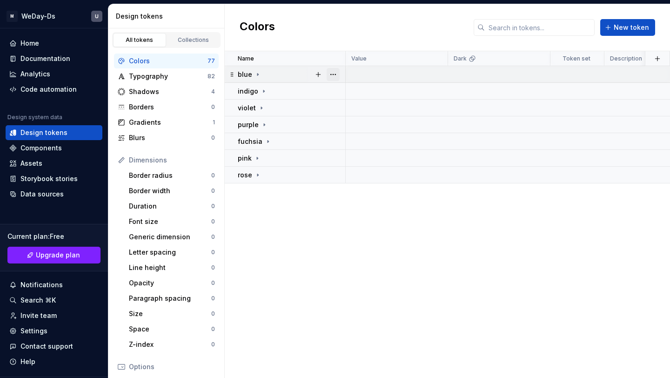
click at [334, 76] on button "button" at bounding box center [332, 74] width 13 height 13
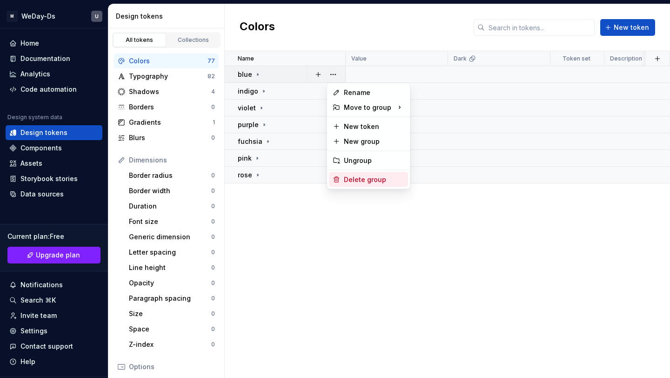
click at [360, 177] on div "Delete group" at bounding box center [374, 179] width 60 height 9
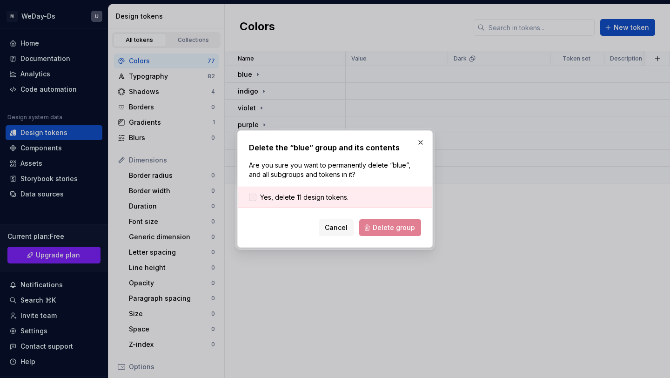
click at [255, 196] on div at bounding box center [252, 196] width 7 height 7
click at [389, 232] on span "Delete group" at bounding box center [394, 227] width 42 height 9
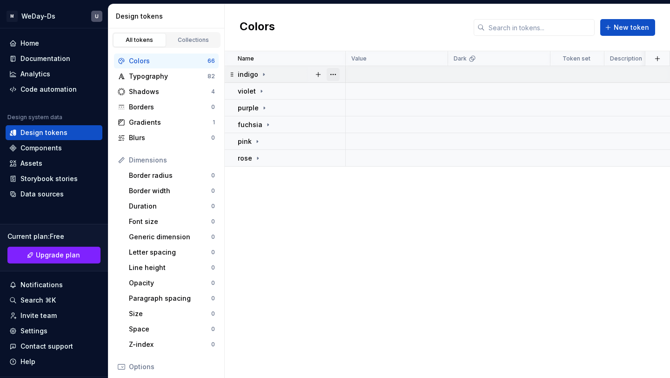
click at [333, 72] on button "button" at bounding box center [332, 74] width 13 height 13
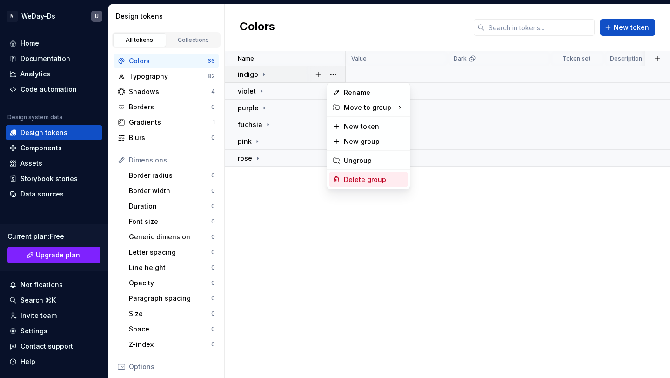
click at [346, 178] on div "Delete group" at bounding box center [374, 179] width 60 height 9
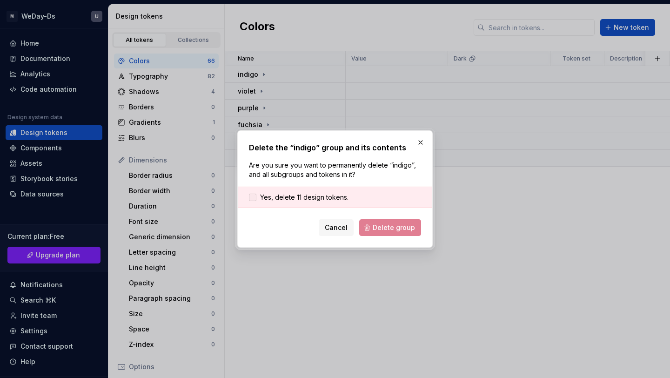
click at [278, 196] on span "Yes, delete 11 design tokens." at bounding box center [304, 197] width 88 height 9
click at [387, 236] on div "Delete the “indigo” group and its contents Are you sure you want to permanently…" at bounding box center [334, 188] width 195 height 117
click at [387, 231] on span "Delete group" at bounding box center [394, 227] width 42 height 9
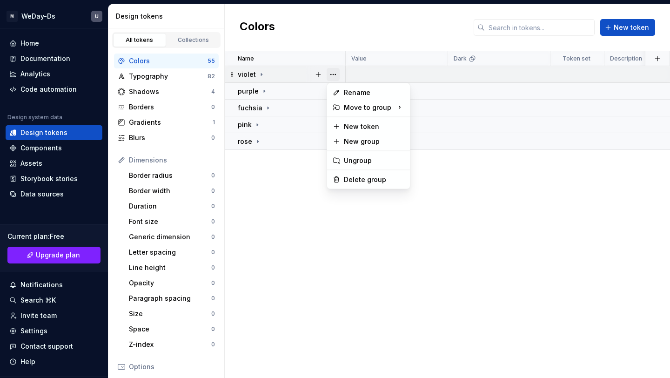
click at [331, 77] on button "button" at bounding box center [332, 74] width 13 height 13
click at [342, 175] on div "Delete group" at bounding box center [368, 179] width 79 height 15
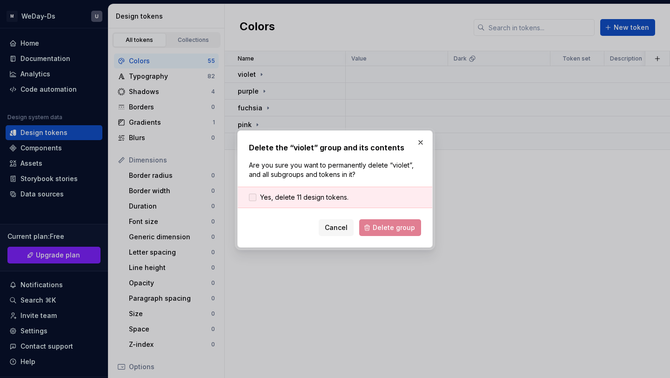
click at [250, 199] on div at bounding box center [252, 196] width 7 height 7
click at [408, 230] on span "Delete group" at bounding box center [394, 227] width 42 height 9
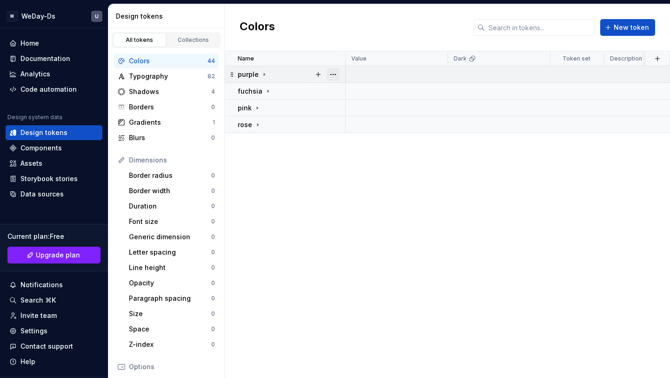
click at [331, 68] on button "button" at bounding box center [332, 74] width 13 height 13
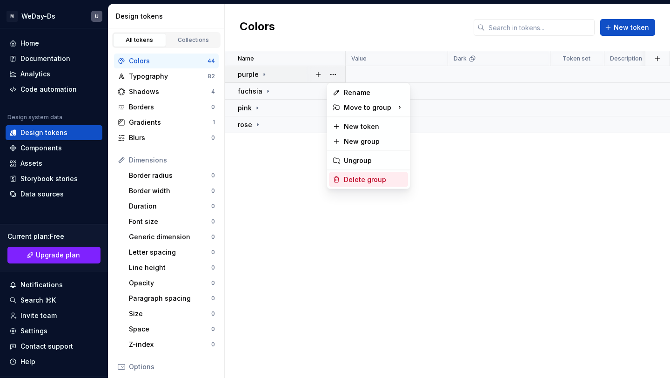
click at [338, 176] on icon at bounding box center [336, 179] width 7 height 7
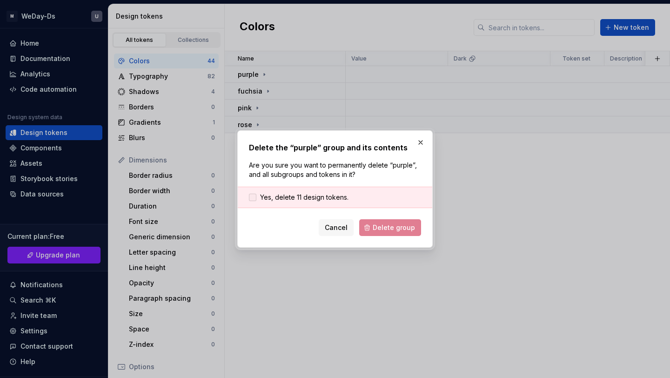
click at [252, 195] on div at bounding box center [252, 196] width 7 height 7
click at [389, 234] on button "Delete group" at bounding box center [390, 227] width 62 height 17
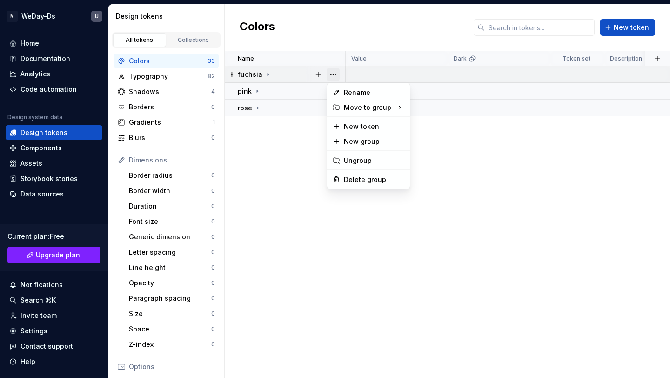
click at [330, 70] on button "button" at bounding box center [332, 74] width 13 height 13
click at [336, 182] on icon at bounding box center [336, 180] width 5 height 6
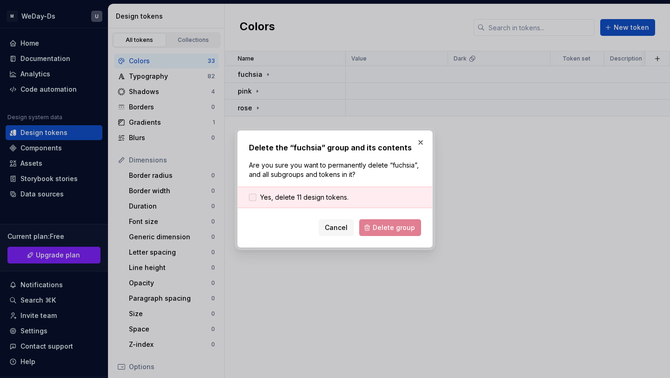
click at [249, 194] on div at bounding box center [252, 196] width 7 height 7
click at [377, 228] on span "Delete group" at bounding box center [394, 227] width 42 height 9
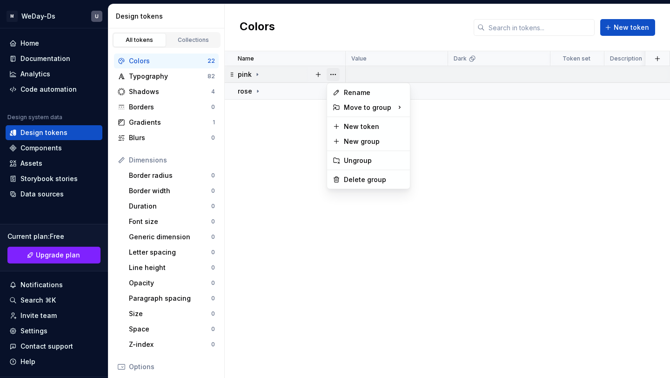
click at [331, 74] on button "button" at bounding box center [332, 74] width 13 height 13
click at [359, 176] on div "Delete group" at bounding box center [374, 179] width 60 height 9
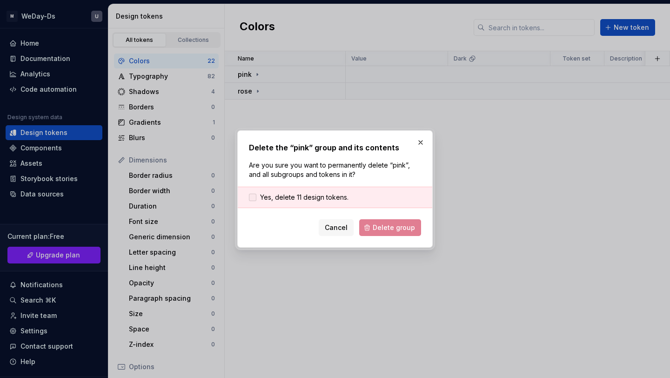
click at [257, 199] on label "Yes, delete 11 design tokens." at bounding box center [299, 197] width 100 height 9
click at [388, 229] on span "Delete group" at bounding box center [394, 227] width 42 height 9
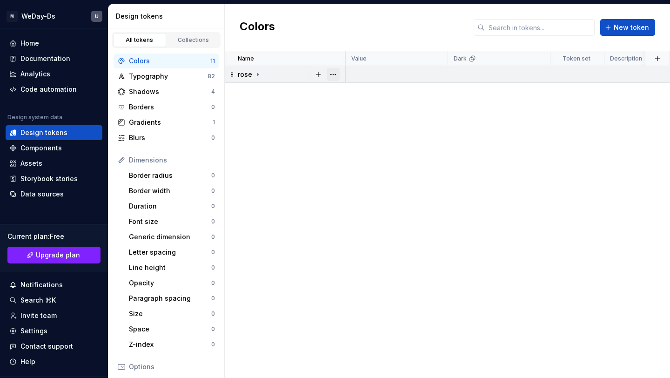
click at [331, 75] on button "button" at bounding box center [332, 74] width 13 height 13
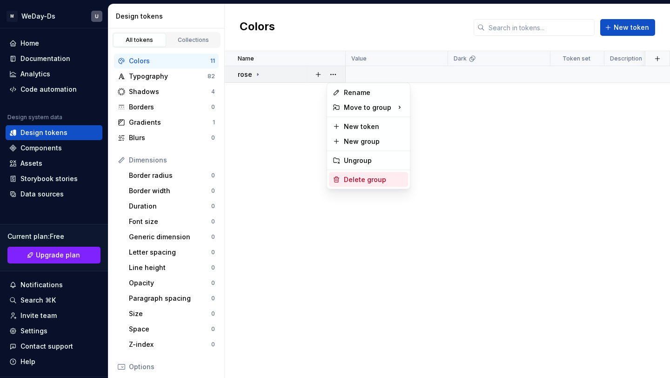
click at [357, 181] on div "Delete group" at bounding box center [374, 179] width 60 height 9
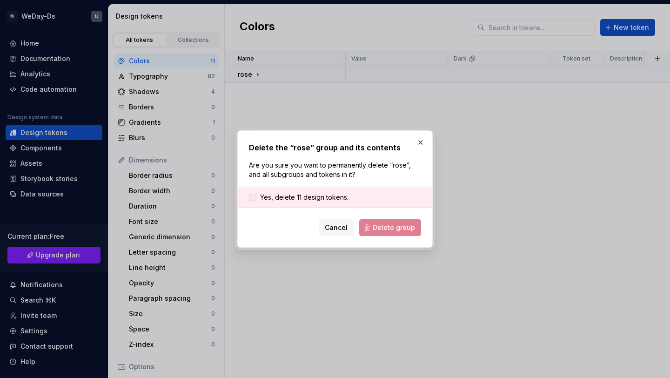
click at [260, 195] on span "Yes, delete 11 design tokens." at bounding box center [304, 197] width 88 height 9
click at [392, 227] on span "Delete group" at bounding box center [394, 227] width 42 height 9
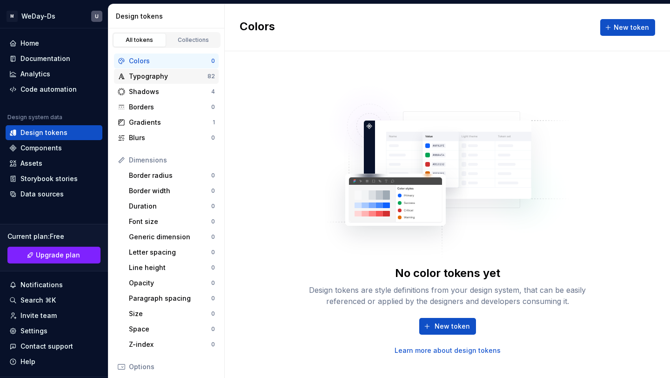
click at [193, 77] on div "Typography" at bounding box center [168, 76] width 79 height 9
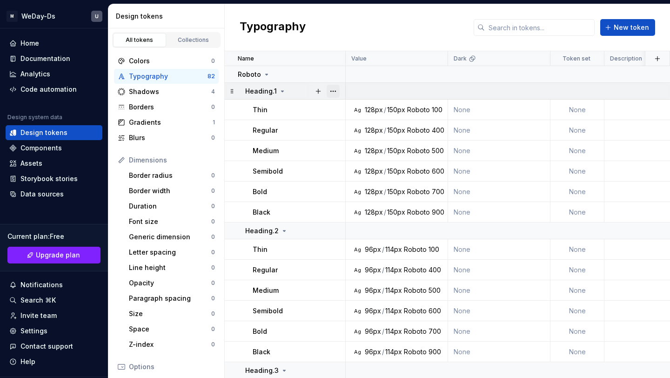
click at [331, 92] on button "button" at bounding box center [332, 91] width 13 height 13
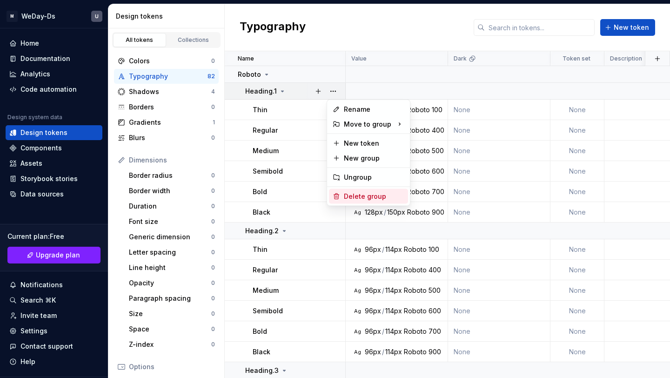
click at [342, 193] on div "Delete group" at bounding box center [368, 196] width 79 height 15
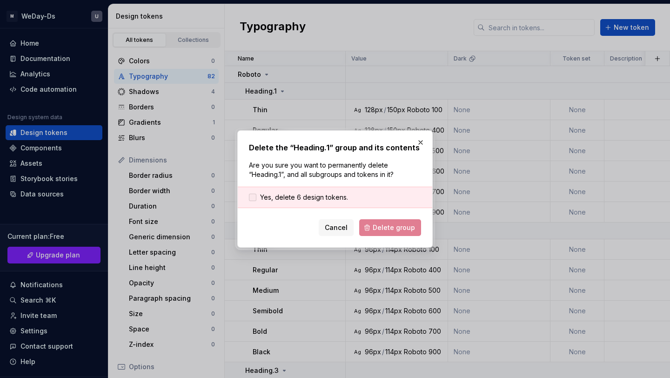
click at [340, 196] on span "Yes, delete 6 design tokens." at bounding box center [304, 197] width 88 height 9
click at [384, 233] on button "Delete group" at bounding box center [390, 227] width 62 height 17
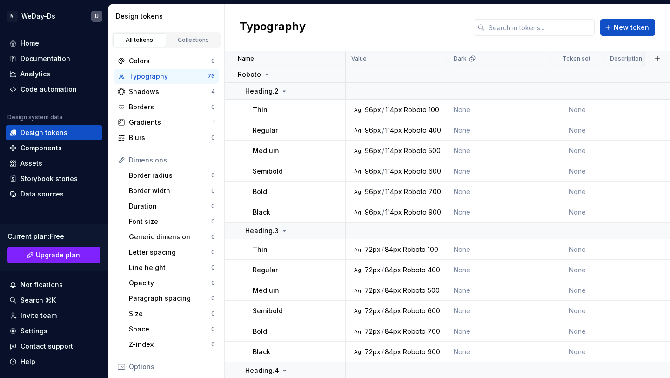
click at [334, 71] on button "button" at bounding box center [332, 74] width 13 height 13
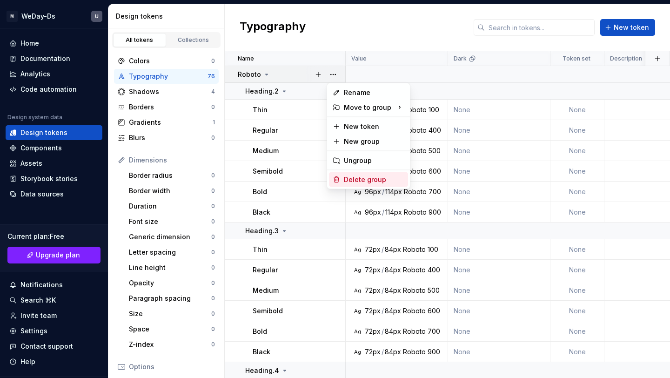
click at [352, 174] on div "Delete group" at bounding box center [368, 179] width 79 height 15
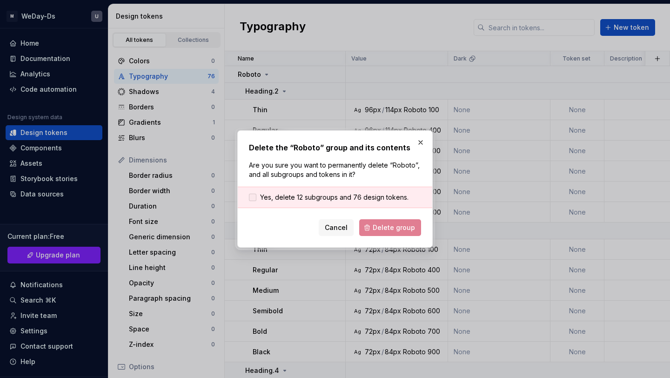
click at [252, 198] on div at bounding box center [252, 196] width 7 height 7
click at [379, 228] on span "Delete group" at bounding box center [394, 227] width 42 height 9
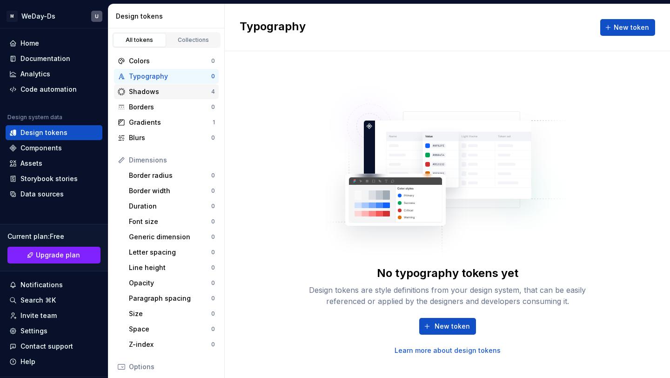
click at [209, 93] on div "Shadows" at bounding box center [170, 91] width 82 height 9
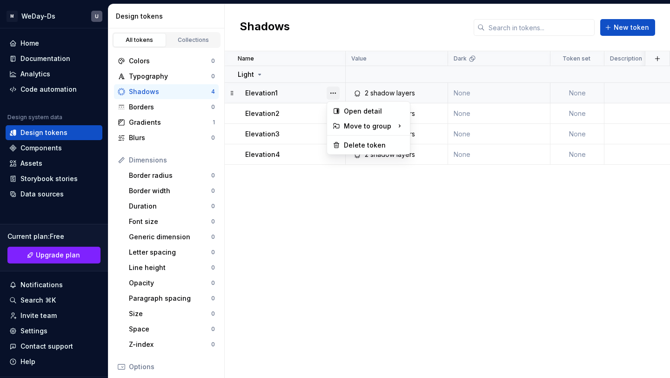
click at [335, 93] on button "button" at bounding box center [332, 93] width 13 height 13
click at [354, 149] on div "Delete token" at bounding box center [374, 144] width 60 height 9
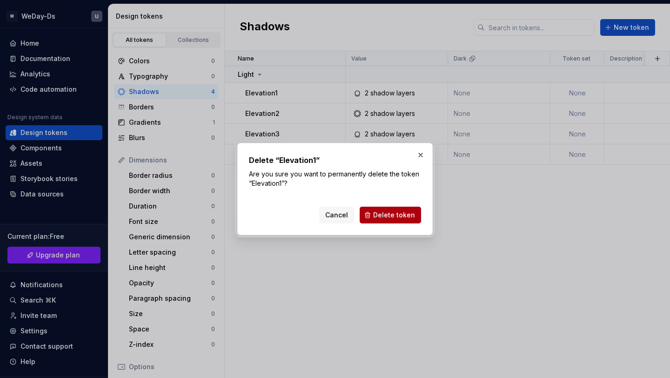
click at [401, 213] on span "Delete token" at bounding box center [394, 214] width 42 height 9
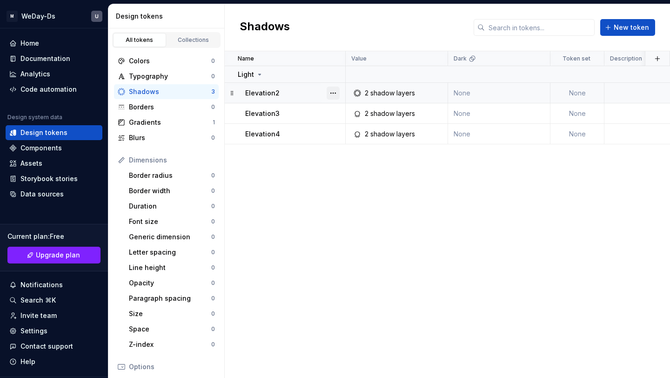
click at [333, 92] on button "button" at bounding box center [332, 93] width 13 height 13
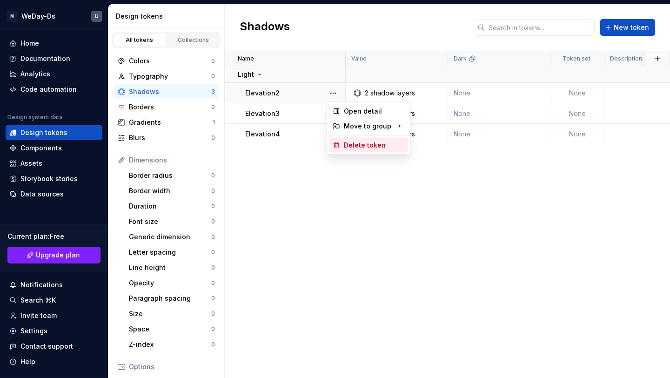
click at [358, 143] on div "Delete token" at bounding box center [374, 144] width 60 height 9
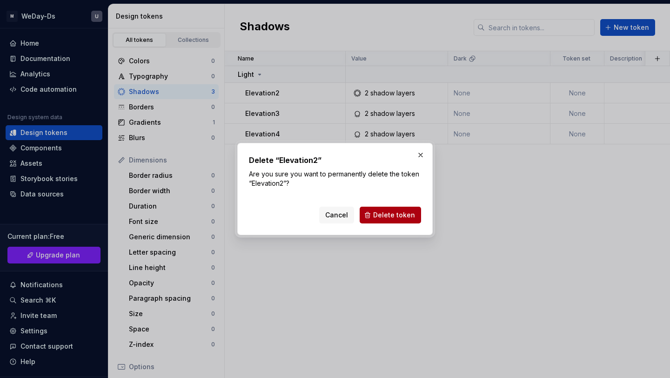
click at [392, 211] on span "Delete token" at bounding box center [394, 214] width 42 height 9
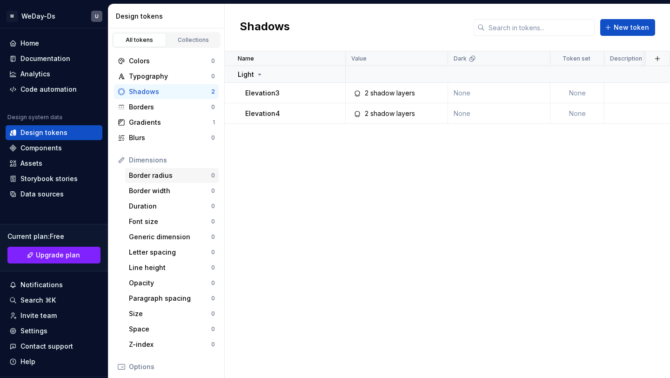
click at [164, 175] on div "Border radius" at bounding box center [170, 175] width 82 height 9
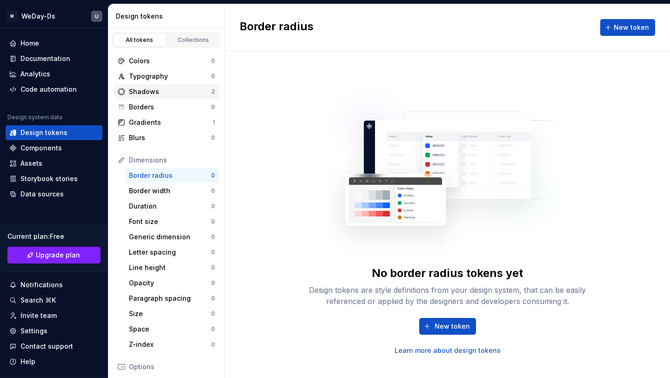
click at [180, 94] on div "Shadows" at bounding box center [170, 91] width 82 height 9
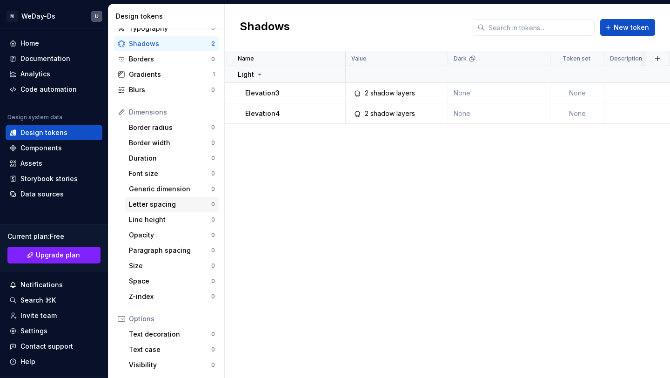
scroll to position [15, 0]
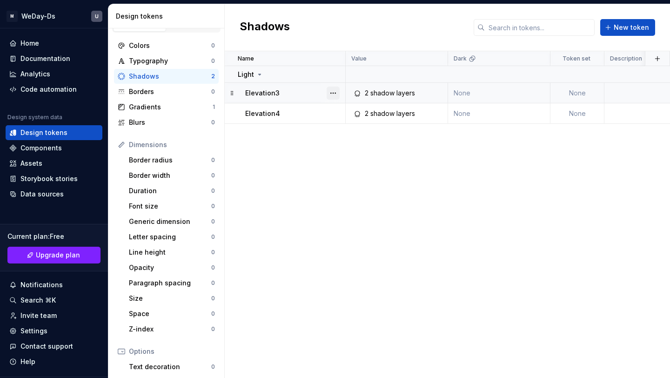
click at [334, 88] on button "button" at bounding box center [332, 93] width 13 height 13
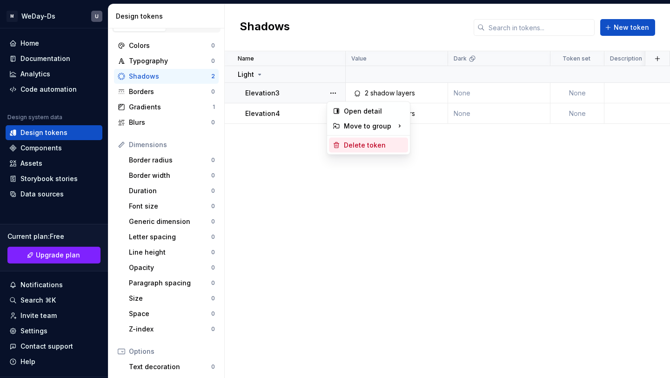
click at [356, 142] on div "Delete token" at bounding box center [374, 144] width 60 height 9
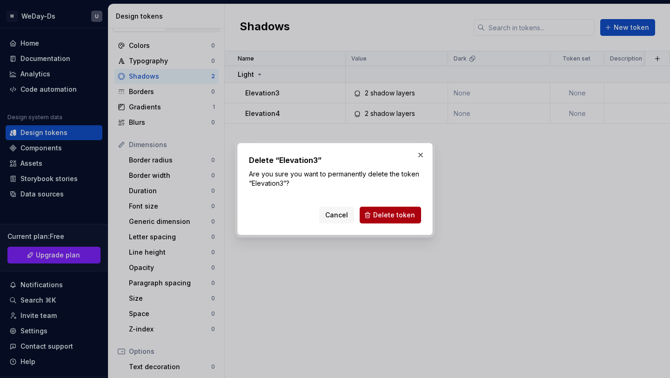
click at [387, 213] on span "Delete token" at bounding box center [394, 214] width 42 height 9
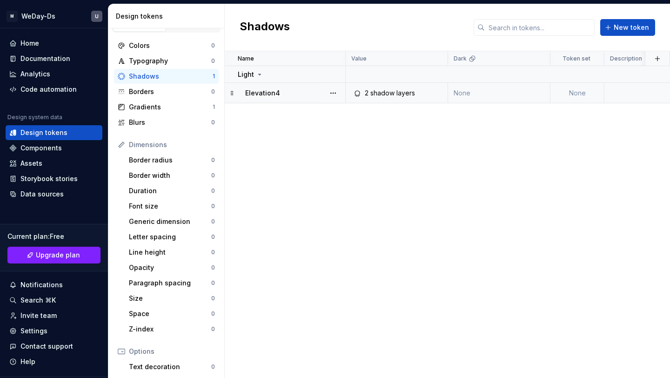
click at [341, 93] on div at bounding box center [333, 93] width 24 height 20
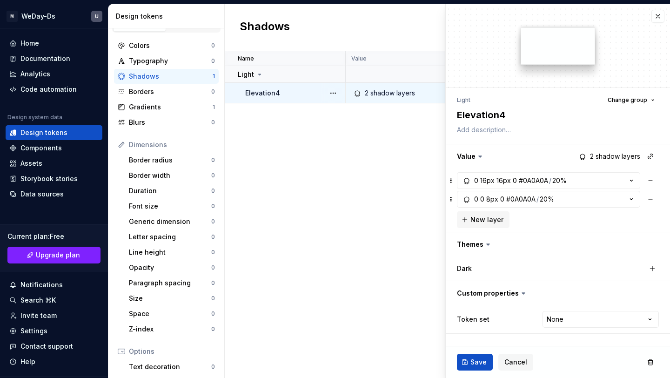
click at [343, 112] on div "Name Value Dark Token set Description Last updated Light Elevation4 2 shadow la…" at bounding box center [447, 214] width 445 height 326
click at [331, 90] on button "button" at bounding box center [332, 93] width 13 height 13
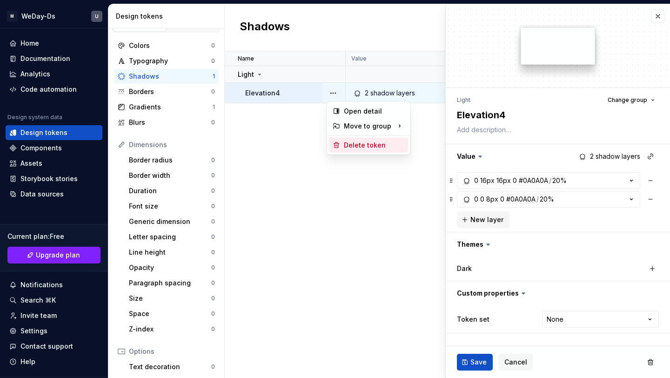
click at [351, 150] on div "Delete token" at bounding box center [368, 145] width 79 height 15
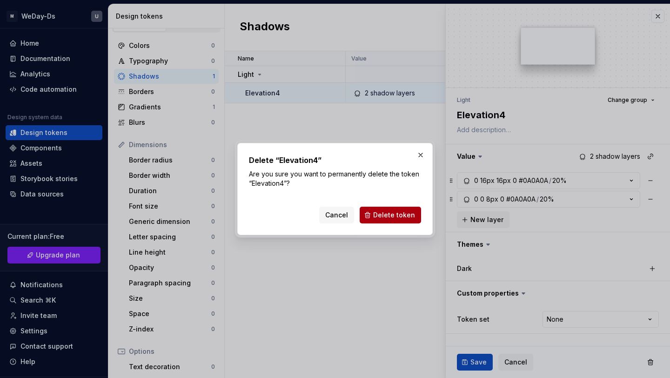
click at [387, 211] on span "Delete token" at bounding box center [394, 214] width 42 height 9
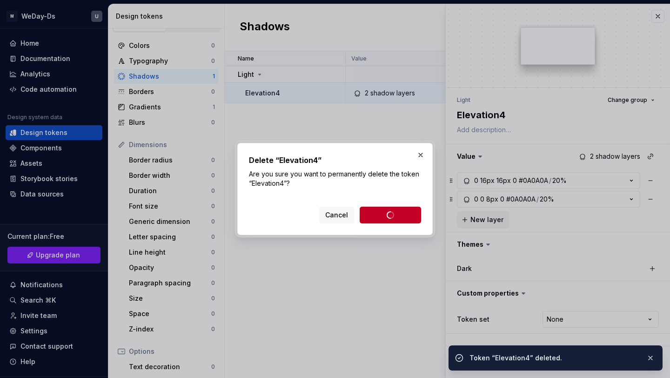
type textarea "*"
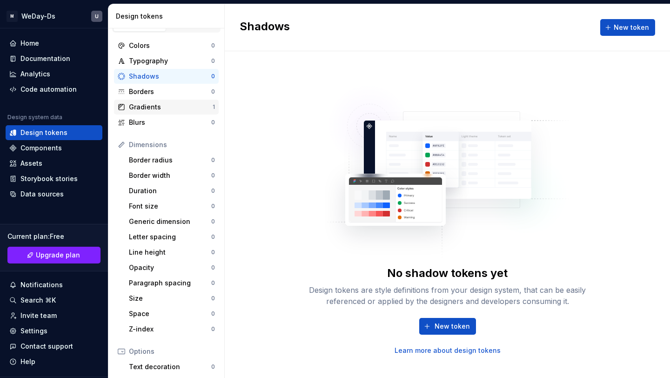
click at [212, 105] on div "Gradients" at bounding box center [171, 106] width 84 height 9
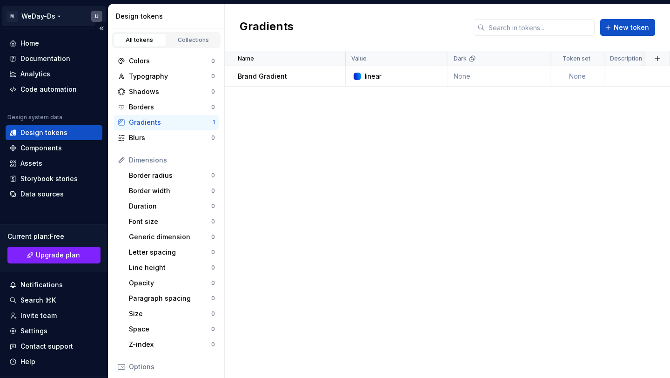
click at [100, 12] on html "M WeDay-Ds U Home Documentation Analytics Code automation Design system data De…" at bounding box center [335, 189] width 670 height 378
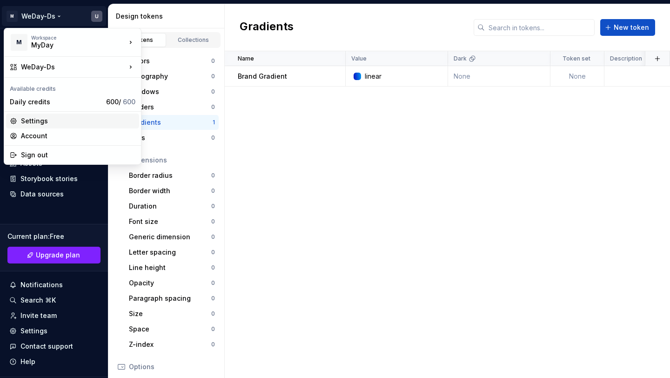
click at [84, 124] on div "Settings" at bounding box center [78, 120] width 114 height 9
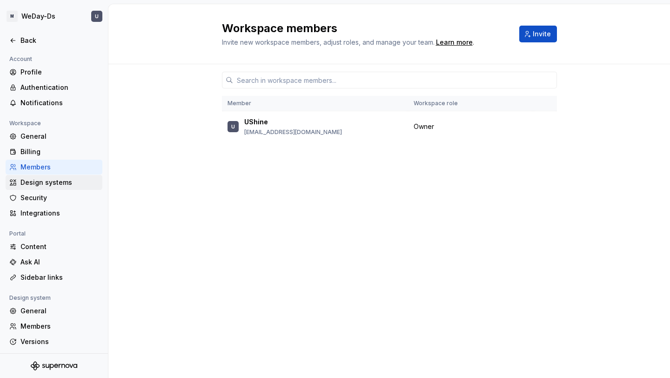
click at [75, 180] on div "Design systems" at bounding box center [59, 182] width 78 height 9
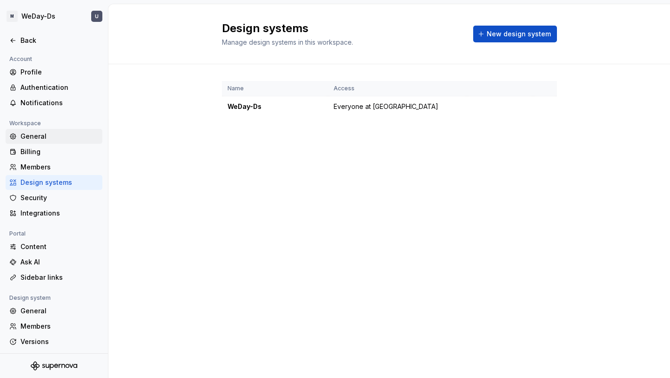
click at [63, 133] on div "General" at bounding box center [59, 136] width 78 height 9
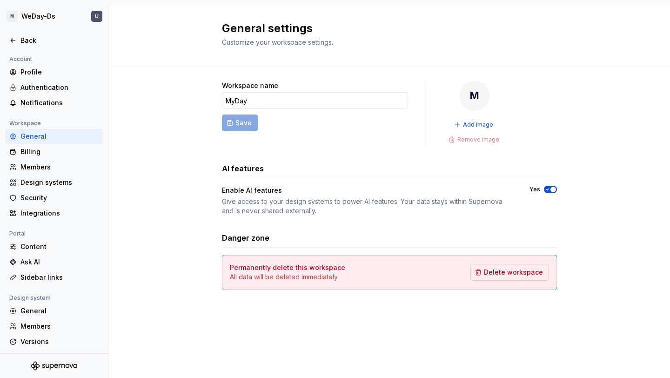
click at [60, 144] on div "General Billing Members Design systems Security Integrations" at bounding box center [54, 175] width 97 height 92
click at [63, 151] on div "Billing" at bounding box center [59, 151] width 78 height 9
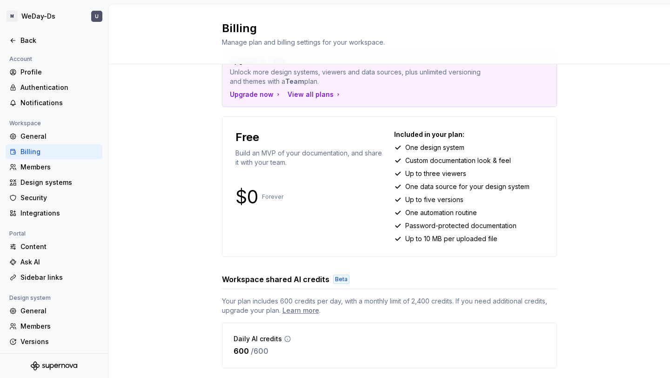
scroll to position [58, 0]
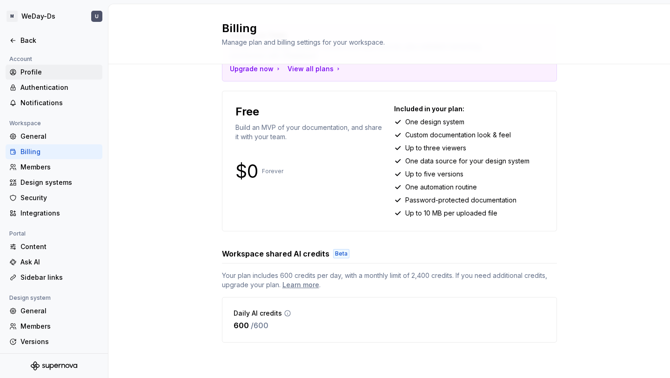
click at [63, 74] on div "Profile" at bounding box center [59, 71] width 78 height 9
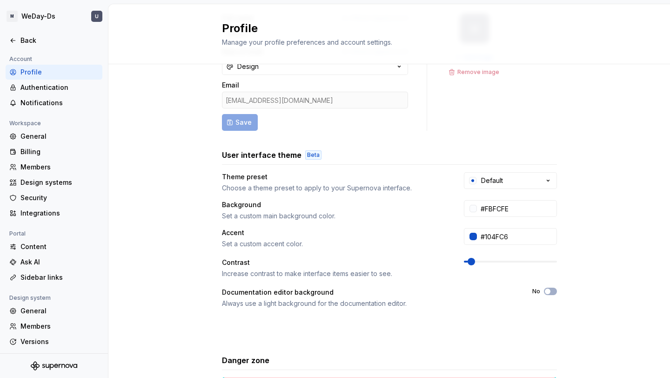
scroll to position [71, 0]
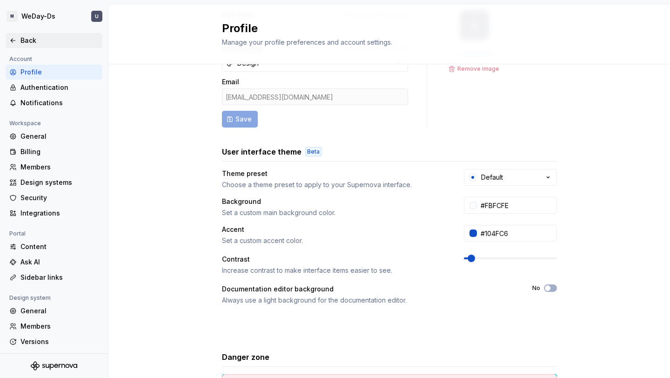
click at [29, 35] on div "Back" at bounding box center [54, 40] width 97 height 15
